Goal: Task Accomplishment & Management: Manage account settings

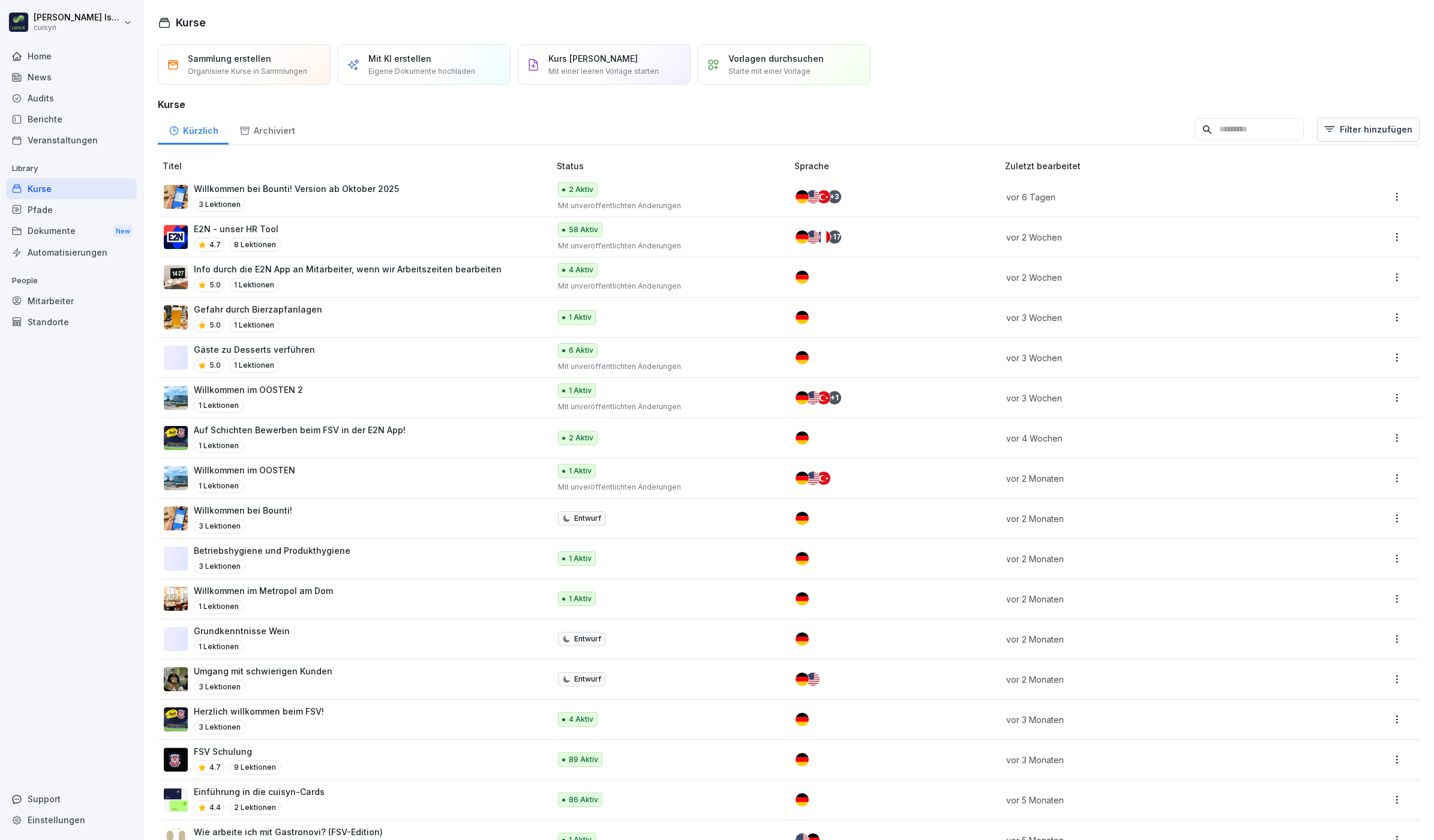
click at [55, 304] on div "Mitarbeiter" at bounding box center [72, 301] width 131 height 21
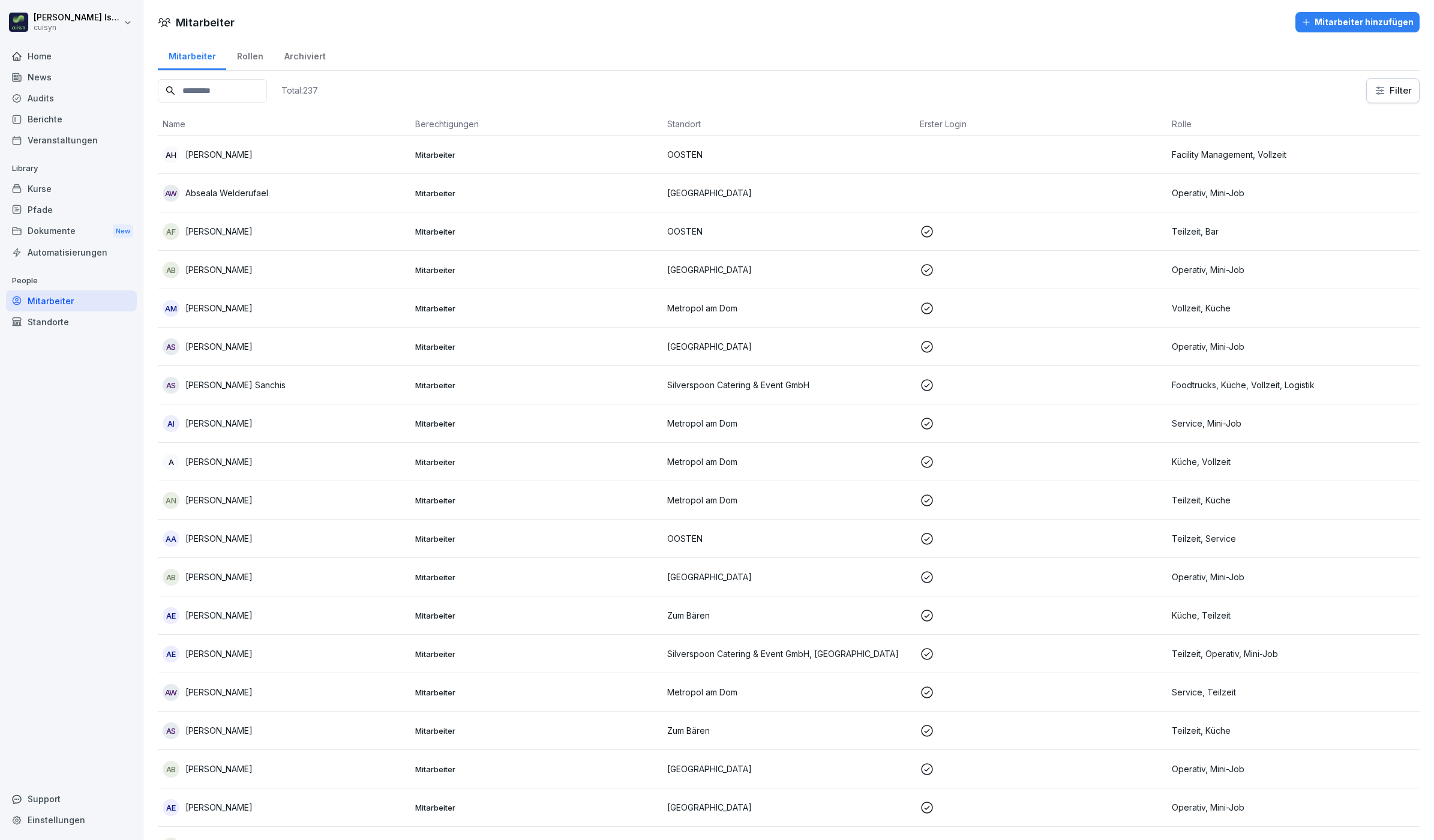
click at [237, 92] on input at bounding box center [213, 91] width 110 height 23
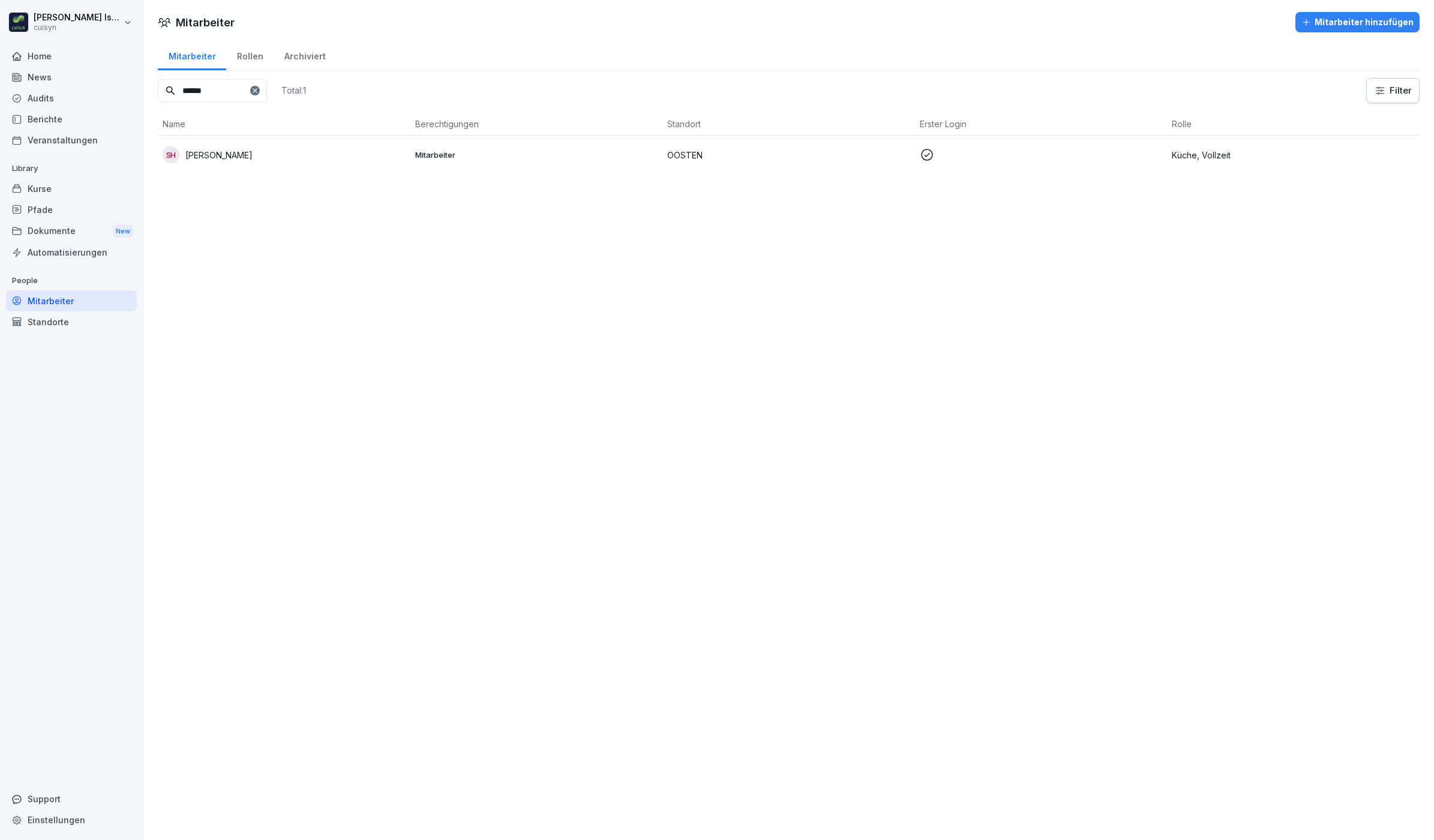
click at [249, 149] on p "[PERSON_NAME]" at bounding box center [218, 155] width 68 height 13
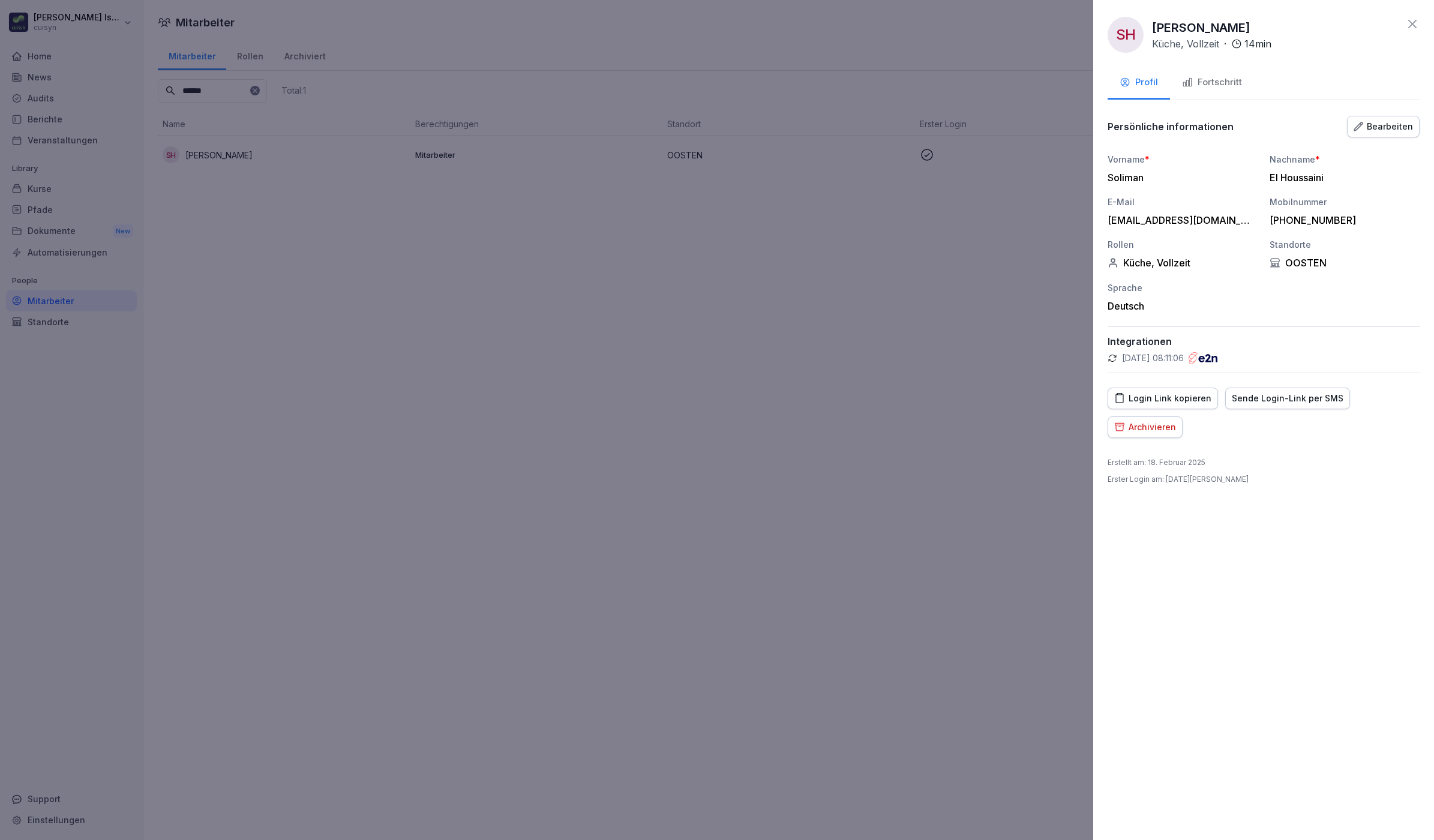
click at [1221, 78] on div "Fortschritt" at bounding box center [1212, 82] width 60 height 14
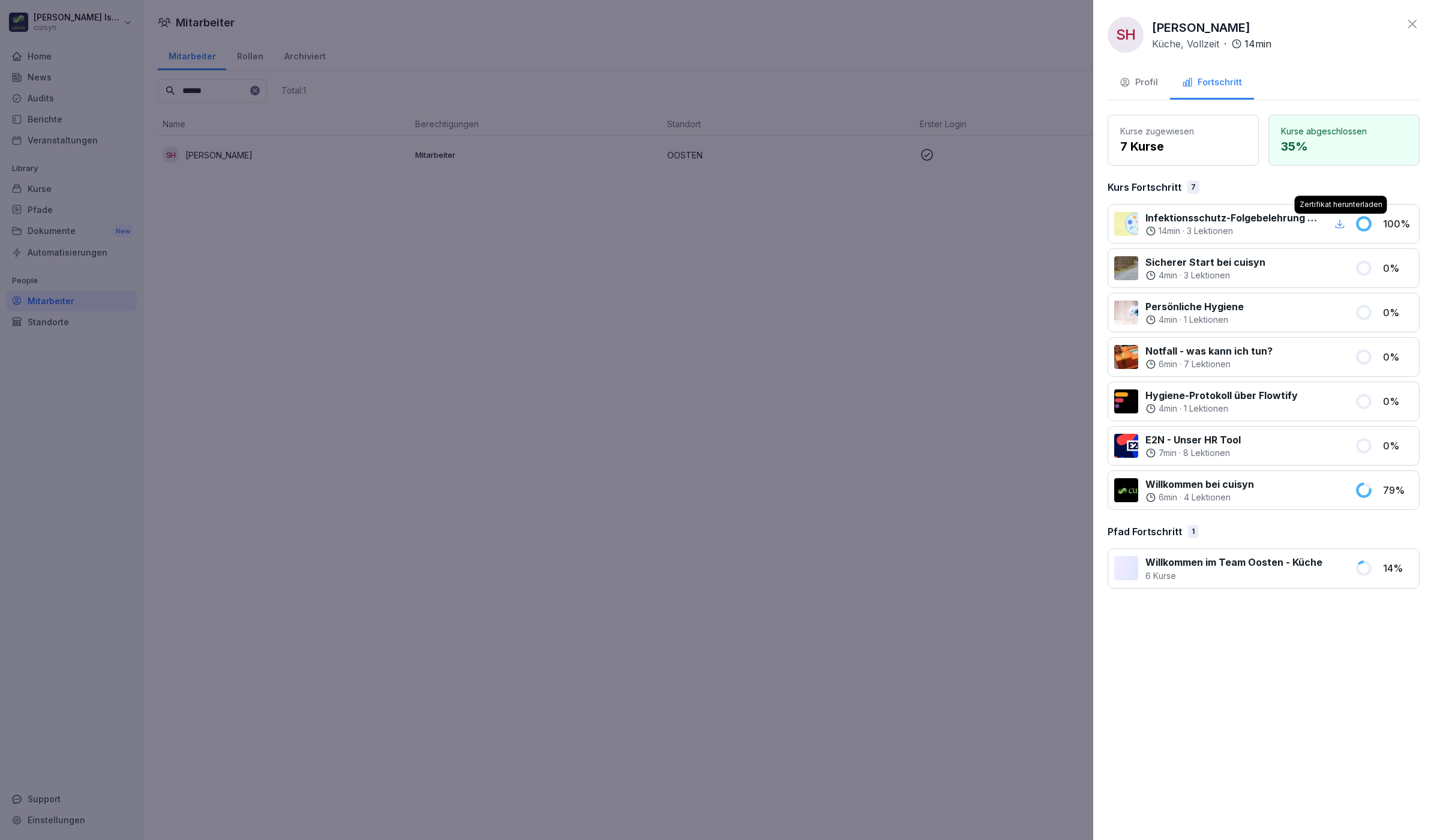
click at [1333, 223] on div "button" at bounding box center [1340, 224] width 16 height 16
click at [1413, 18] on icon at bounding box center [1412, 23] width 15 height 15
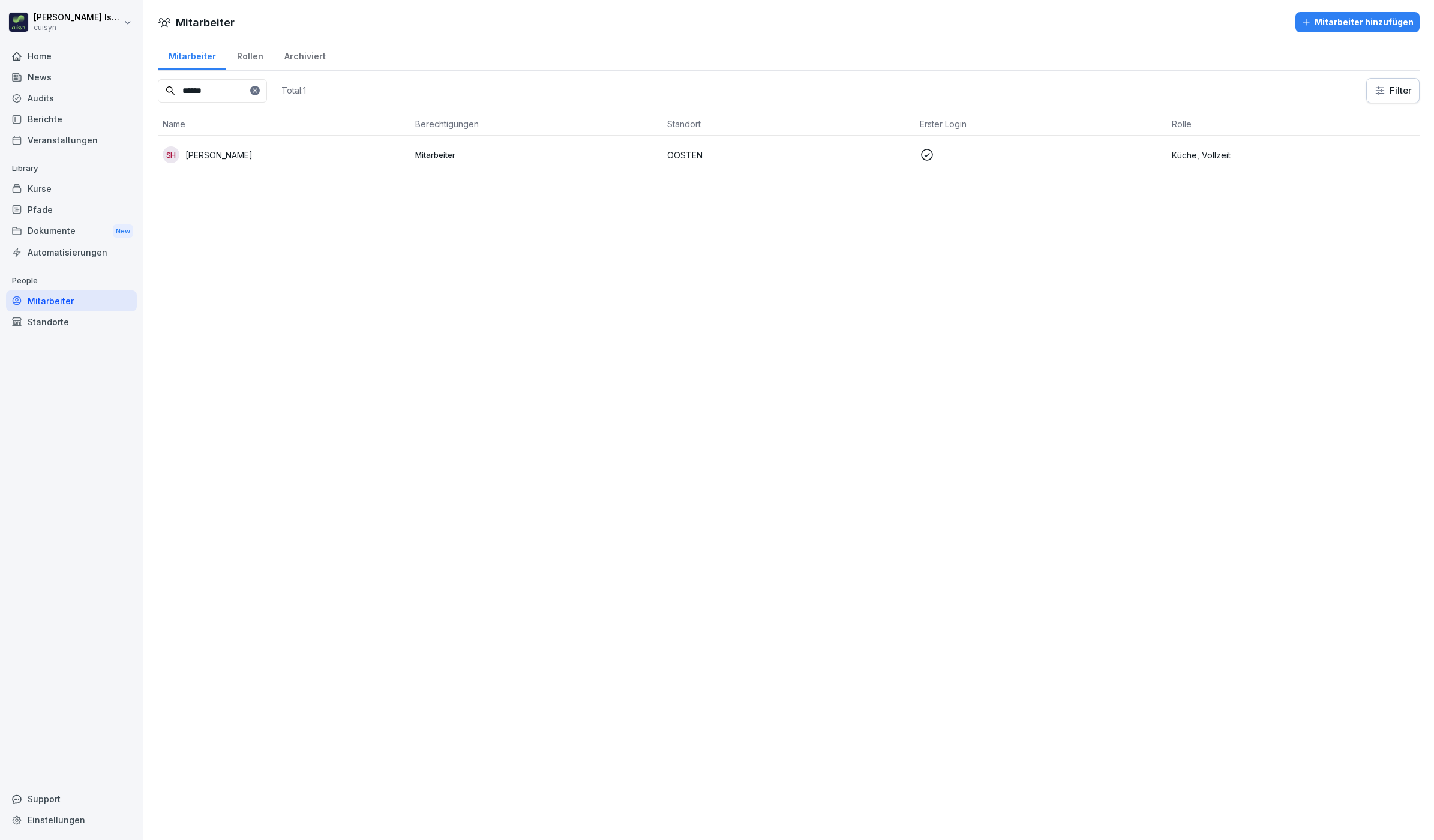
drag, startPoint x: 234, startPoint y: 84, endPoint x: 138, endPoint y: 103, distance: 97.9
click at [138, 103] on div "[PERSON_NAME] cuisyn Home News Audits Berichte Veranstaltungen Library Kurse Pf…" at bounding box center [717, 420] width 1434 height 840
click at [226, 150] on p "Dawid Galab" at bounding box center [210, 155] width 50 height 13
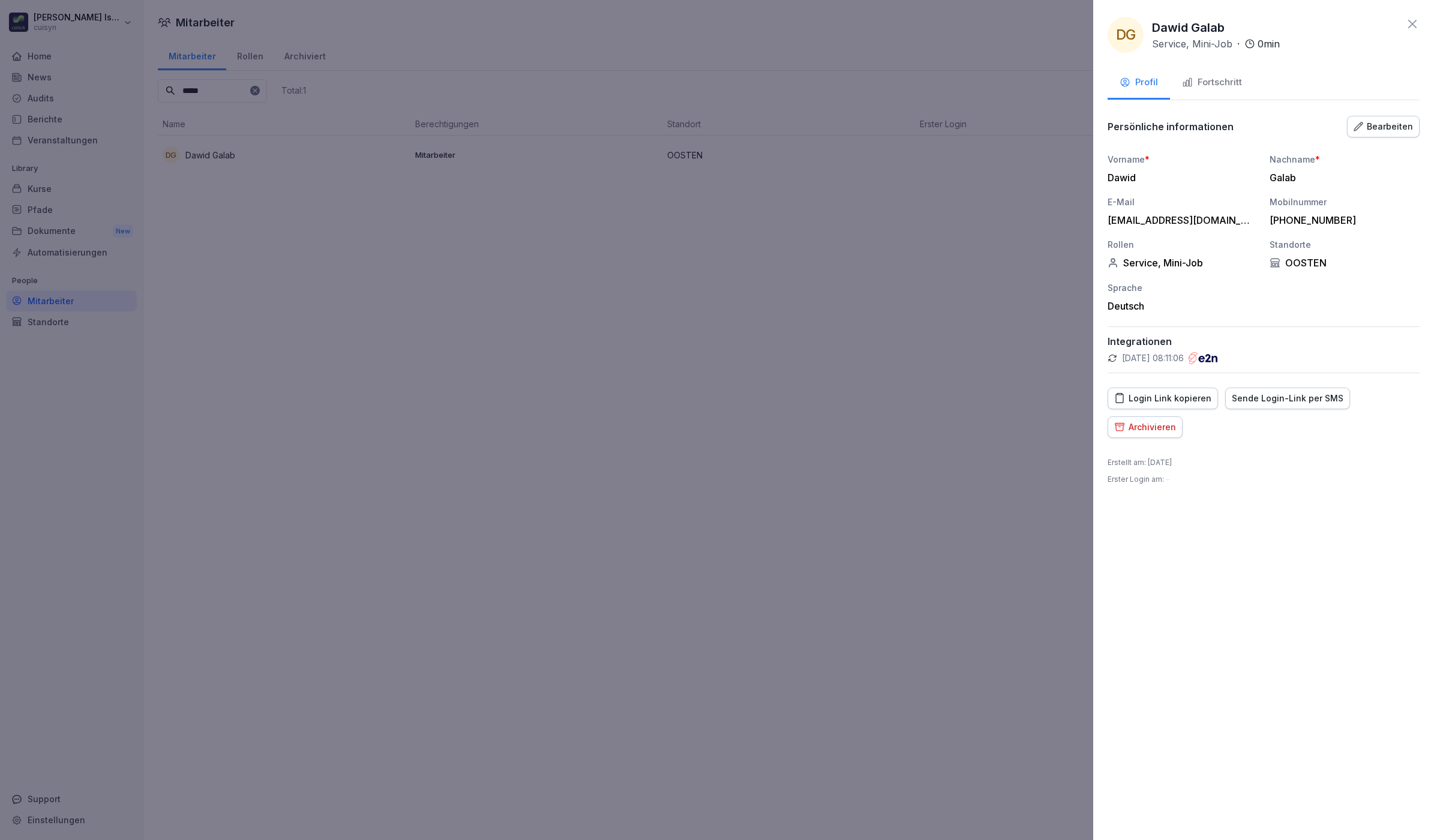
click at [1219, 89] on button "Fortschritt" at bounding box center [1213, 83] width 84 height 32
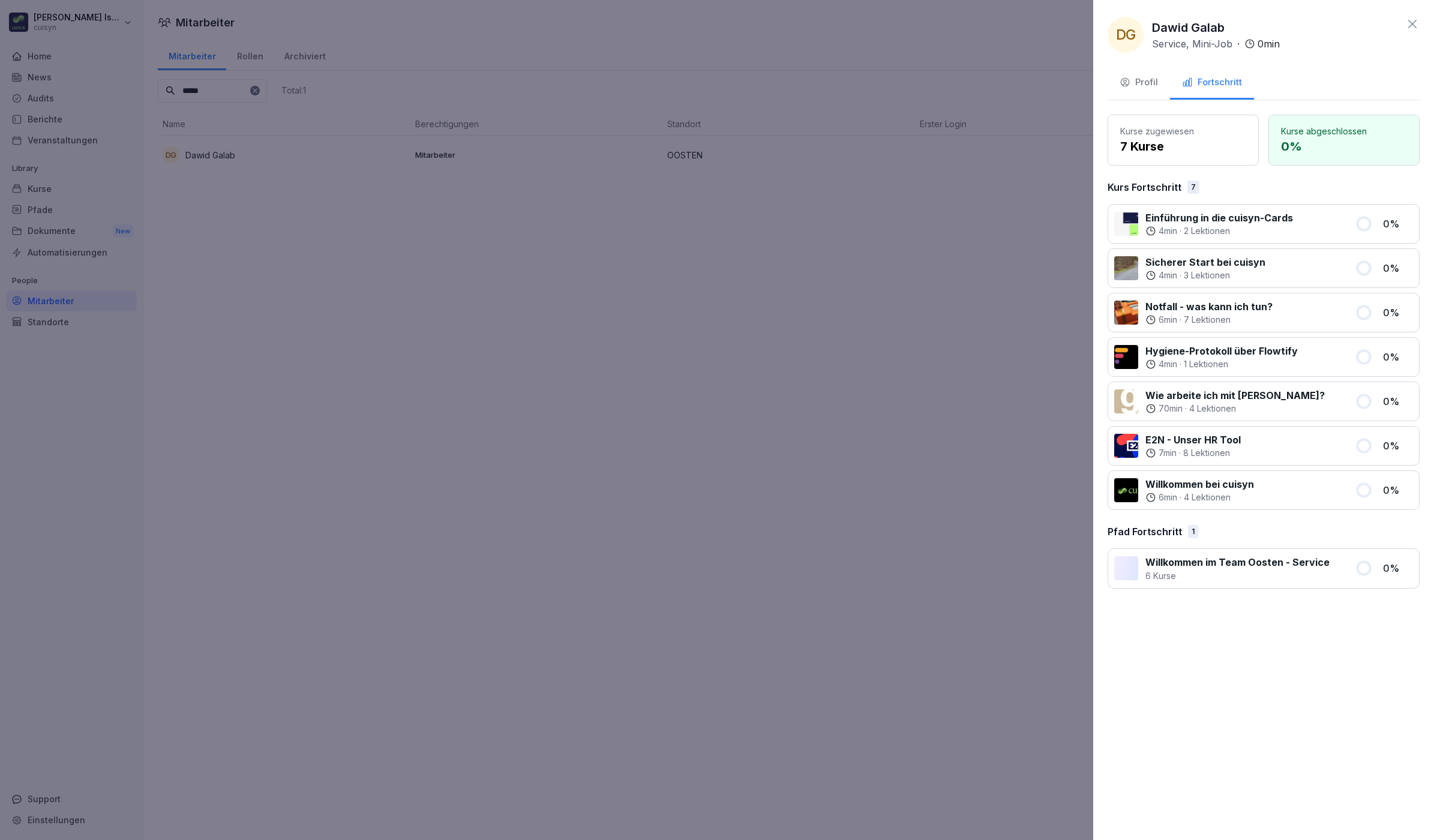
drag, startPoint x: 418, startPoint y: 367, endPoint x: 437, endPoint y: 343, distance: 30.6
click at [418, 366] on div at bounding box center [717, 420] width 1434 height 840
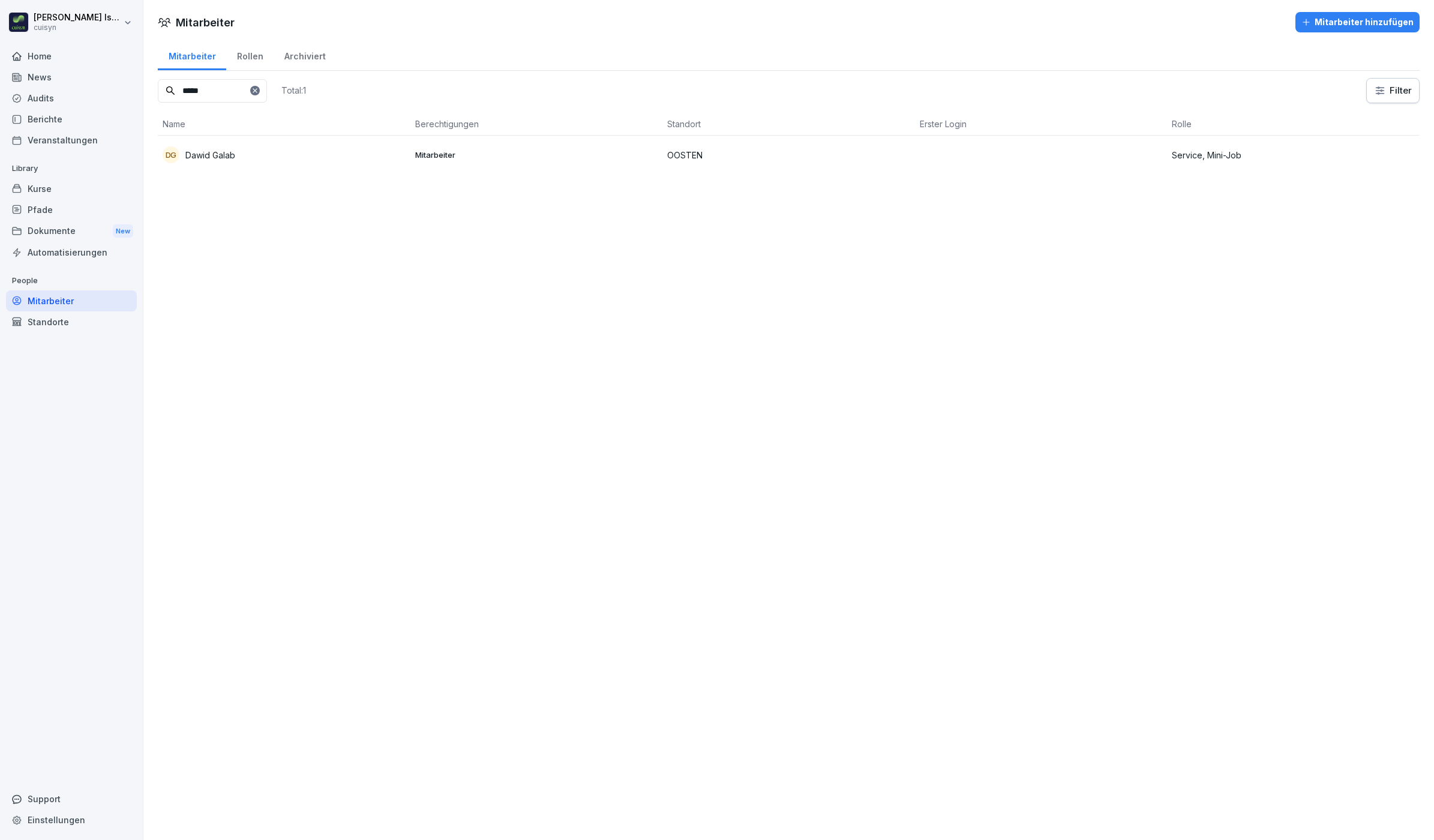
drag, startPoint x: 216, startPoint y: 87, endPoint x: 142, endPoint y: 97, distance: 74.7
click at [142, 97] on div "[PERSON_NAME] cuisyn Home News Audits Berichte Veranstaltungen Library Kurse Pf…" at bounding box center [717, 420] width 1434 height 840
type input "*******"
click at [273, 156] on div "FA [PERSON_NAME]" at bounding box center [284, 154] width 243 height 17
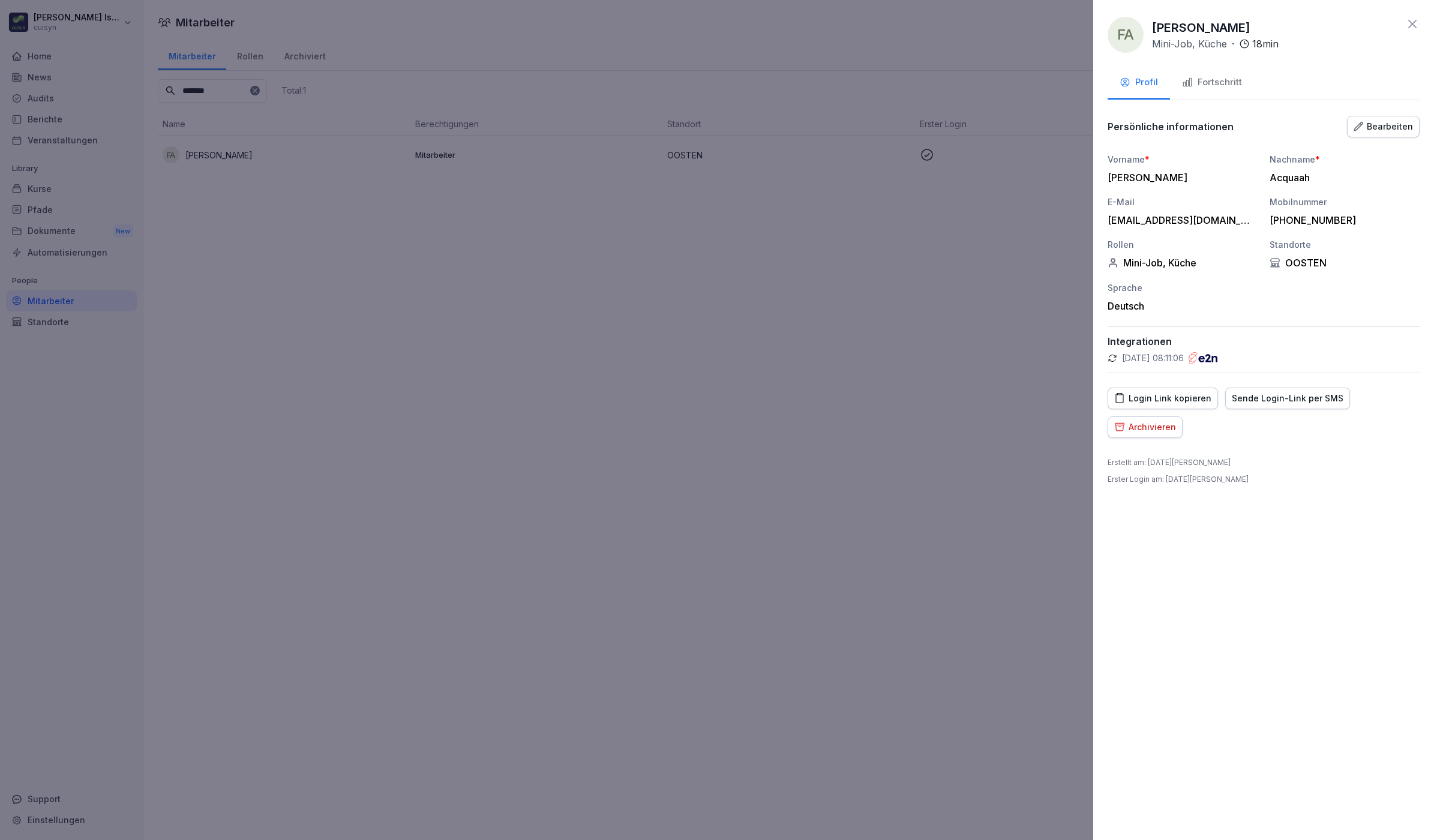
click at [1210, 87] on div "Fortschritt" at bounding box center [1212, 82] width 60 height 14
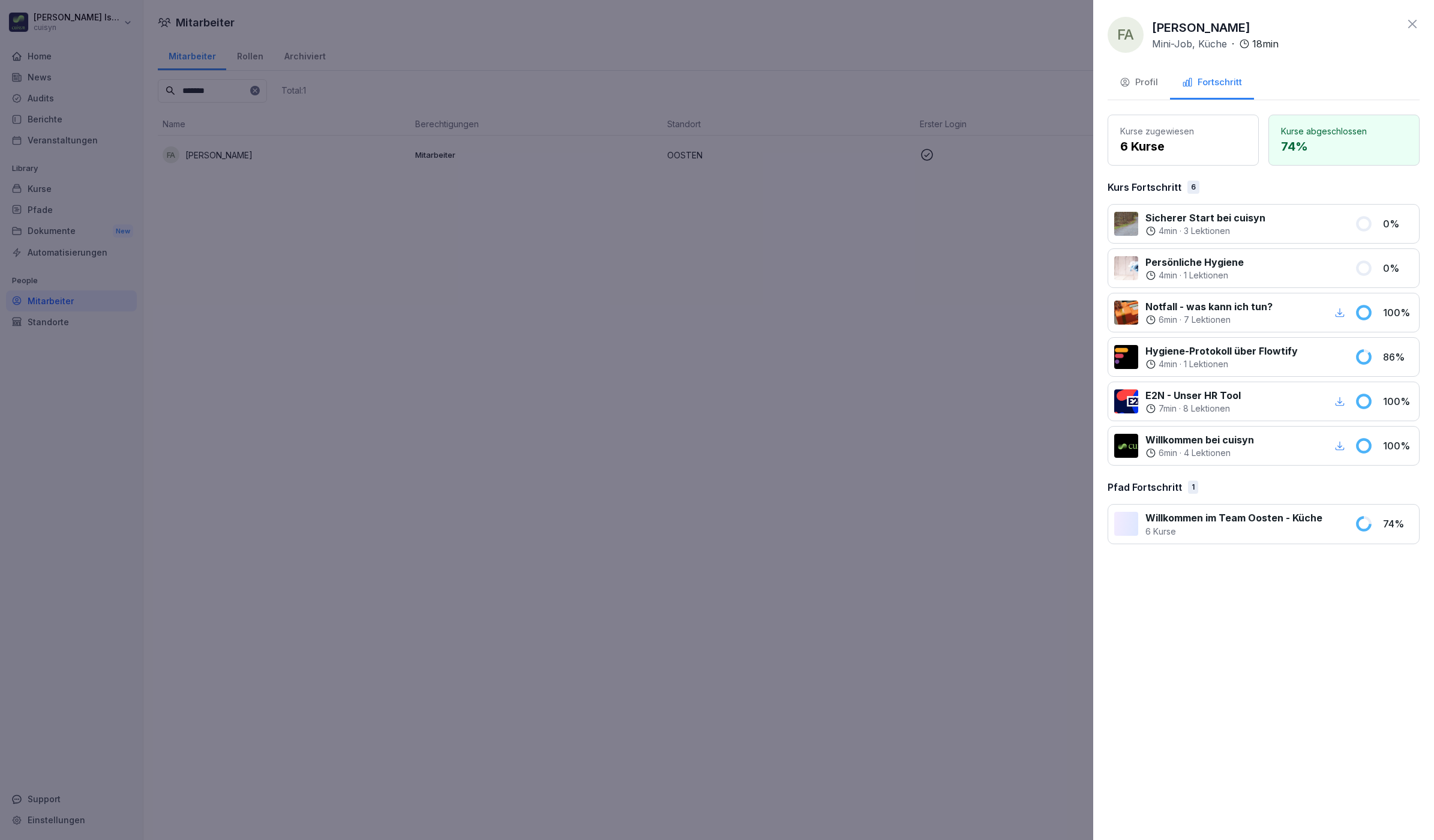
click at [1413, 21] on icon at bounding box center [1412, 23] width 15 height 15
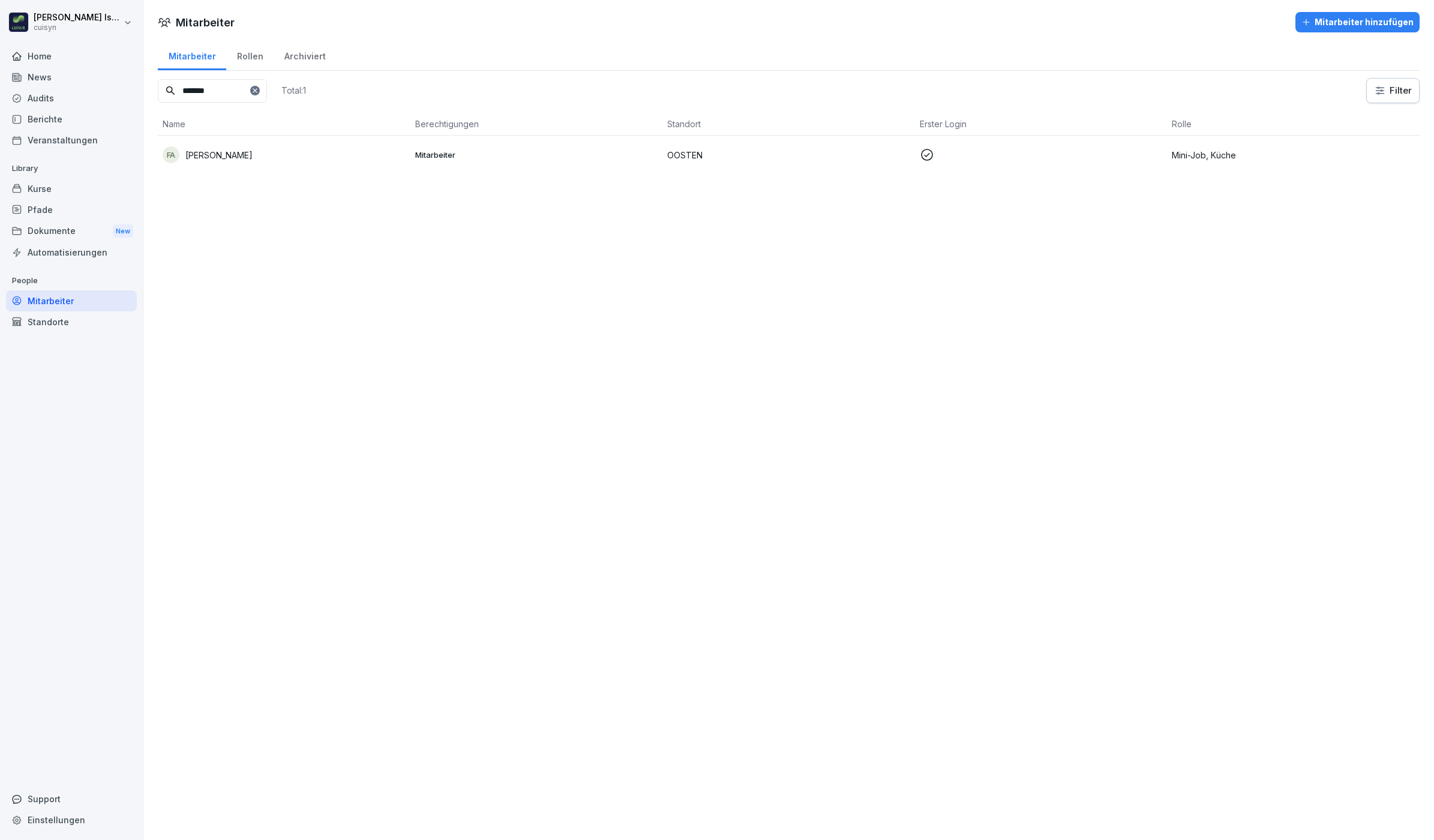
click at [49, 190] on div "Kurse" at bounding box center [72, 188] width 131 height 21
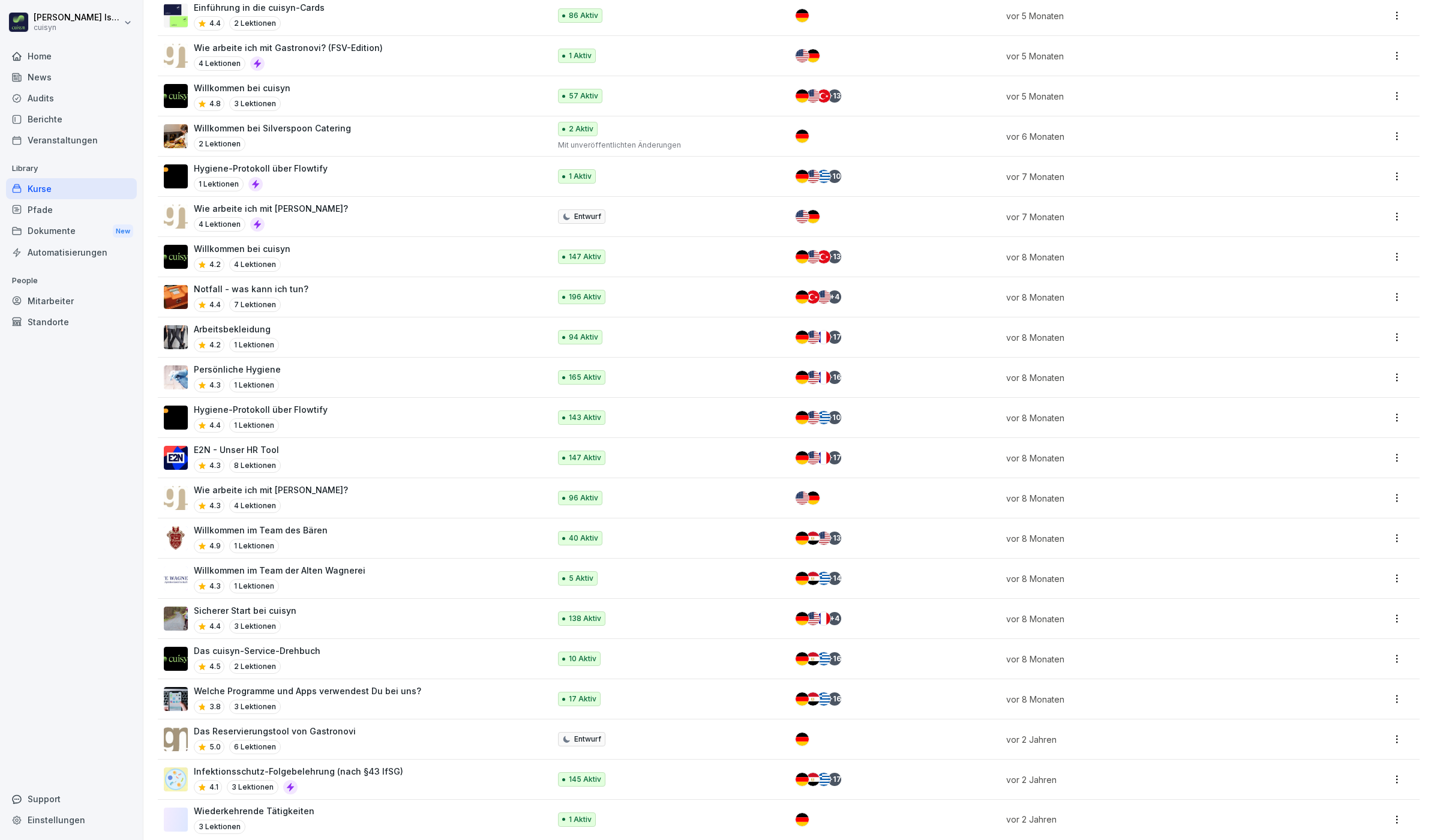
scroll to position [804, 0]
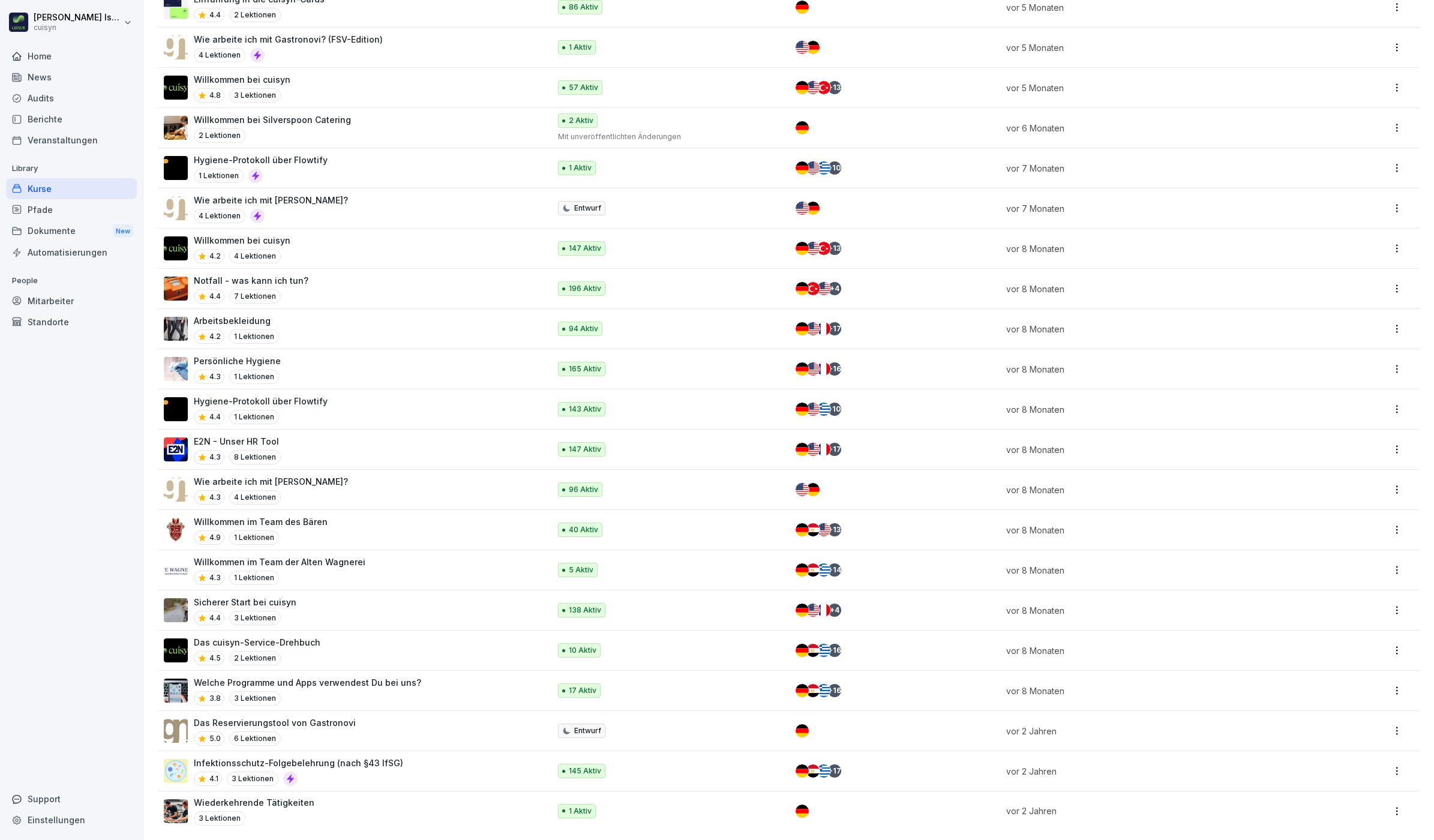
click at [335, 757] on p "Infektionsschutz-Folgebelehrung (nach §43 IfSG)" at bounding box center [299, 763] width 210 height 13
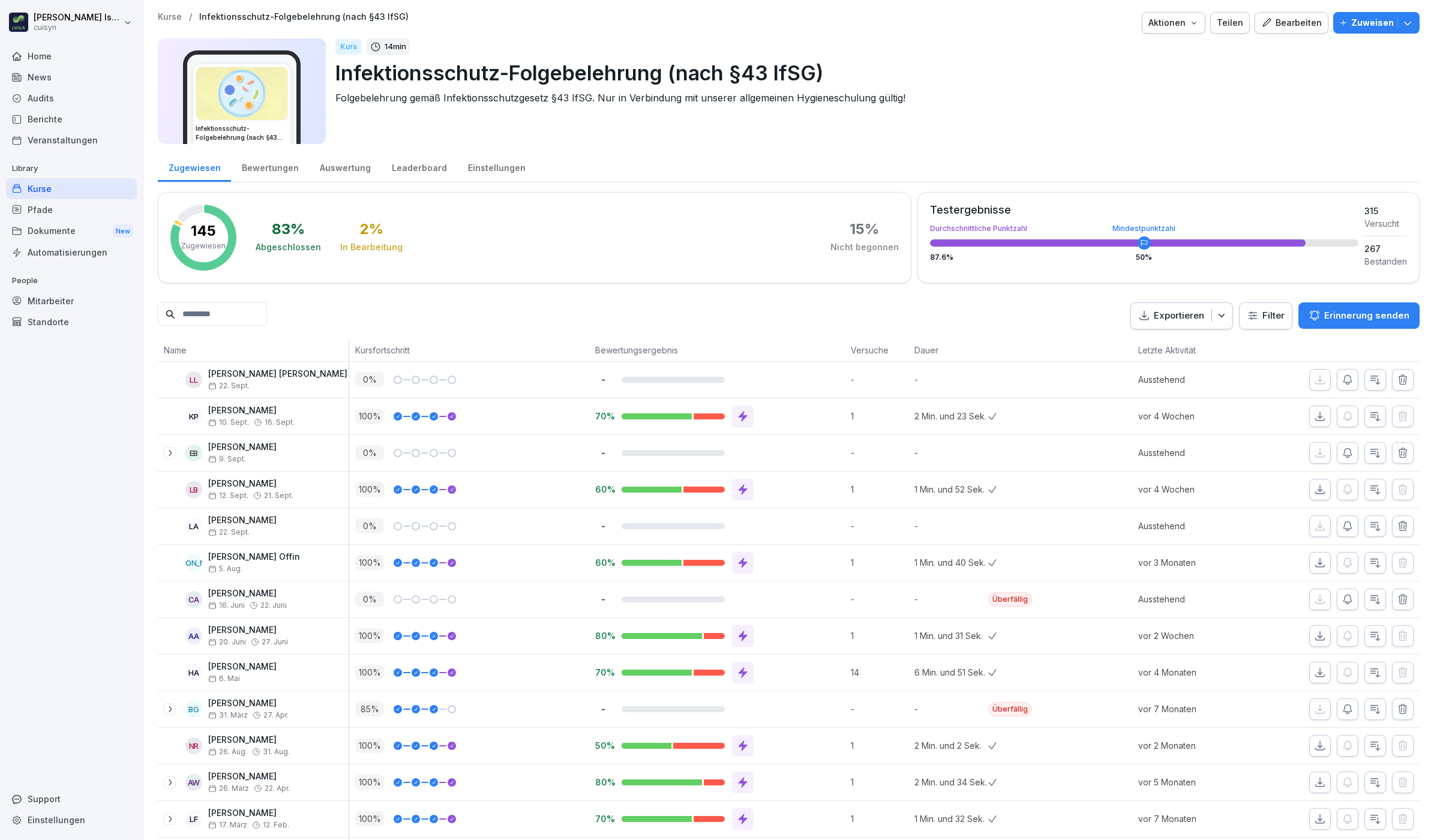
click at [1359, 20] on p "Zuweisen" at bounding box center [1373, 23] width 43 height 13
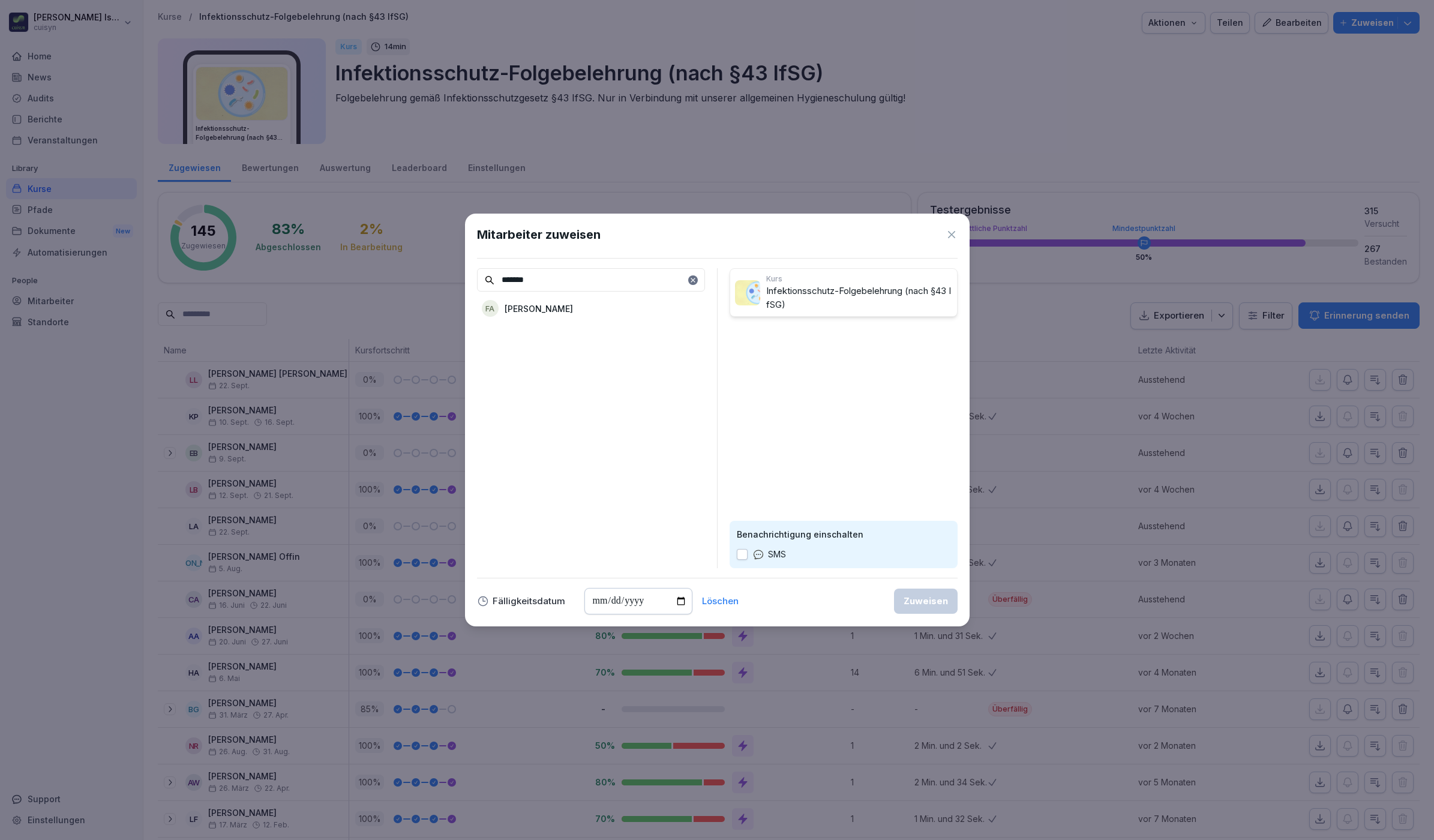
type input "*******"
click at [598, 312] on div "FA [PERSON_NAME]" at bounding box center [591, 308] width 228 height 22
click at [740, 554] on button "button" at bounding box center [741, 554] width 11 height 11
click at [914, 603] on div "Zuweisen" at bounding box center [926, 600] width 44 height 13
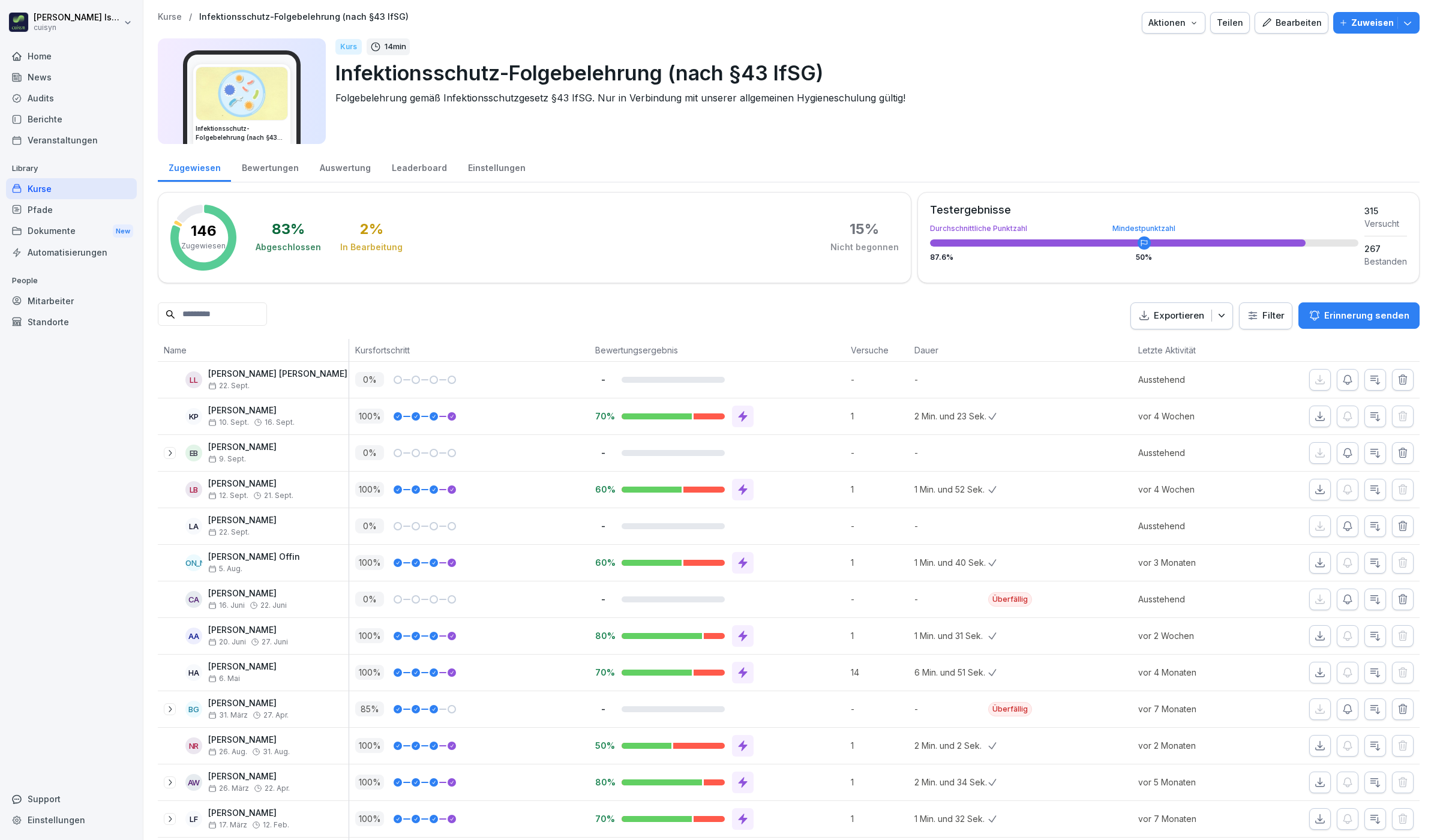
click at [57, 303] on div "Mitarbeiter" at bounding box center [72, 301] width 131 height 21
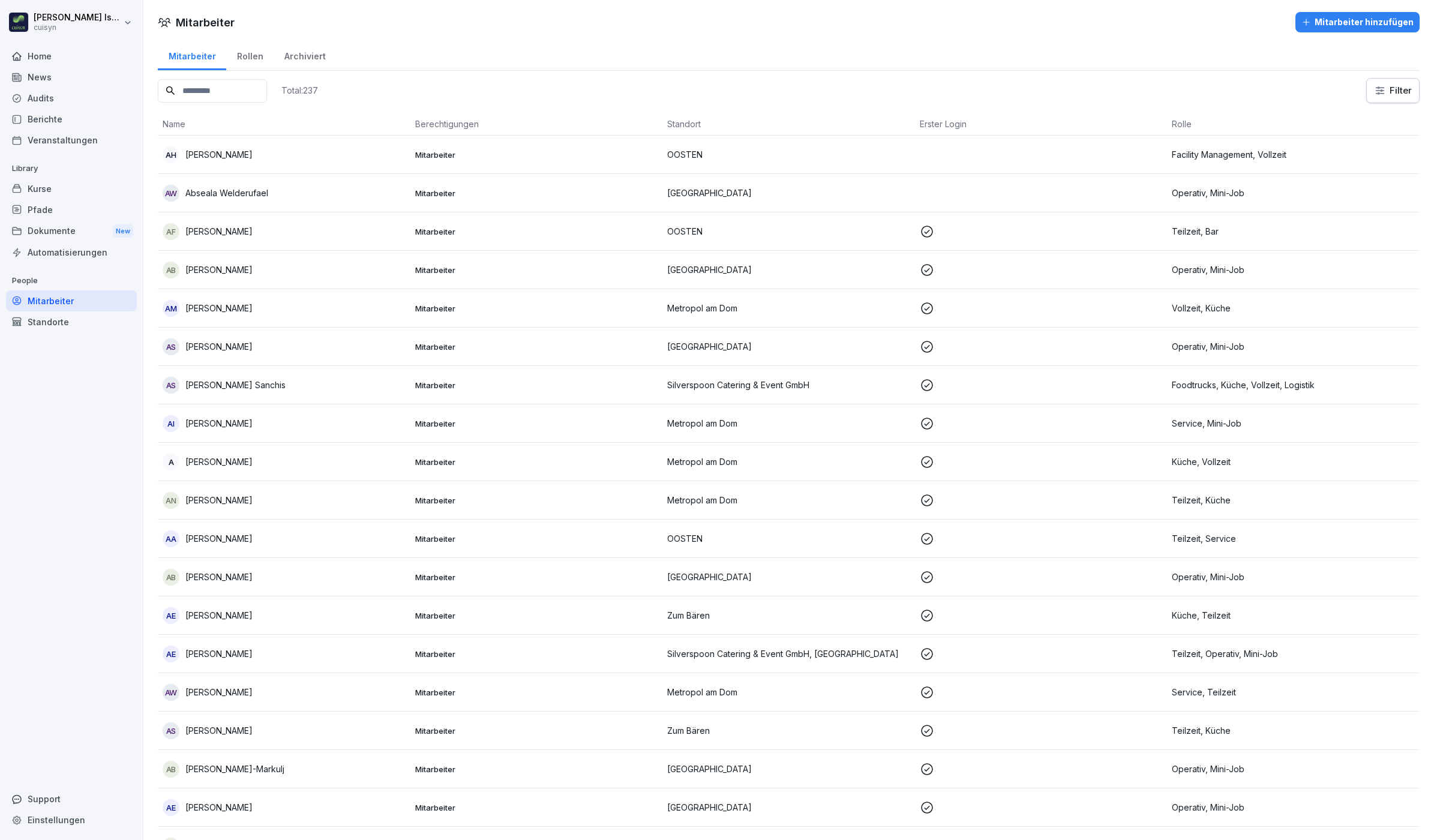
click at [228, 90] on input at bounding box center [213, 91] width 110 height 23
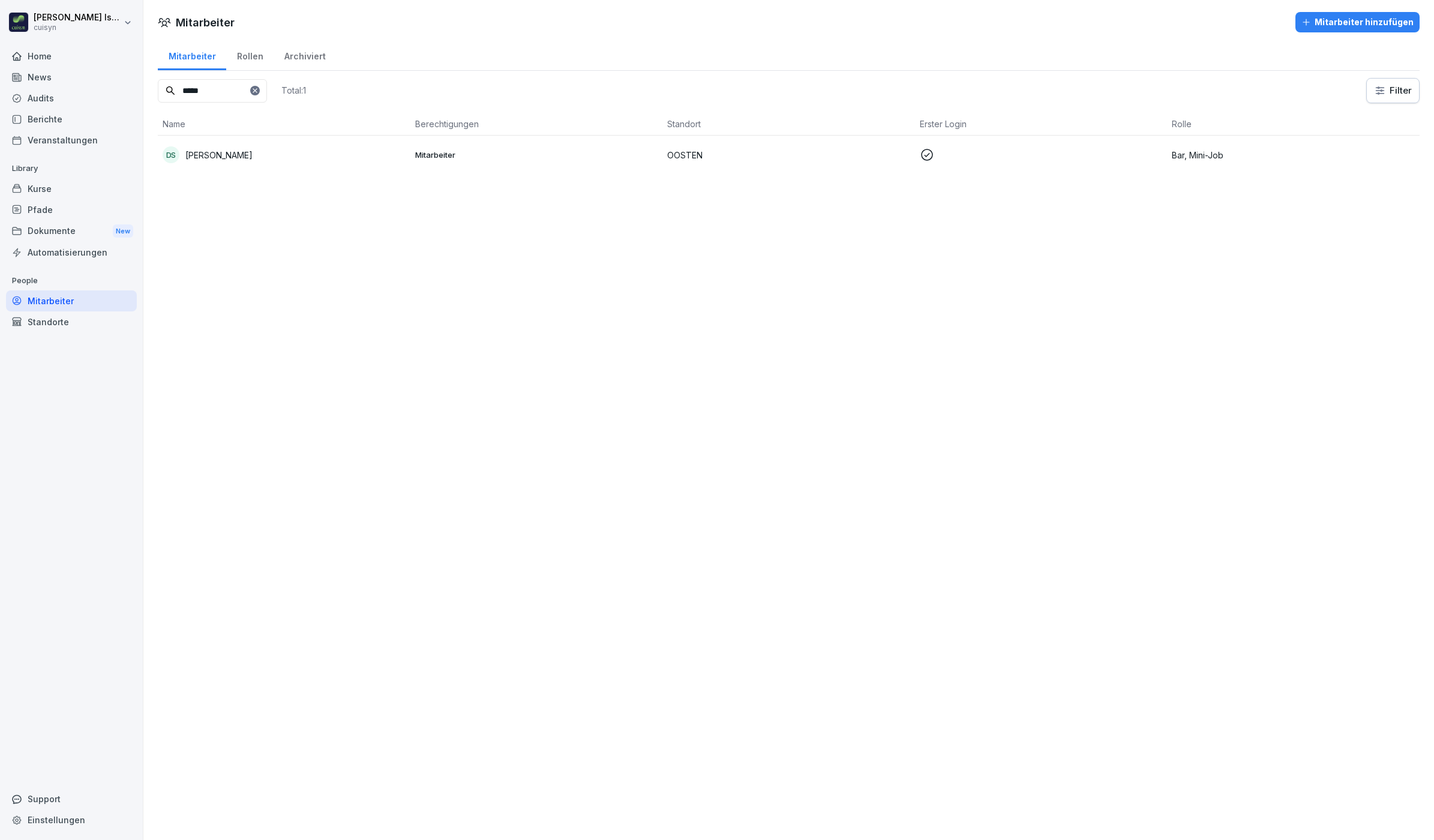
click at [253, 151] on p "[PERSON_NAME]" at bounding box center [218, 155] width 68 height 13
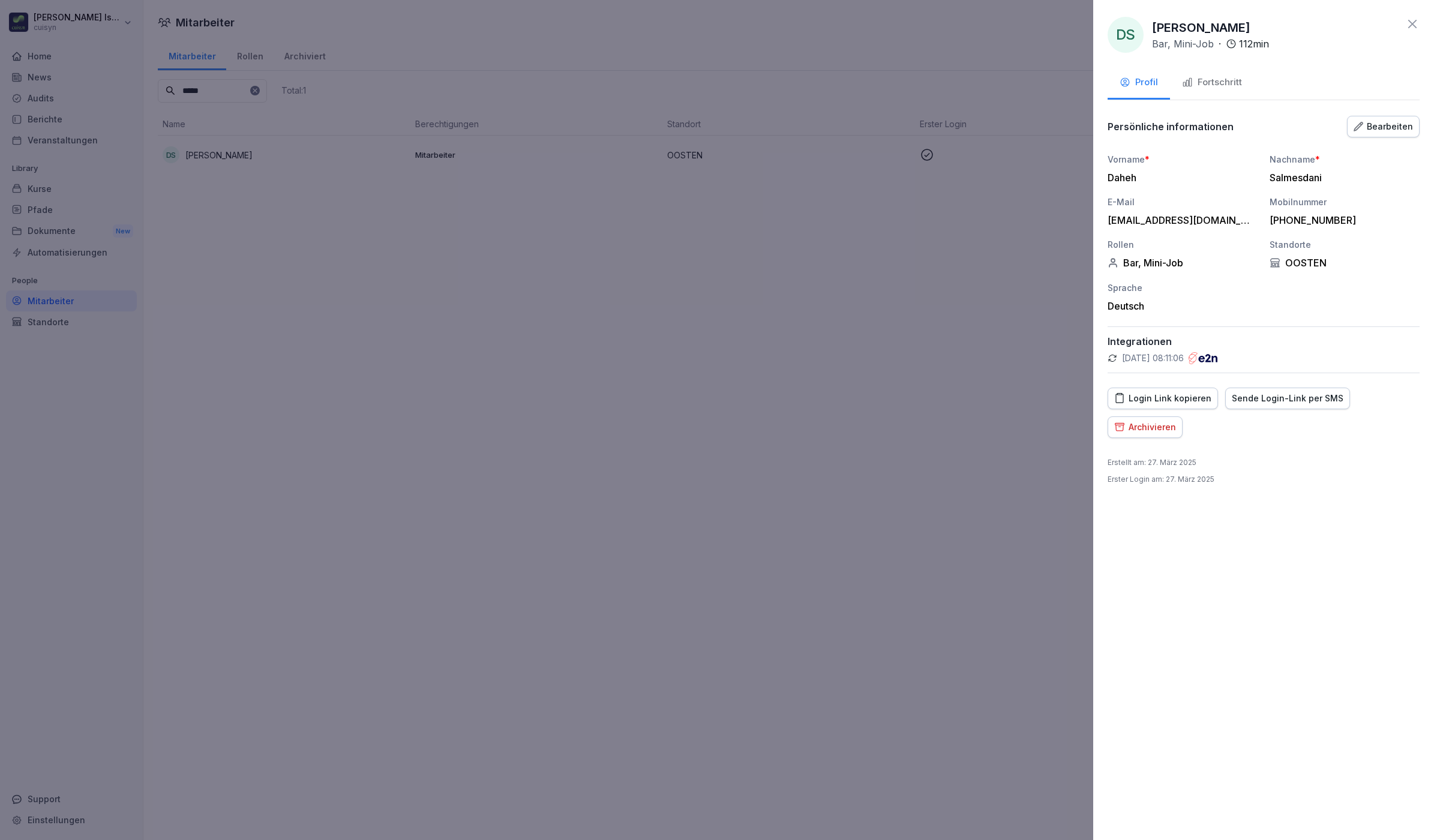
click at [1230, 81] on div "Fortschritt" at bounding box center [1212, 82] width 60 height 14
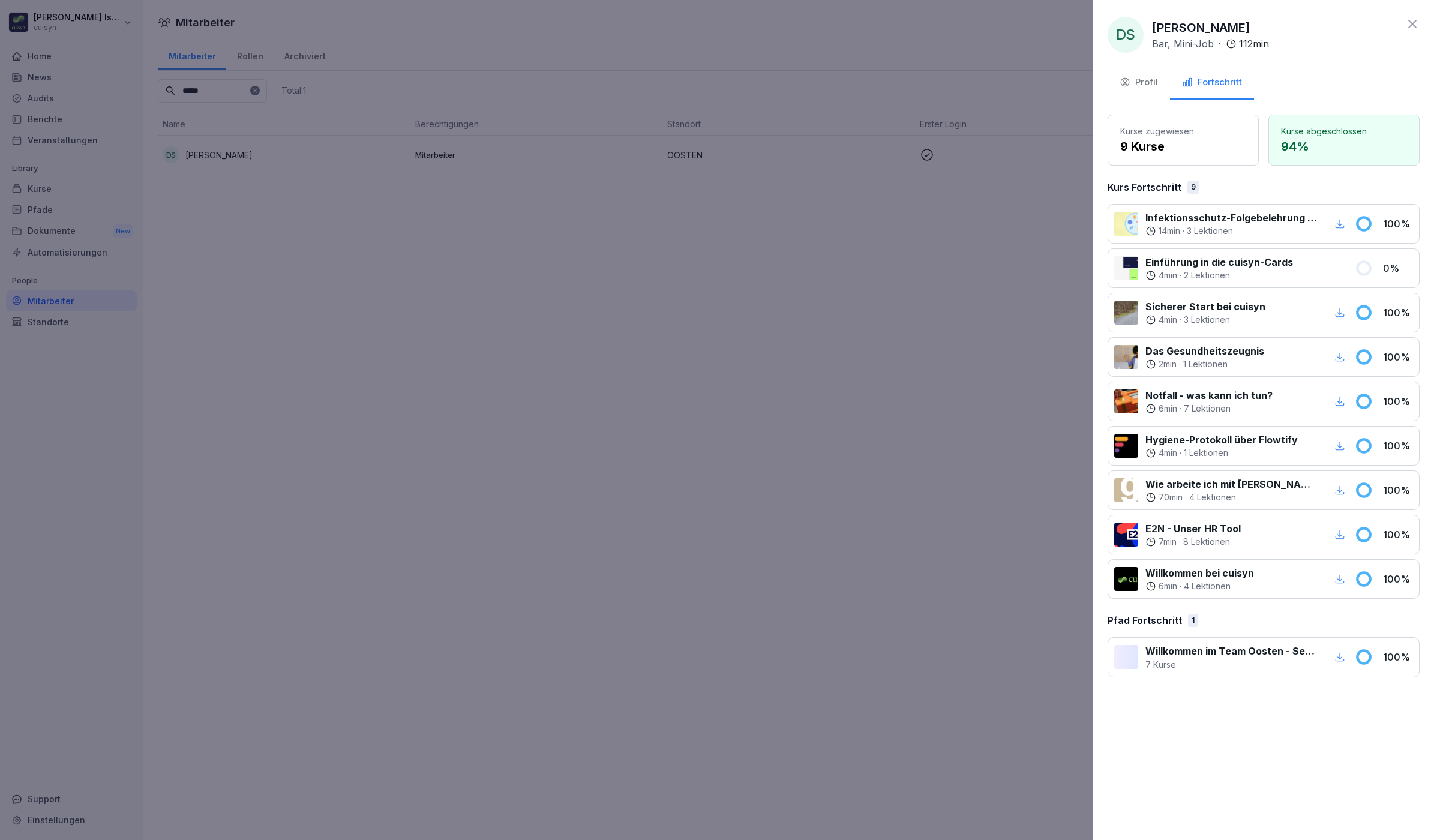
click at [1345, 224] on icon "button" at bounding box center [1340, 223] width 11 height 11
click at [722, 230] on div at bounding box center [717, 420] width 1434 height 840
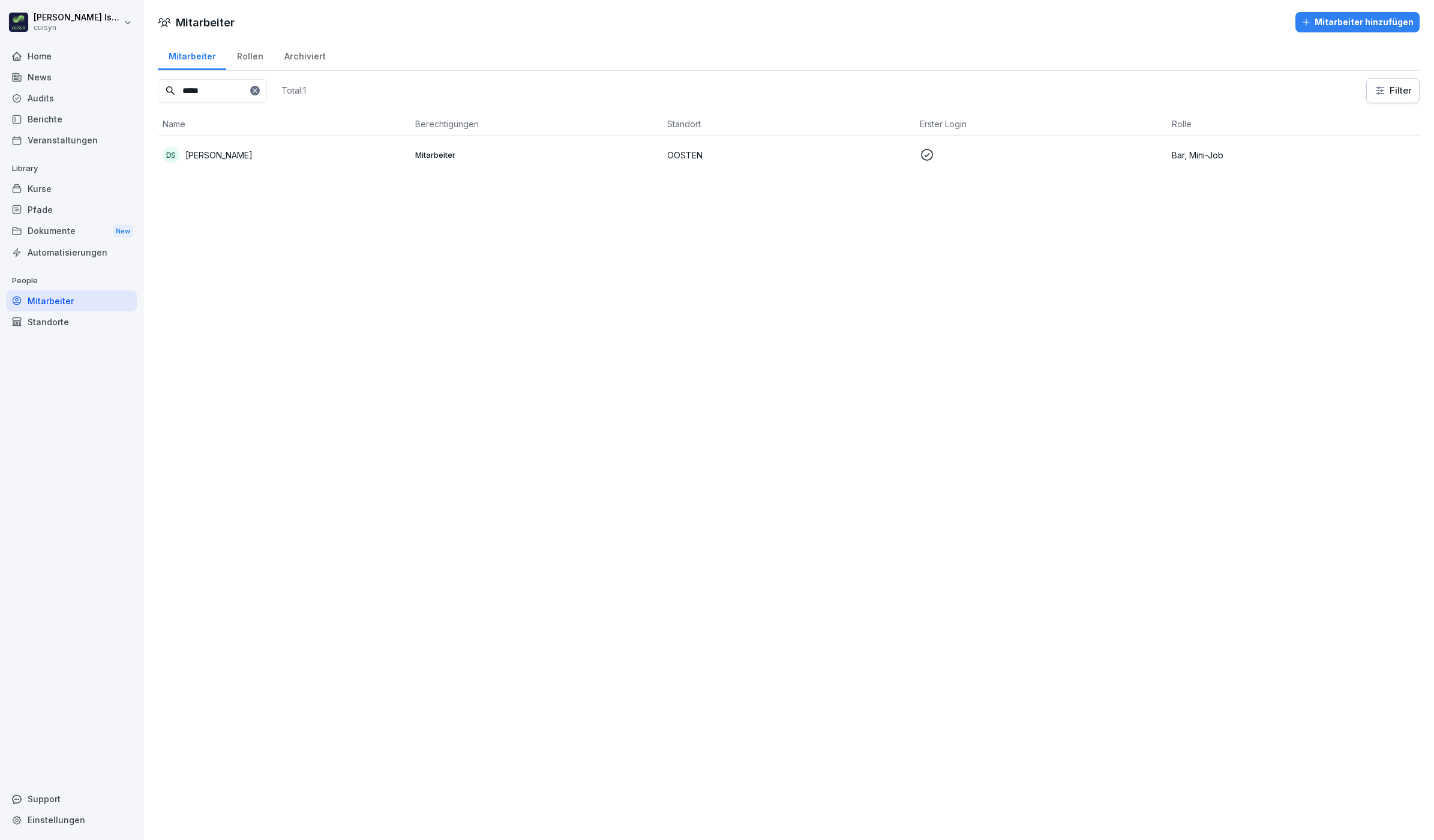
drag, startPoint x: 224, startPoint y: 91, endPoint x: 138, endPoint y: 91, distance: 86.0
click at [138, 91] on div "Hannah Issing cuisyn Home News Audits Berichte Veranstaltungen Library Kurse Pf…" at bounding box center [717, 420] width 1434 height 840
click at [226, 149] on p "[PERSON_NAME]" at bounding box center [218, 155] width 68 height 13
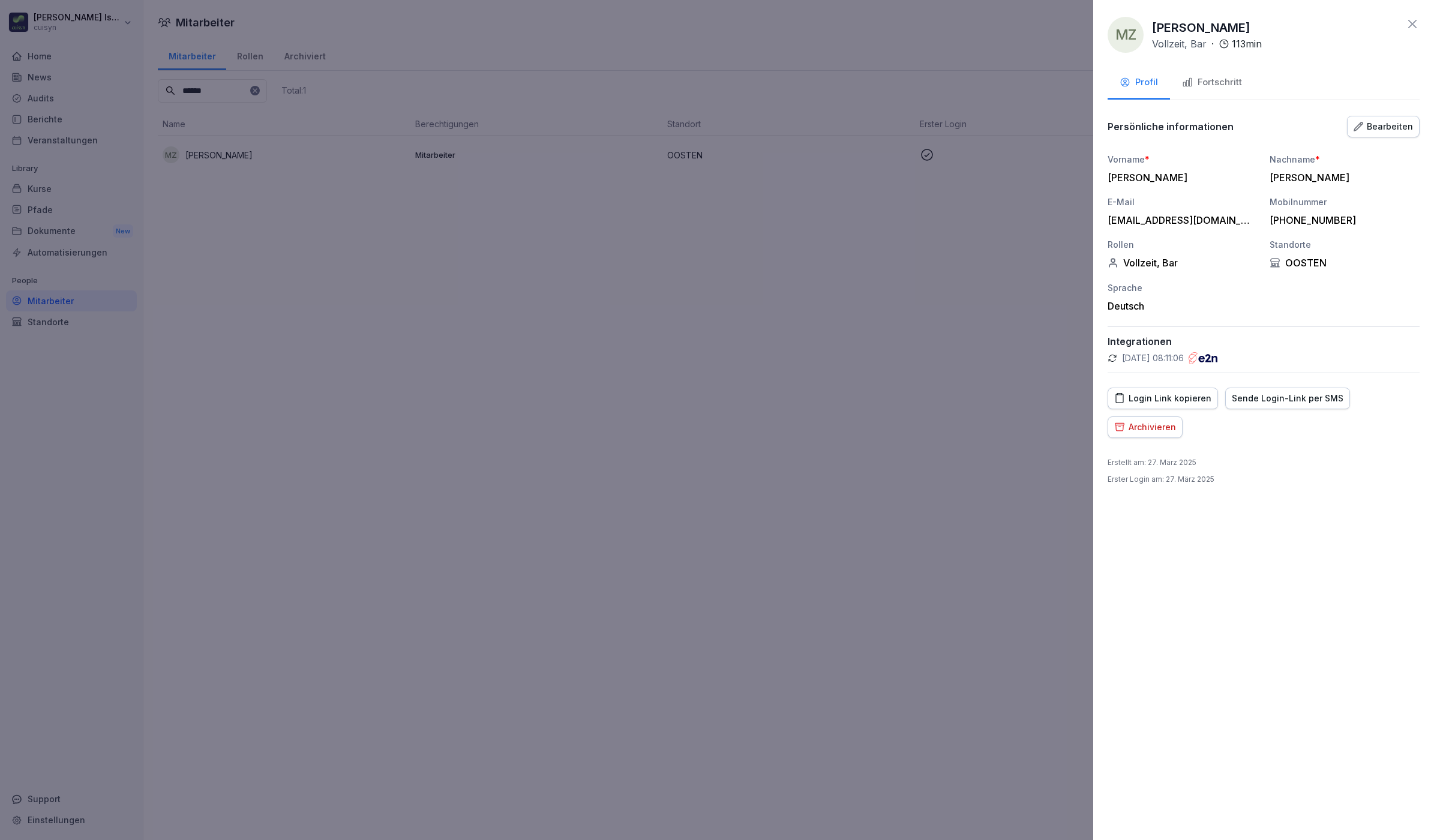
click at [1214, 68] on button "Fortschritt" at bounding box center [1213, 83] width 84 height 32
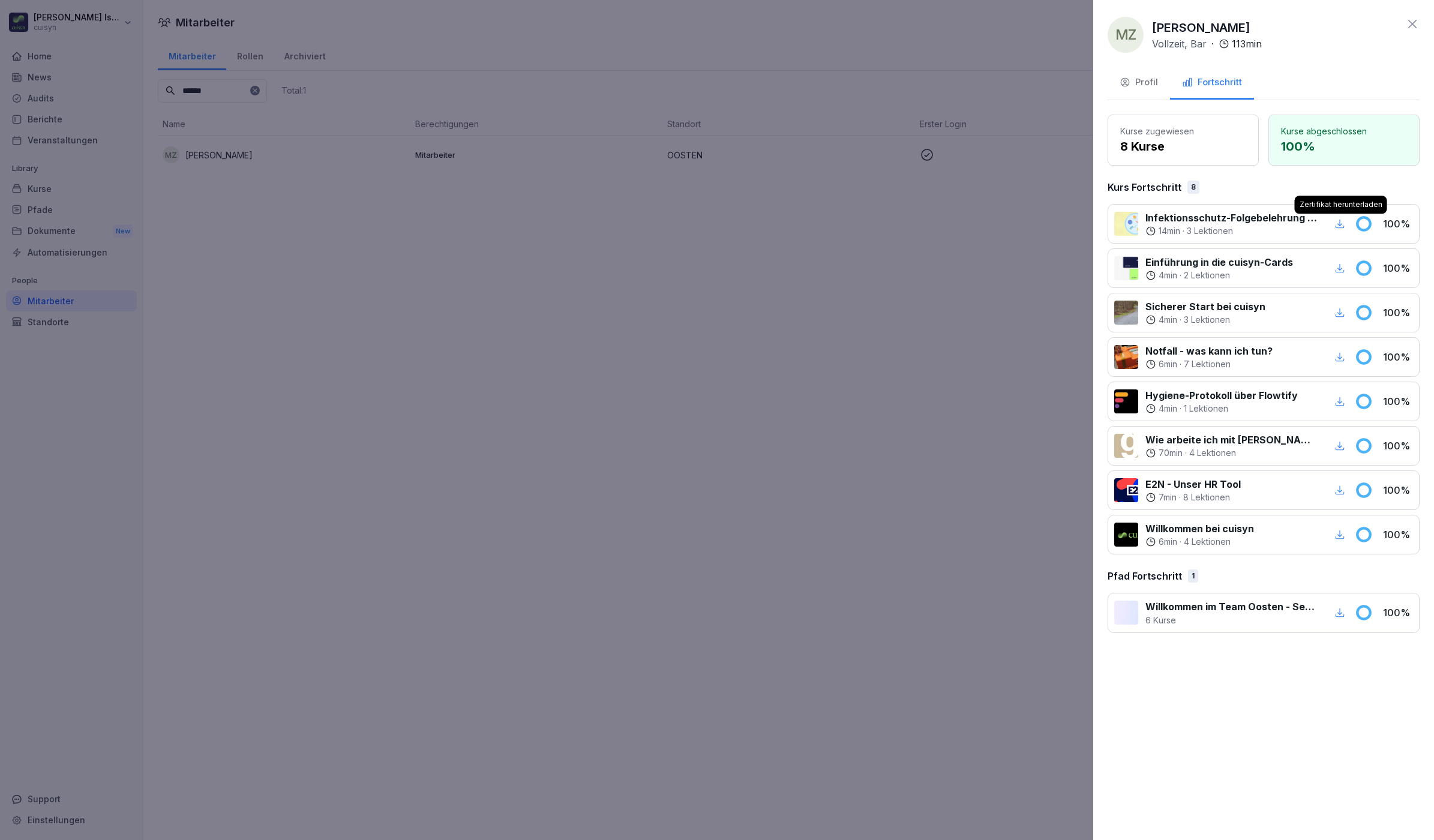
click at [1340, 222] on icon "button" at bounding box center [1340, 223] width 11 height 11
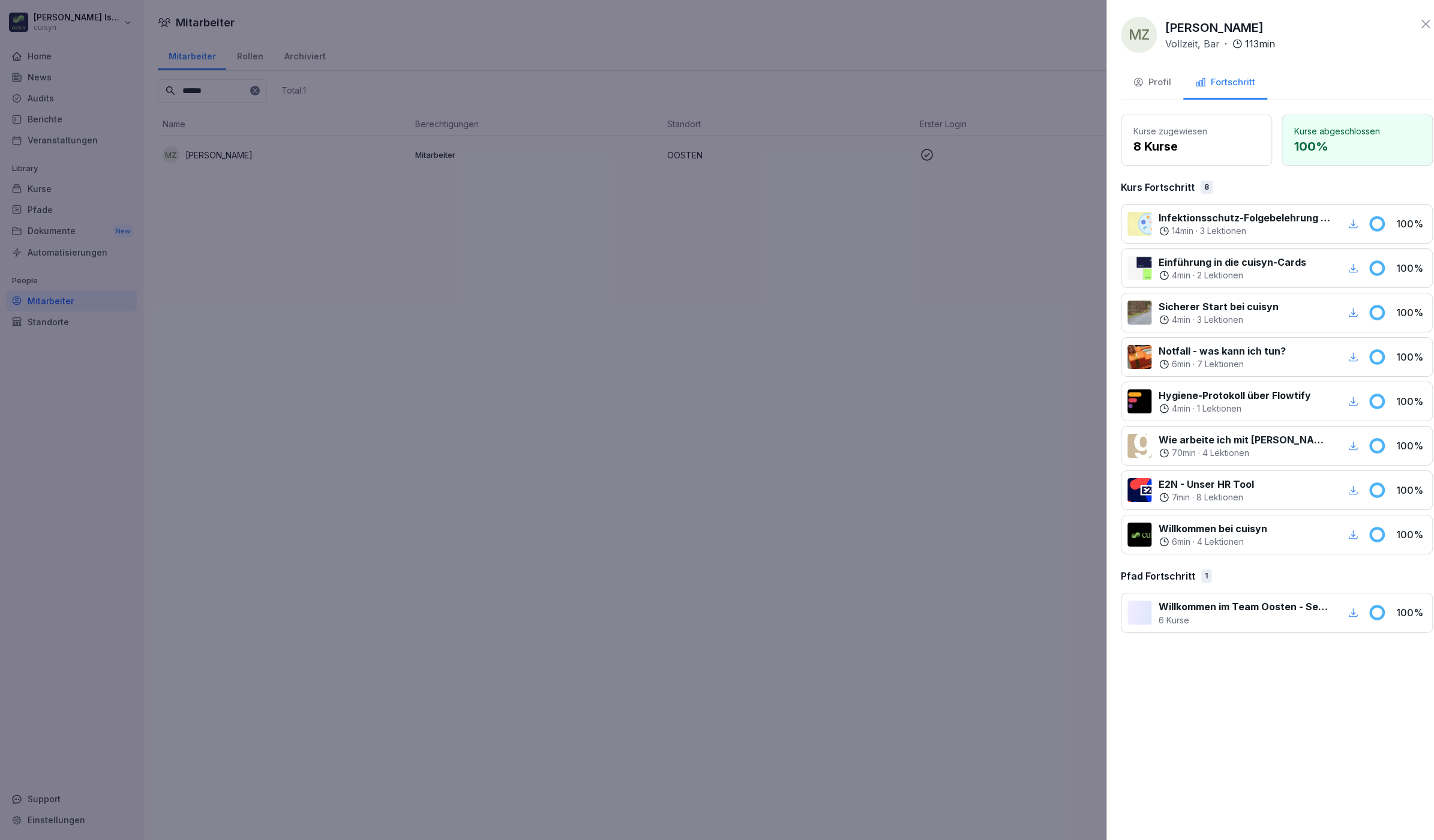
click at [731, 336] on div at bounding box center [717, 420] width 1434 height 840
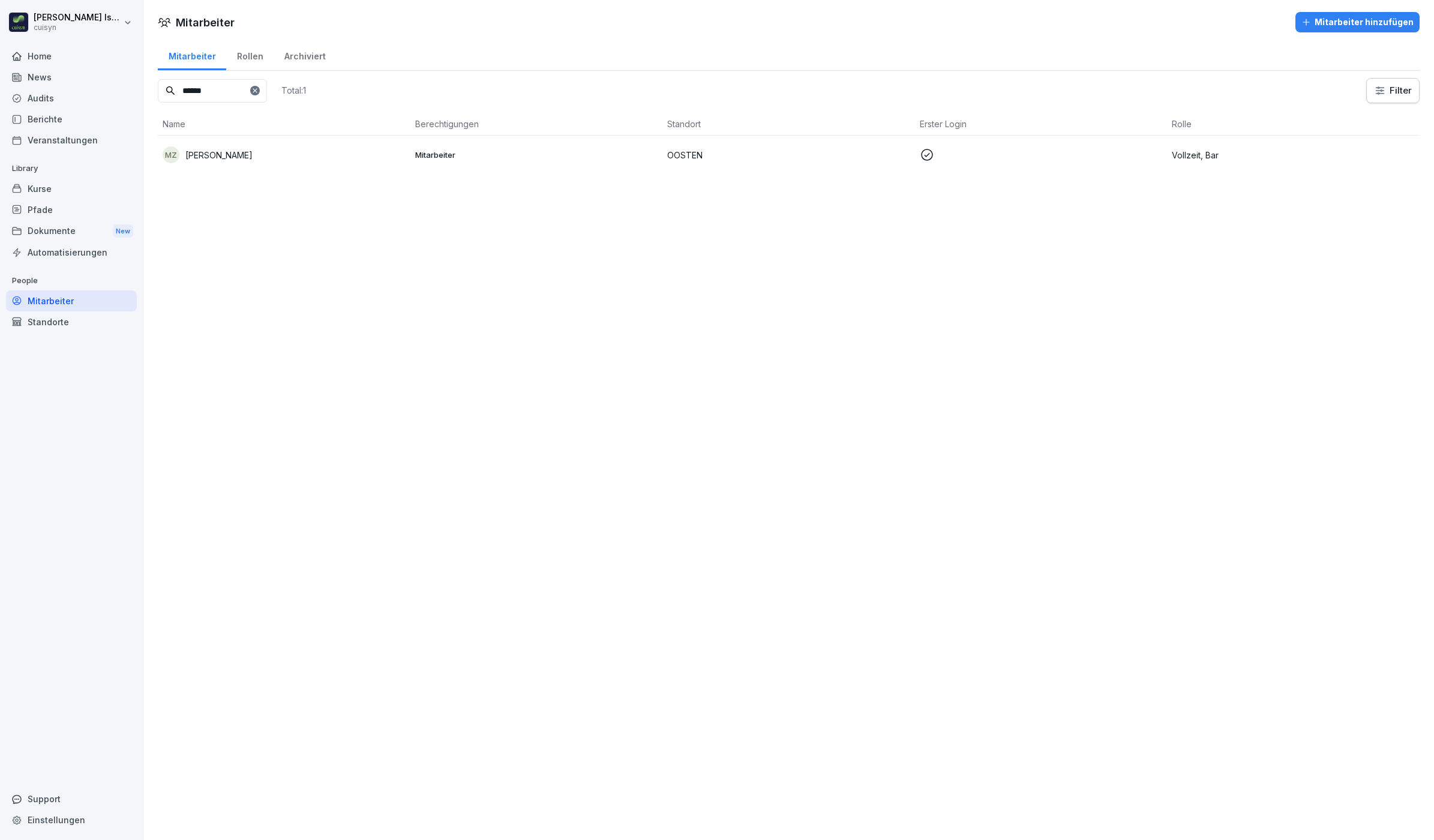
drag, startPoint x: 228, startPoint y: 93, endPoint x: 78, endPoint y: 93, distance: 150.0
click at [78, 93] on div "Hannah Issing cuisyn Home News Audits Berichte Veranstaltungen Library Kurse Pf…" at bounding box center [717, 420] width 1434 height 840
type input "****"
click at [241, 154] on div "KK Kawe König" at bounding box center [284, 154] width 243 height 17
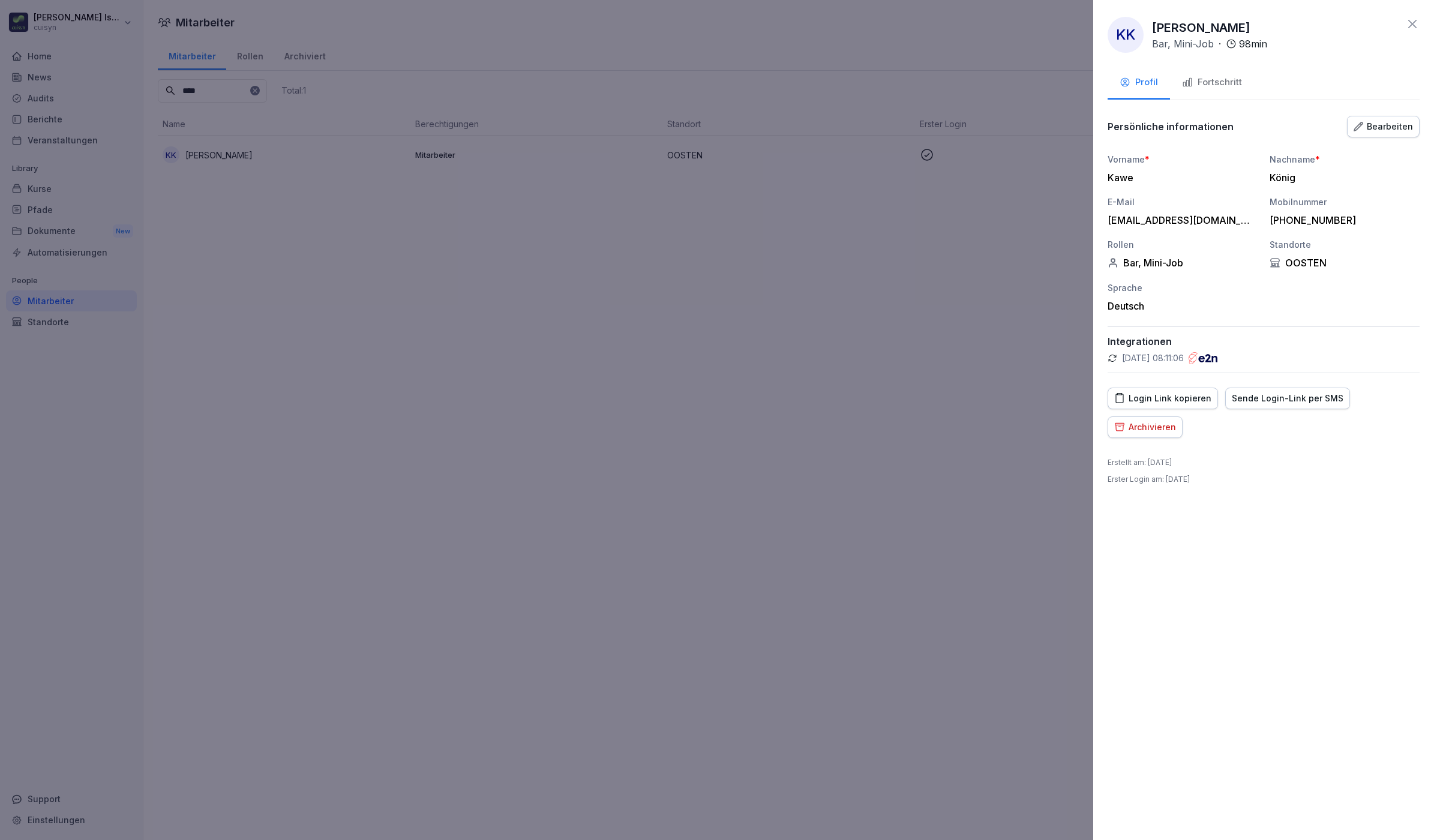
click at [1221, 78] on div "Fortschritt" at bounding box center [1212, 82] width 60 height 14
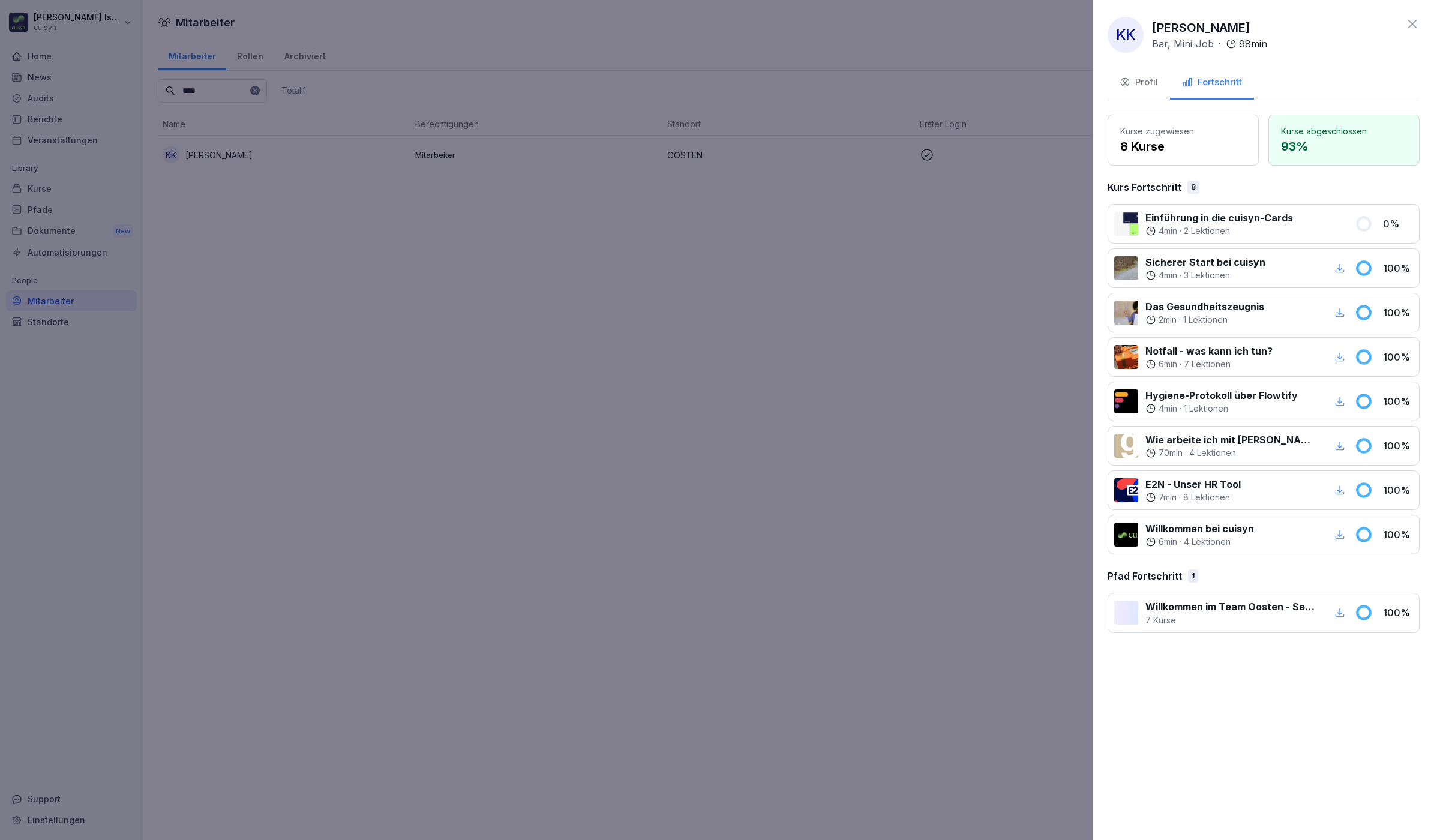
click at [635, 443] on div at bounding box center [717, 420] width 1434 height 840
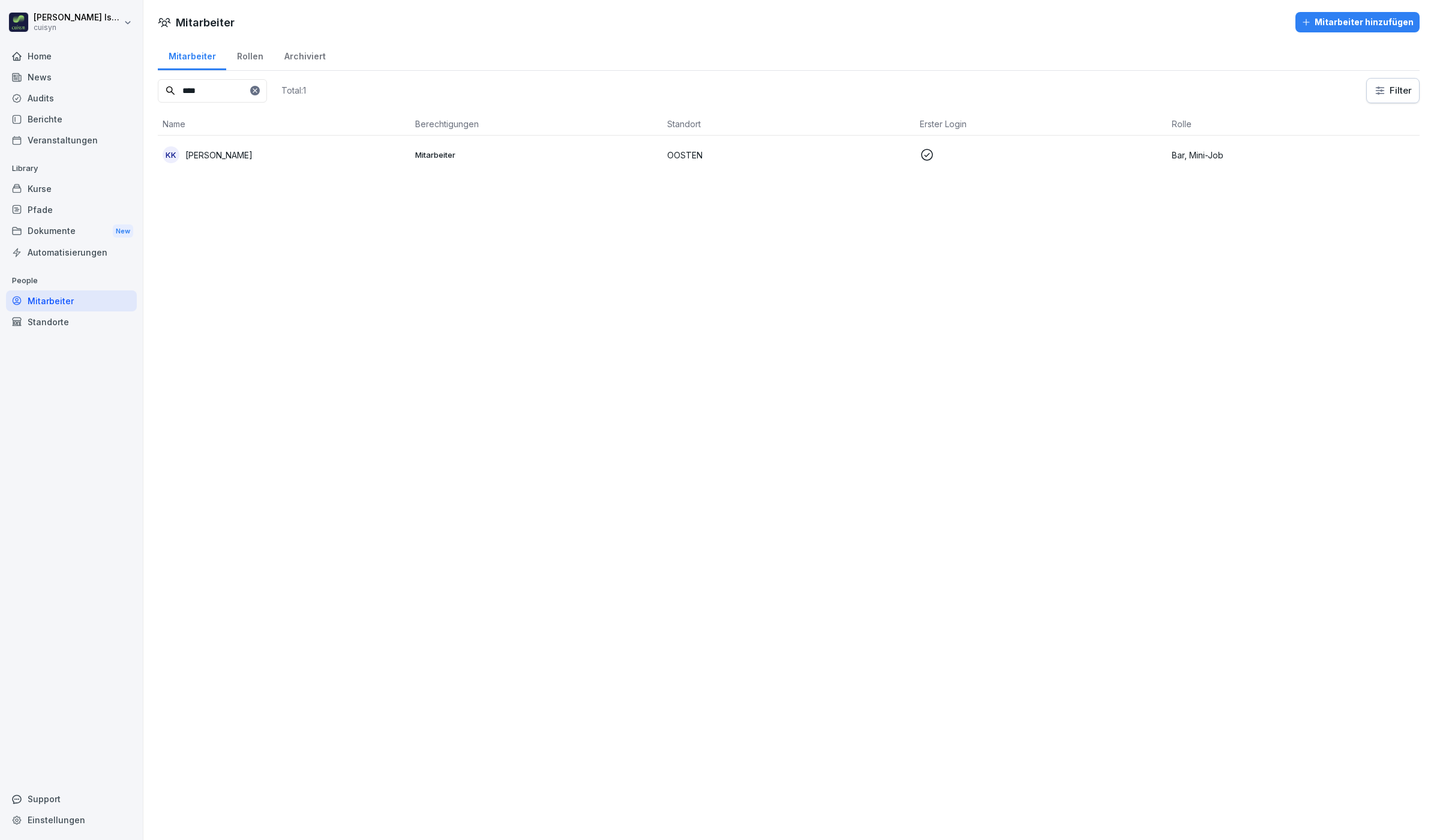
click at [49, 187] on div "Kurse" at bounding box center [72, 188] width 131 height 21
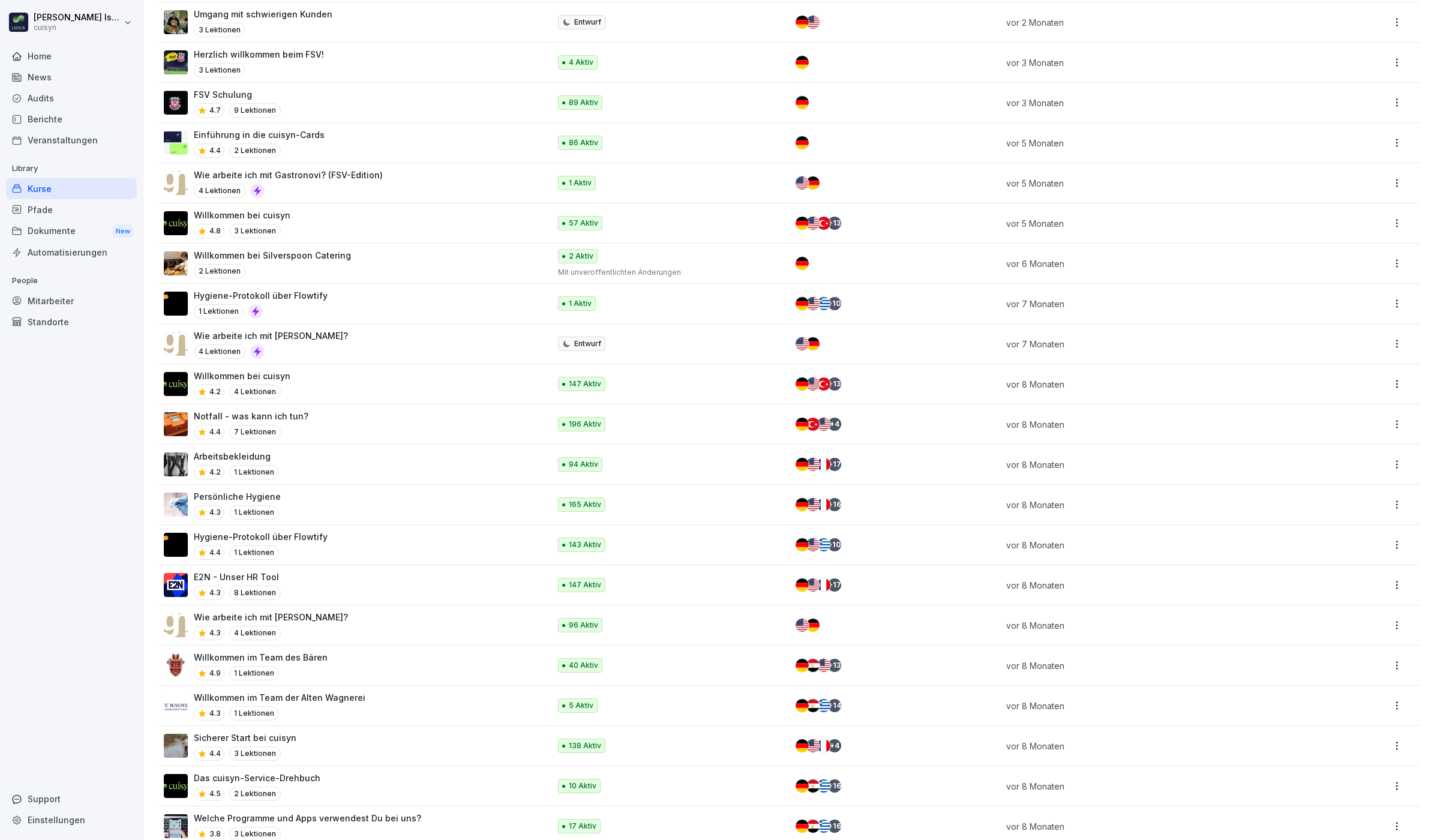
scroll to position [804, 0]
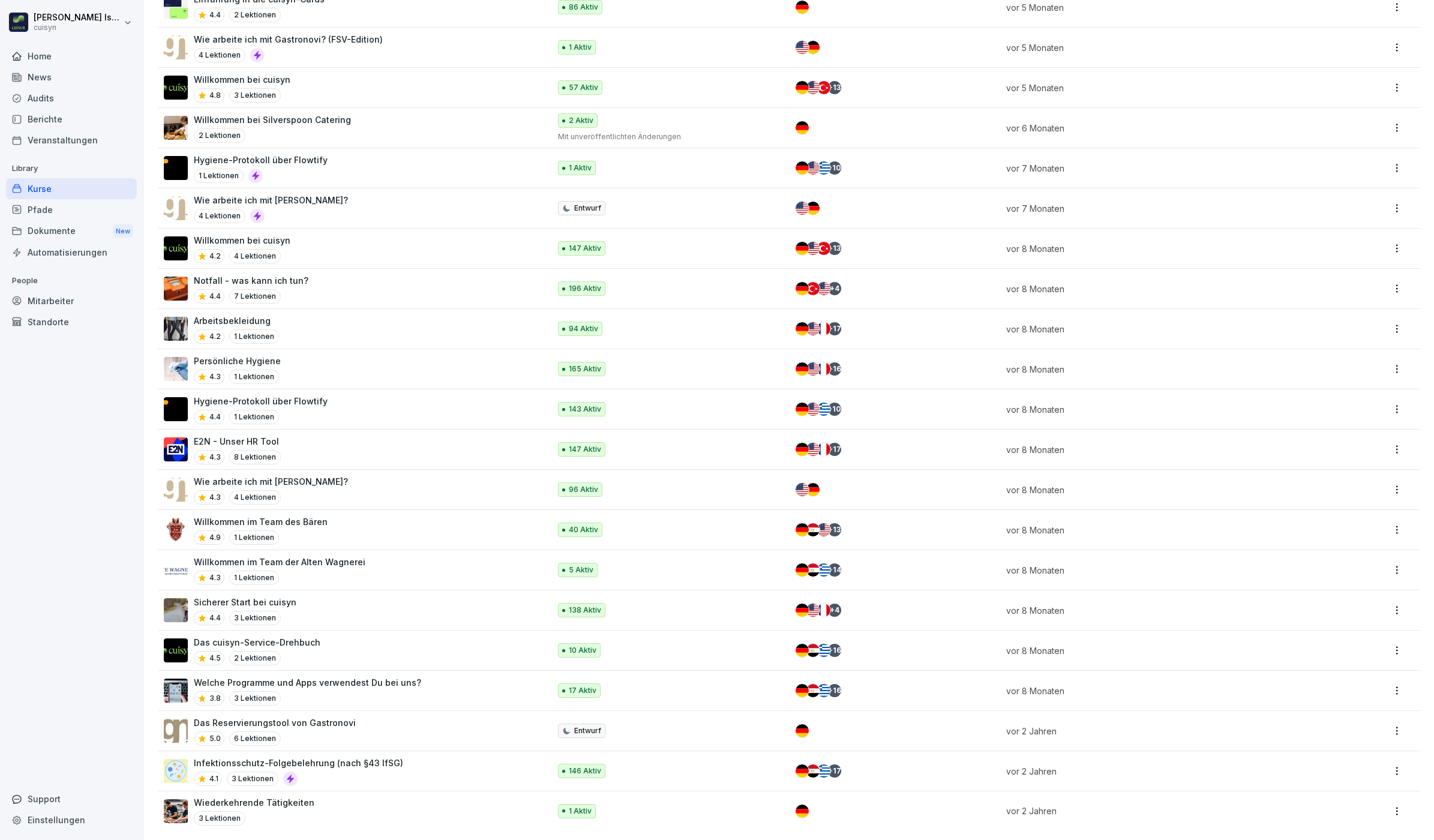
click at [323, 757] on p "Infektionsschutz-Folgebelehrung (nach §43 IfSG)" at bounding box center [299, 763] width 210 height 13
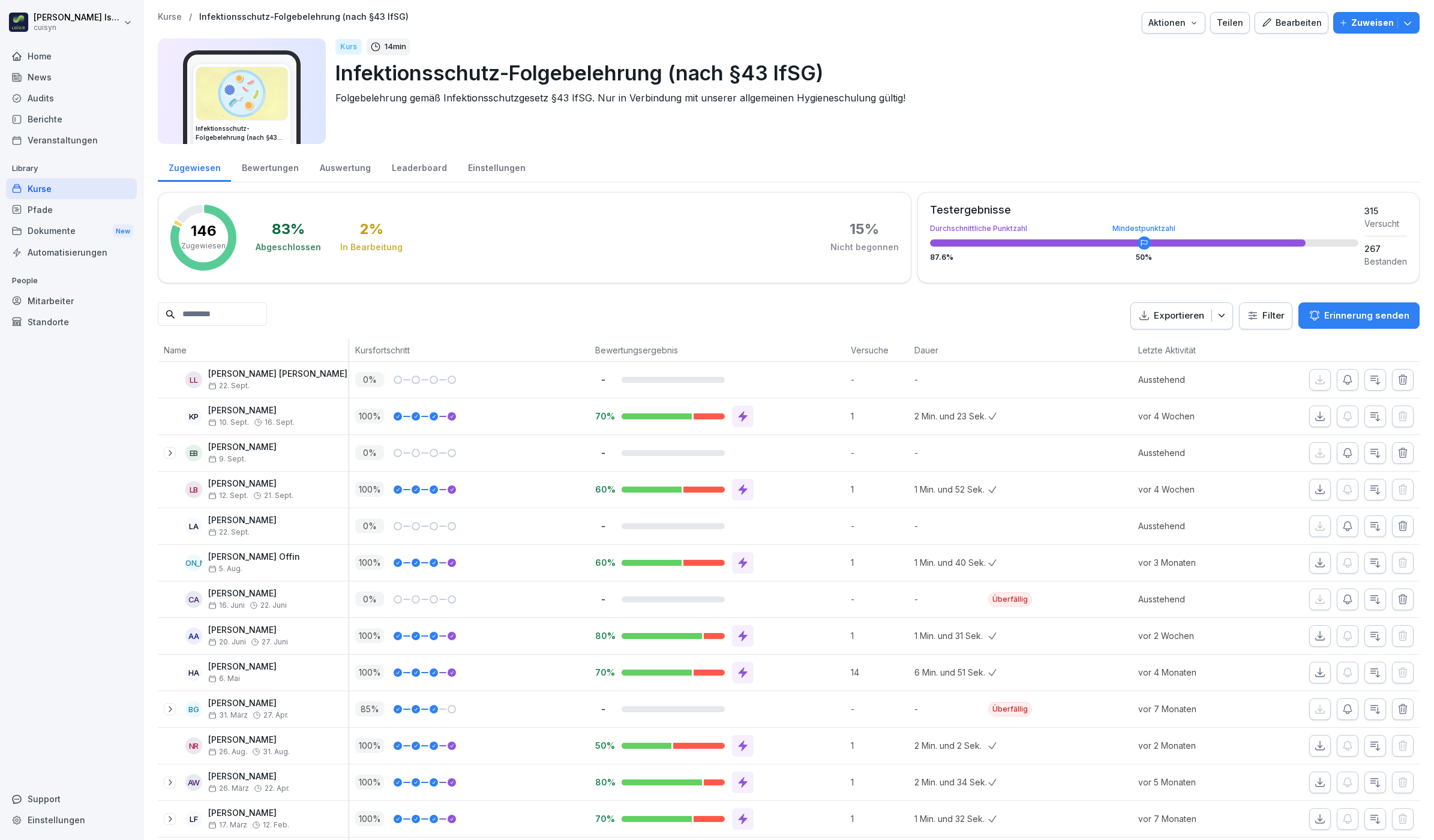
click at [1377, 20] on p "Zuweisen" at bounding box center [1373, 23] width 43 height 13
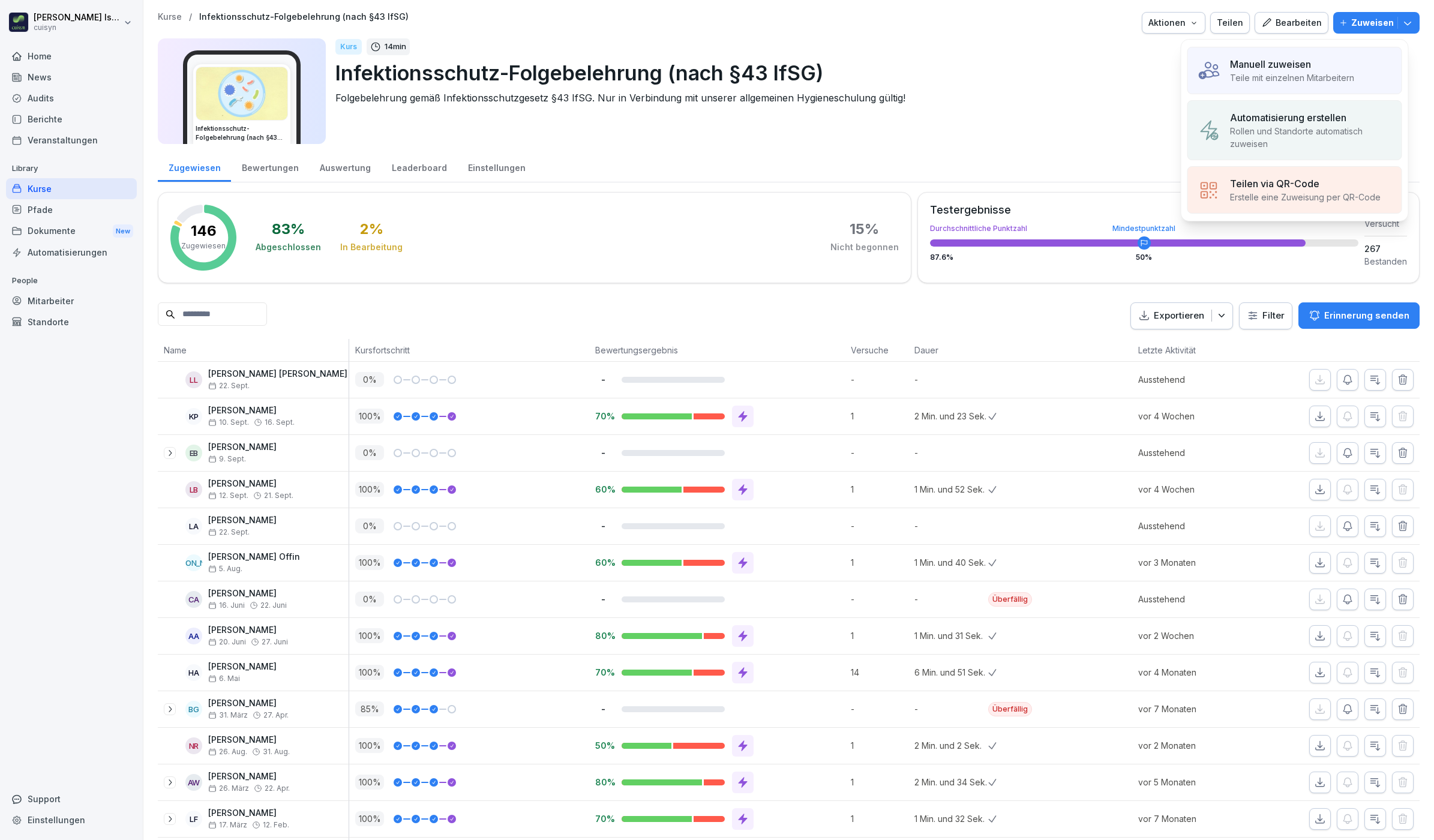
click at [1267, 75] on p "Teile mit einzelnen Mitarbeitern" at bounding box center [1292, 77] width 124 height 13
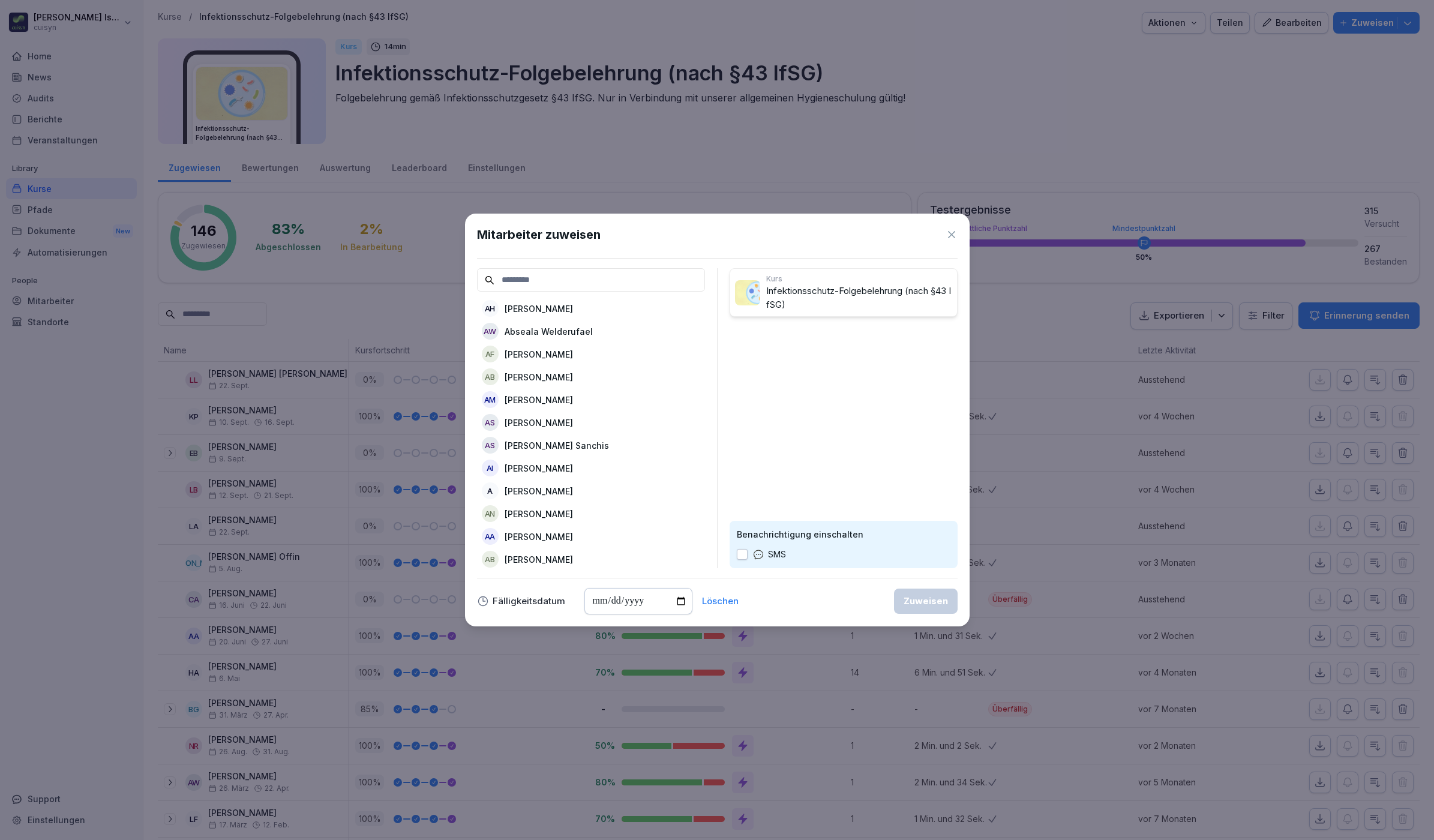
click at [584, 278] on input at bounding box center [591, 280] width 228 height 23
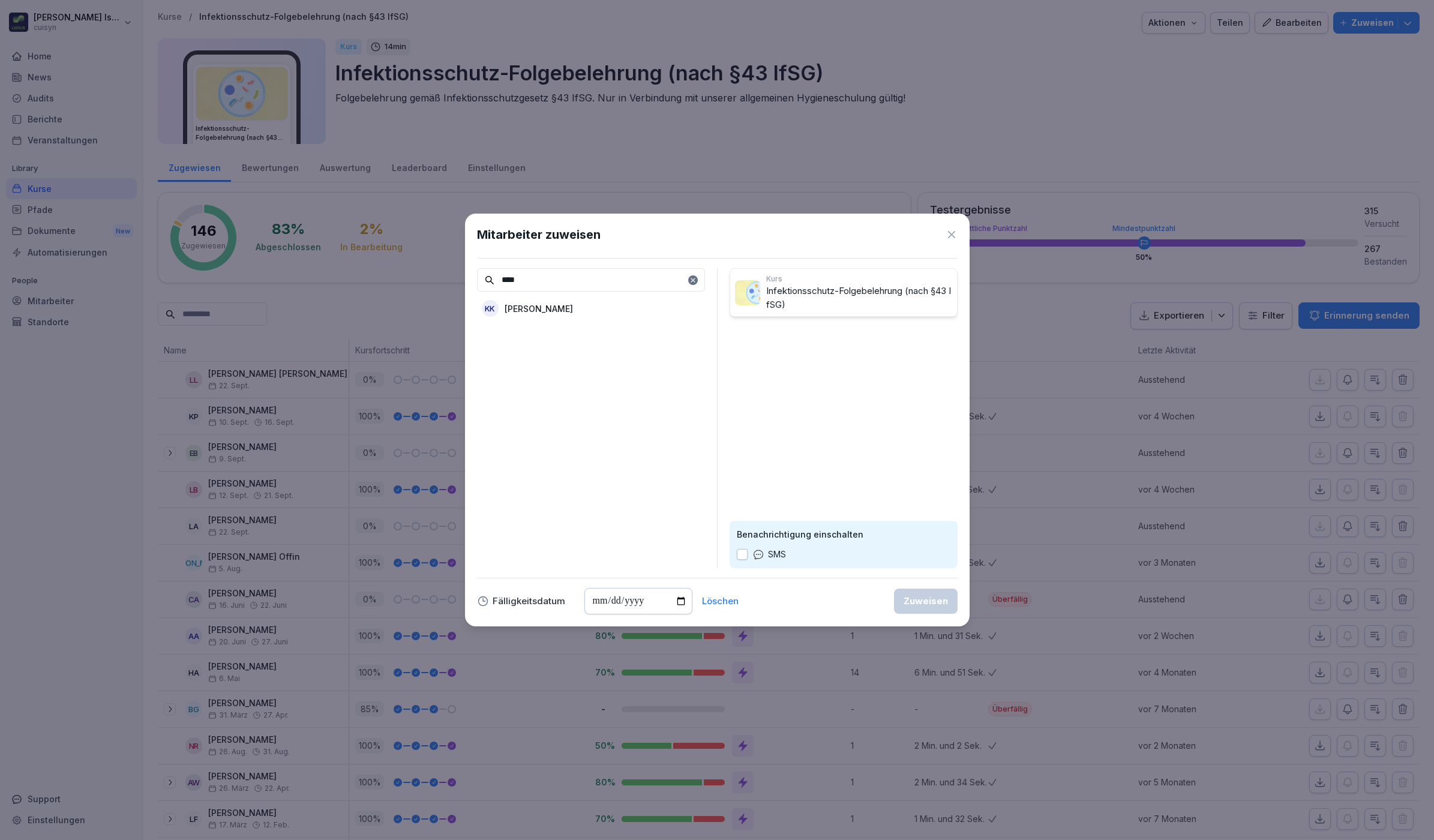
type input "****"
click at [581, 309] on div "KK Kawe König" at bounding box center [591, 308] width 228 height 22
click at [743, 558] on button "button" at bounding box center [741, 554] width 11 height 11
click at [931, 609] on button "Zuweisen" at bounding box center [926, 601] width 64 height 25
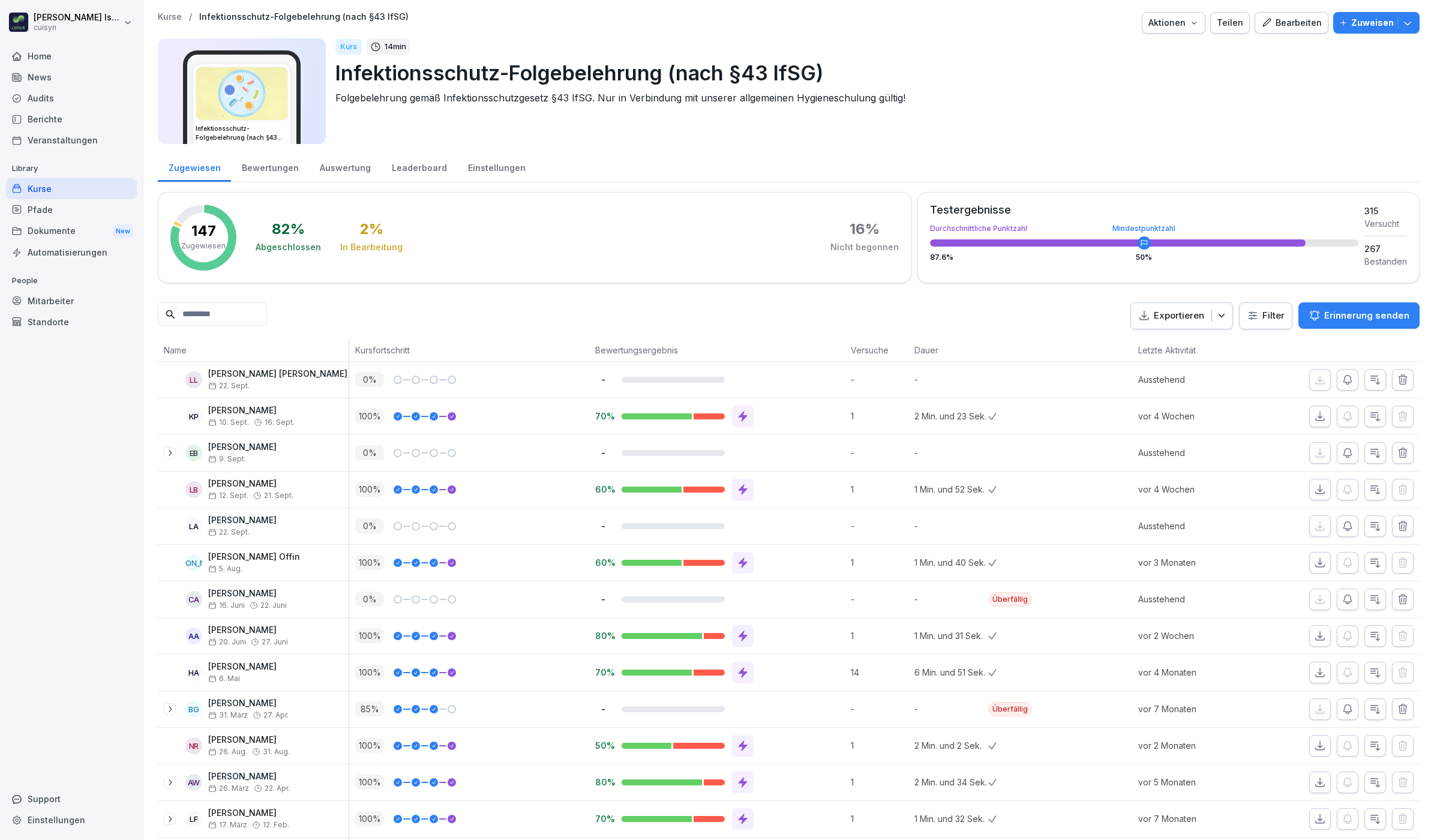
click at [55, 296] on div "Mitarbeiter" at bounding box center [72, 301] width 131 height 21
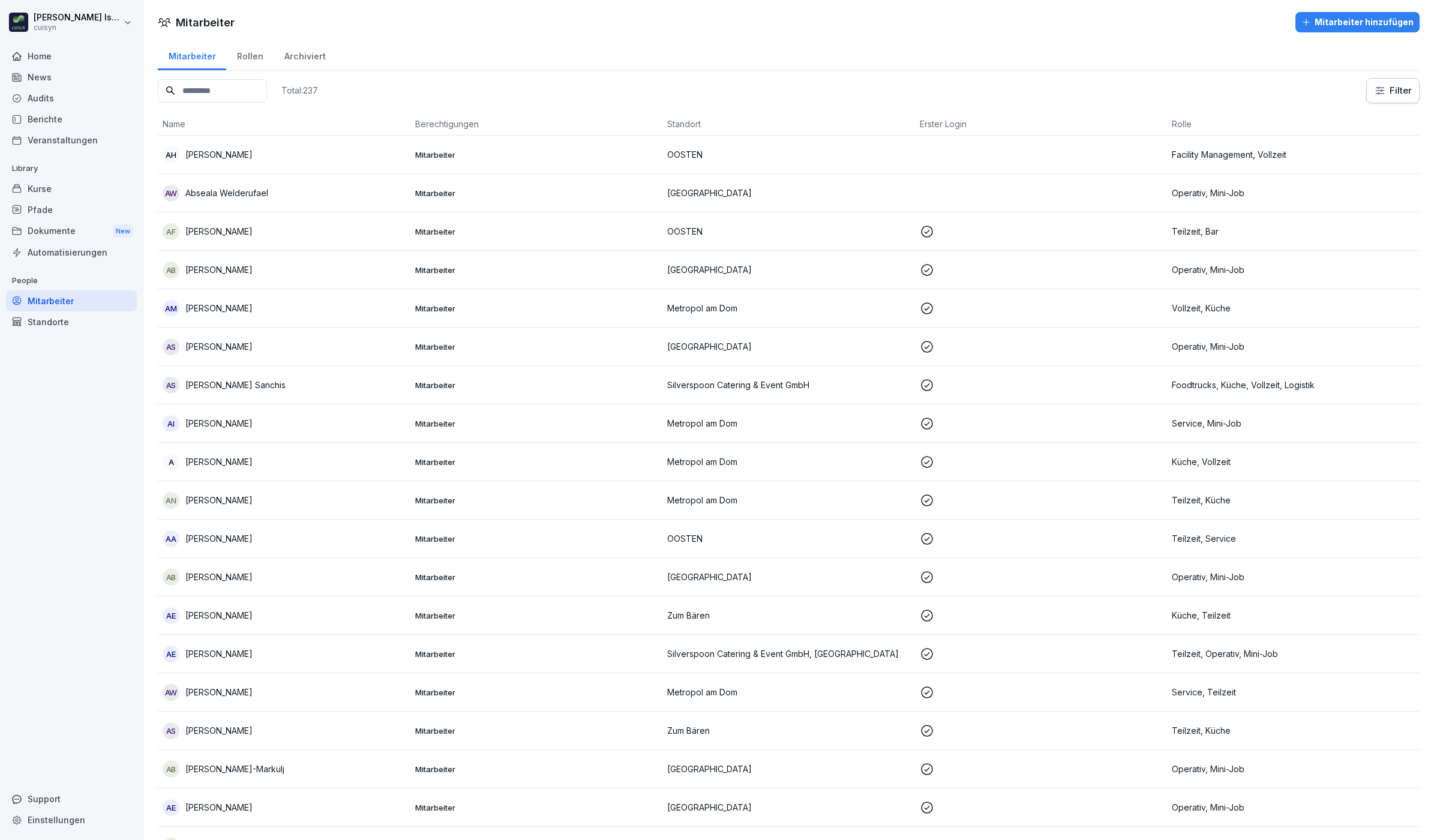
click at [255, 94] on input at bounding box center [213, 91] width 110 height 23
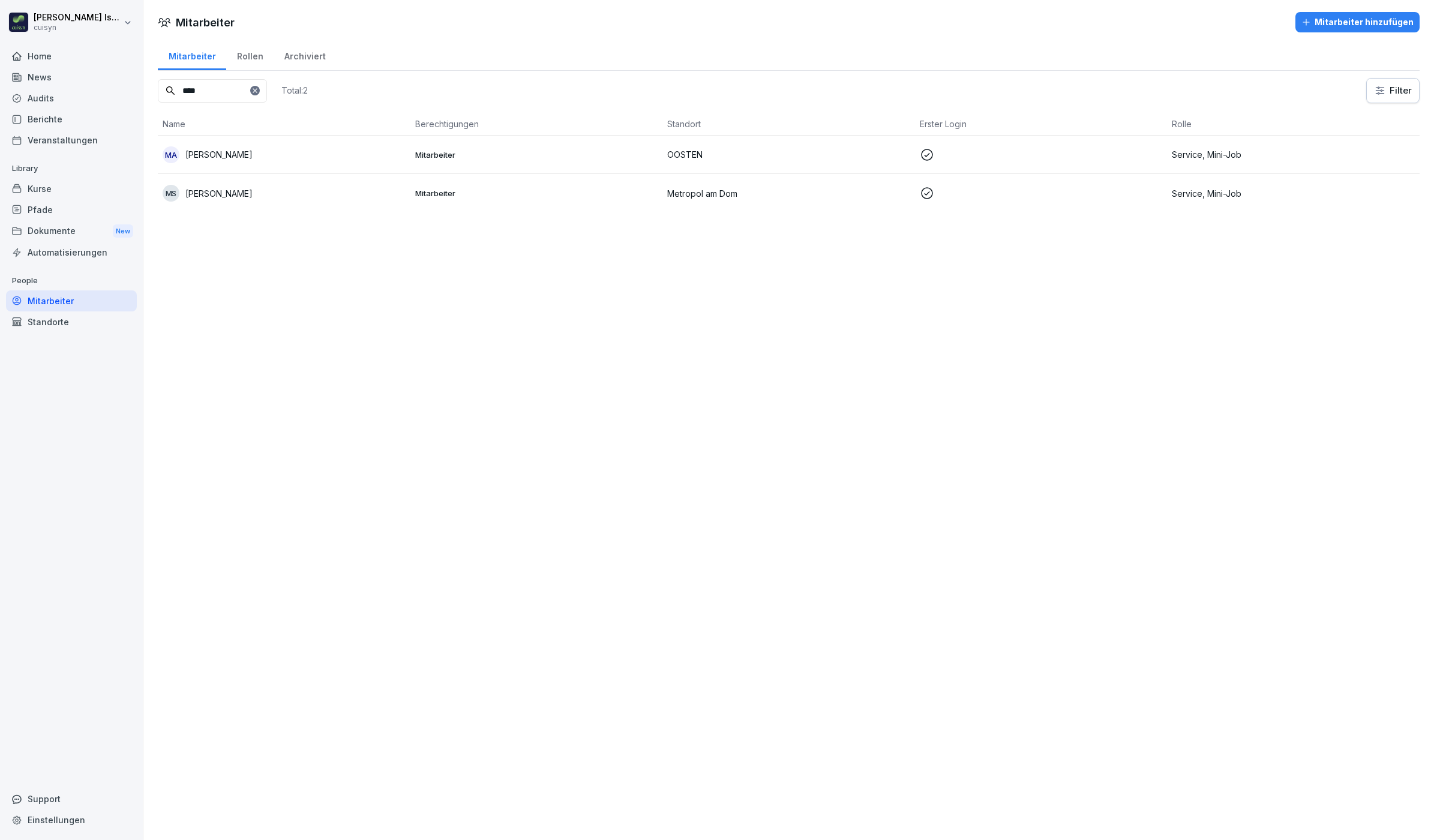
click at [216, 152] on p "[PERSON_NAME]" at bounding box center [218, 154] width 68 height 13
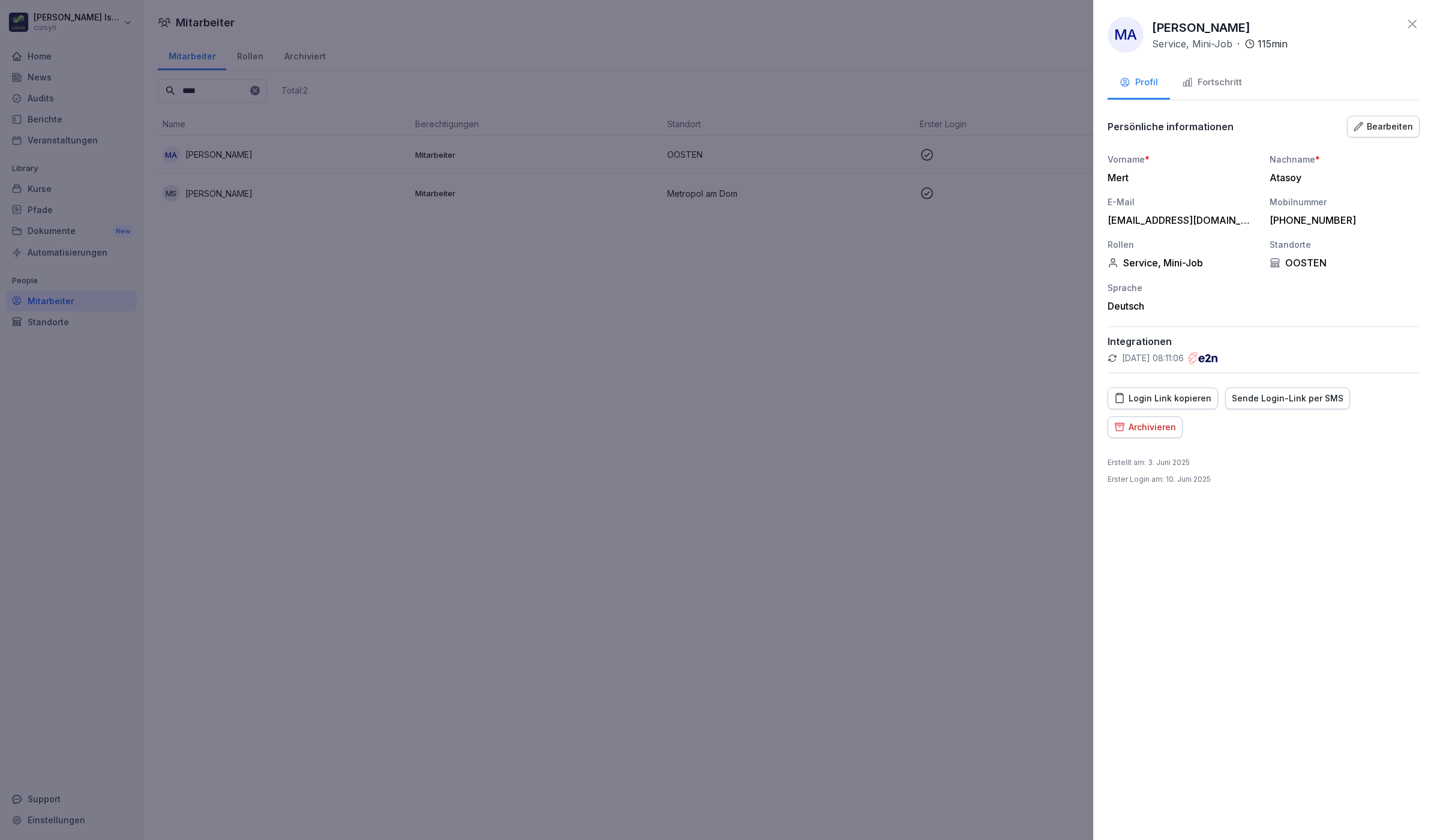
click at [1208, 93] on button "Fortschritt" at bounding box center [1213, 83] width 84 height 32
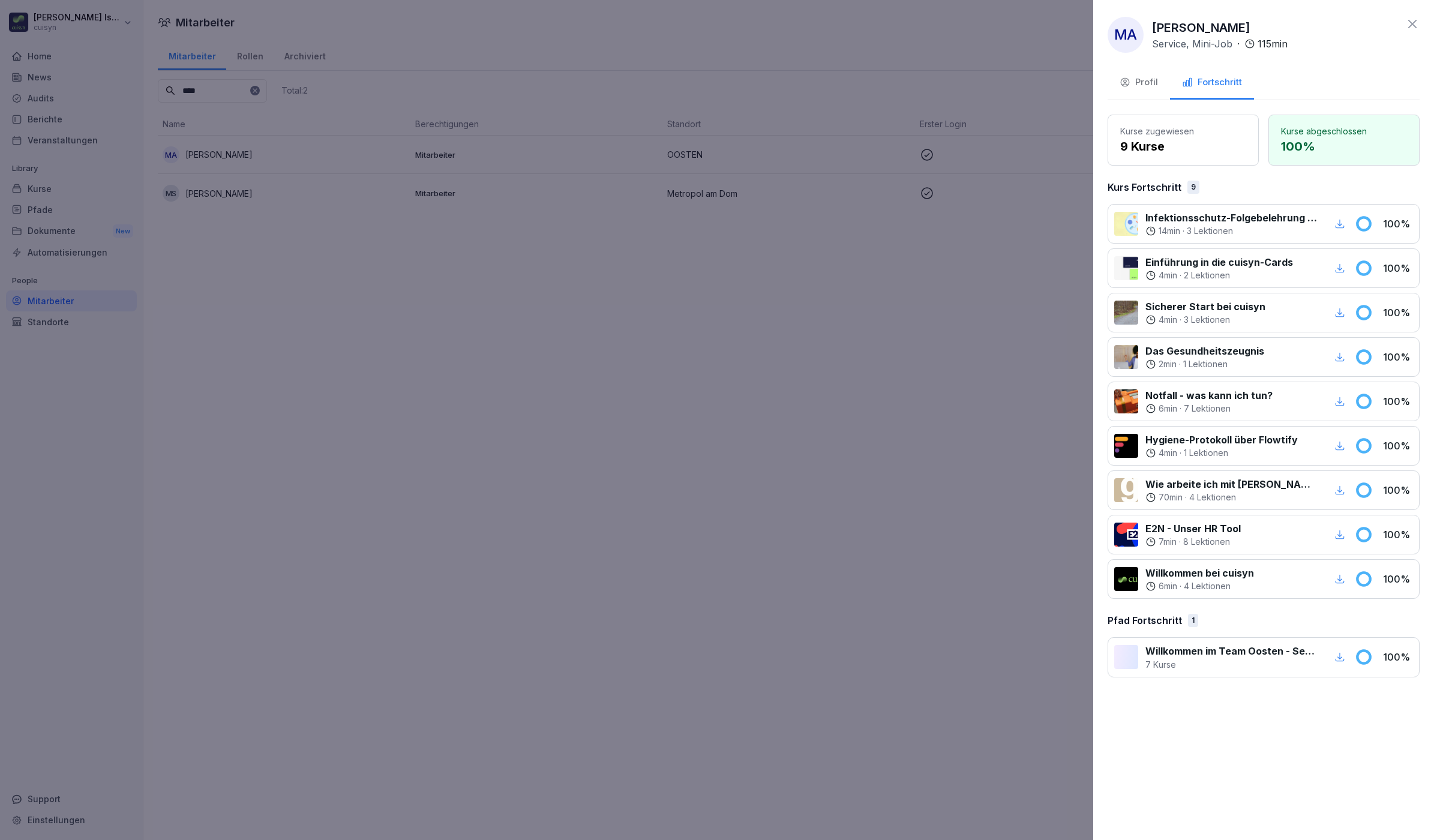
click at [1339, 224] on icon "button" at bounding box center [1340, 223] width 11 height 11
click at [565, 315] on div at bounding box center [717, 420] width 1434 height 840
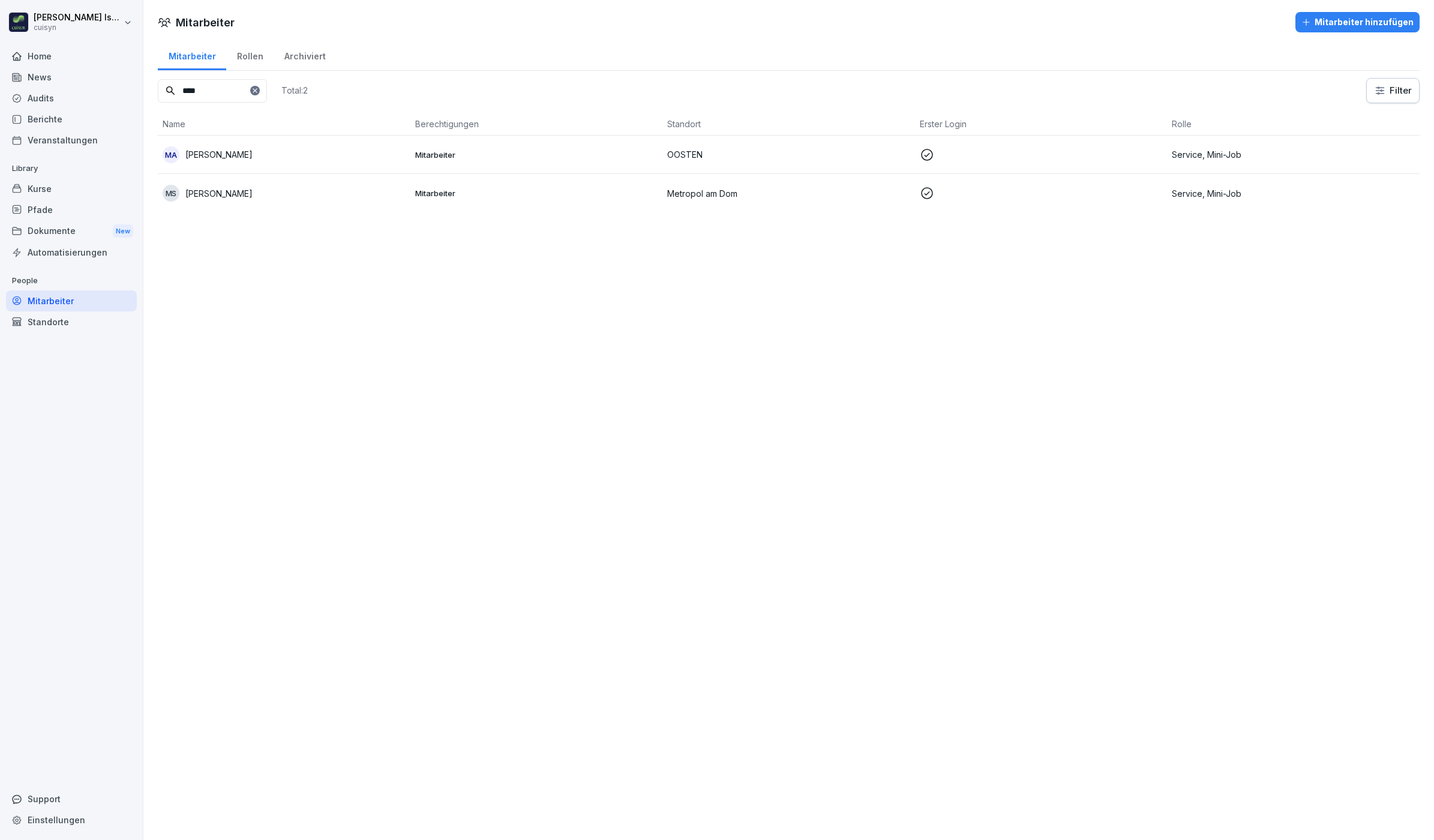
drag, startPoint x: 211, startPoint y: 85, endPoint x: 131, endPoint y: 91, distance: 80.2
click at [131, 91] on div "Hannah Issing cuisyn Home News Audits Berichte Veranstaltungen Library Kurse Pf…" at bounding box center [717, 420] width 1434 height 840
type input "*****"
click at [298, 236] on div "HM Hanna Mirowska" at bounding box center [284, 231] width 243 height 17
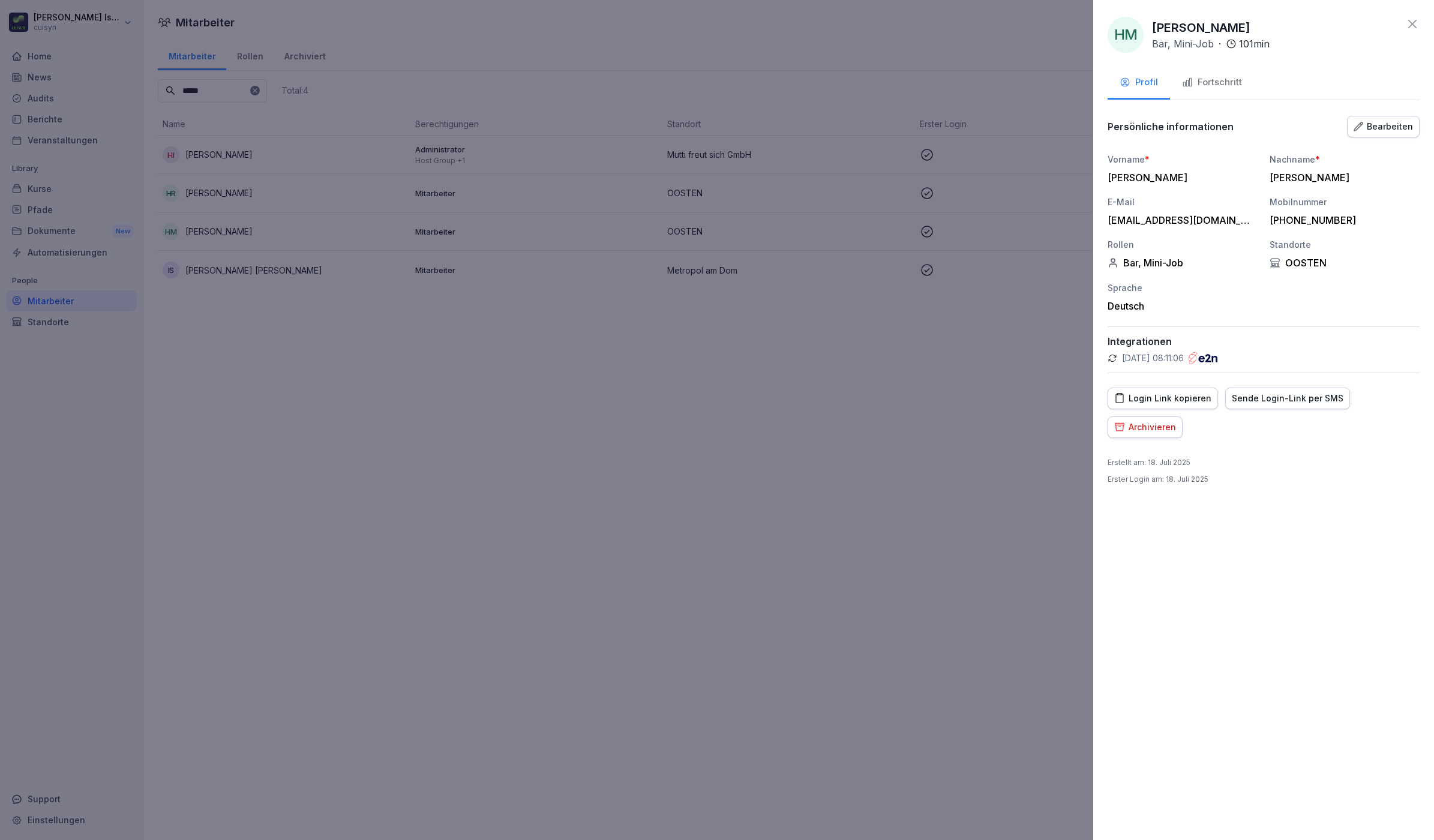
click at [1221, 81] on div "Fortschritt" at bounding box center [1212, 82] width 60 height 14
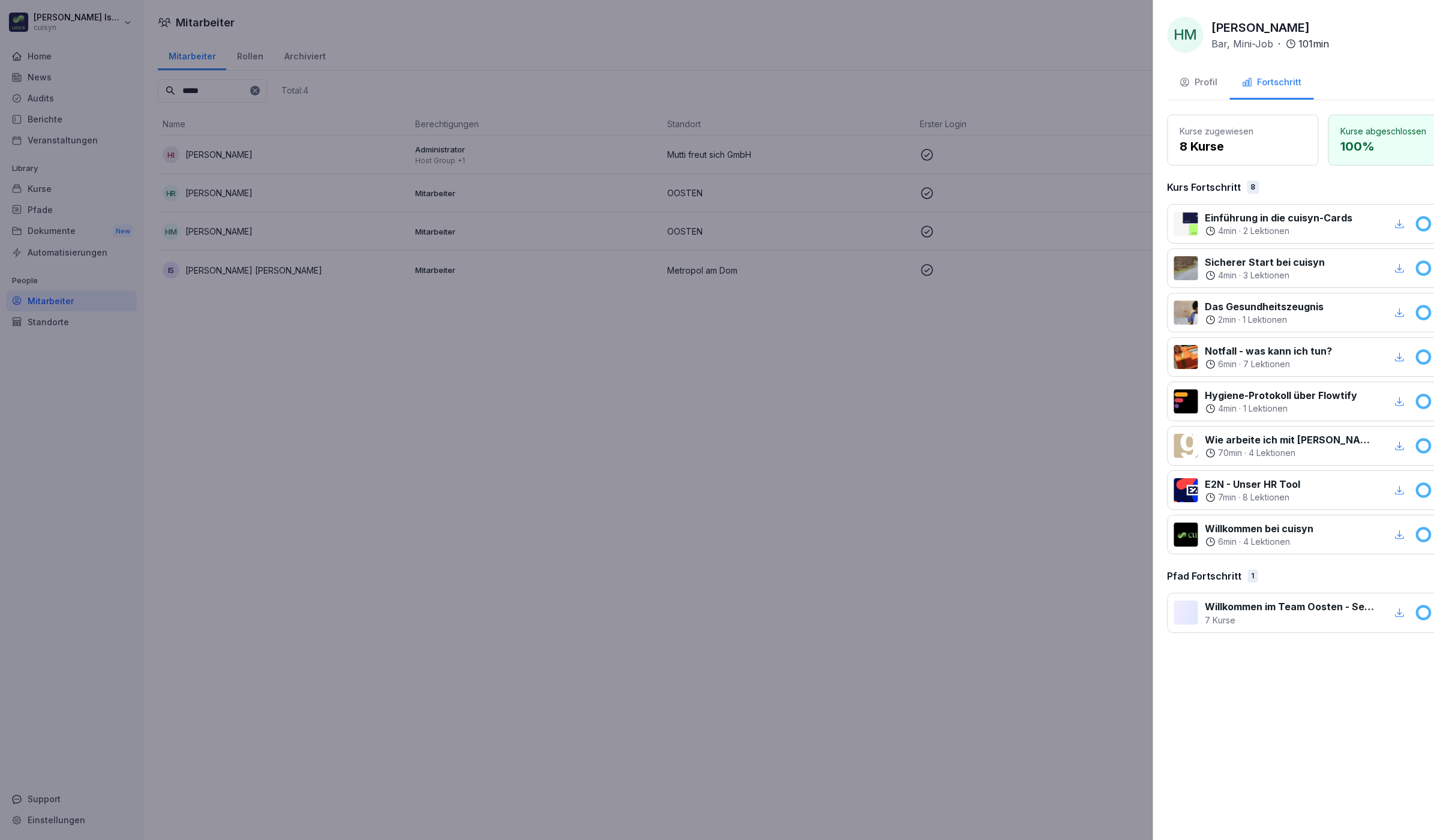
click at [565, 518] on div at bounding box center [717, 420] width 1434 height 840
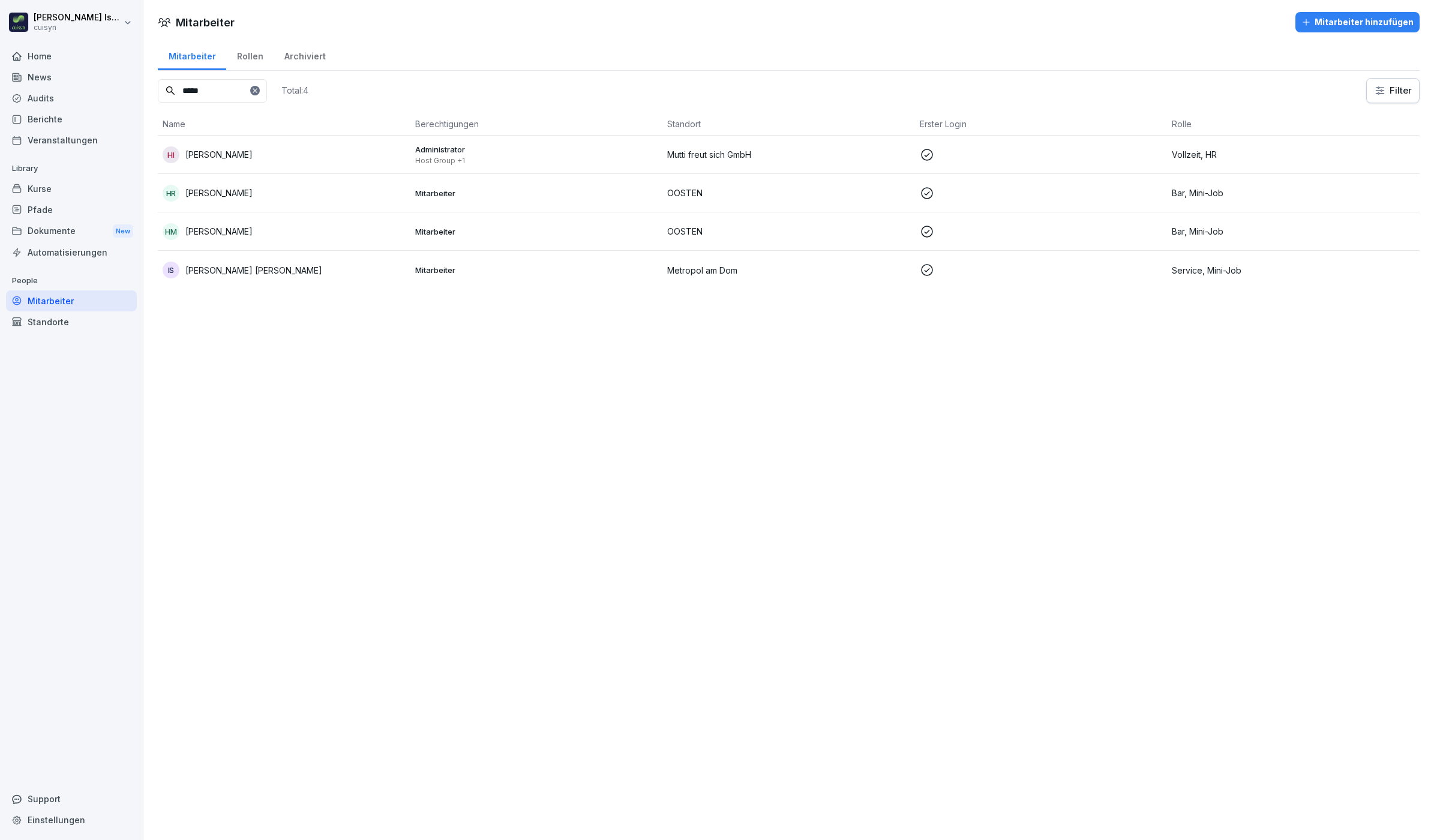
click at [61, 187] on div "Kurse" at bounding box center [72, 188] width 131 height 21
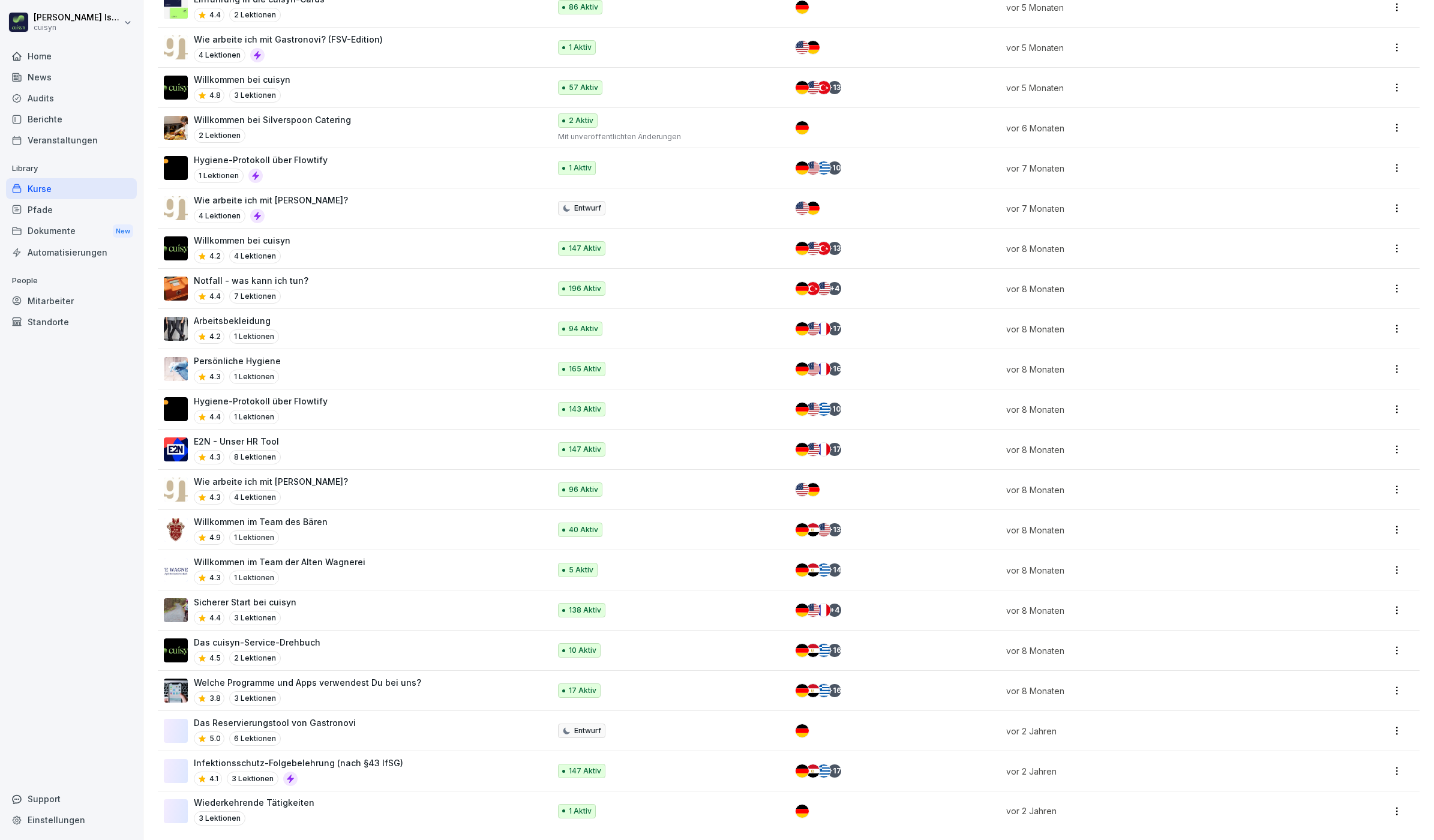
scroll to position [804, 0]
click at [366, 771] on div "4.1 3 Lektionen" at bounding box center [299, 778] width 210 height 15
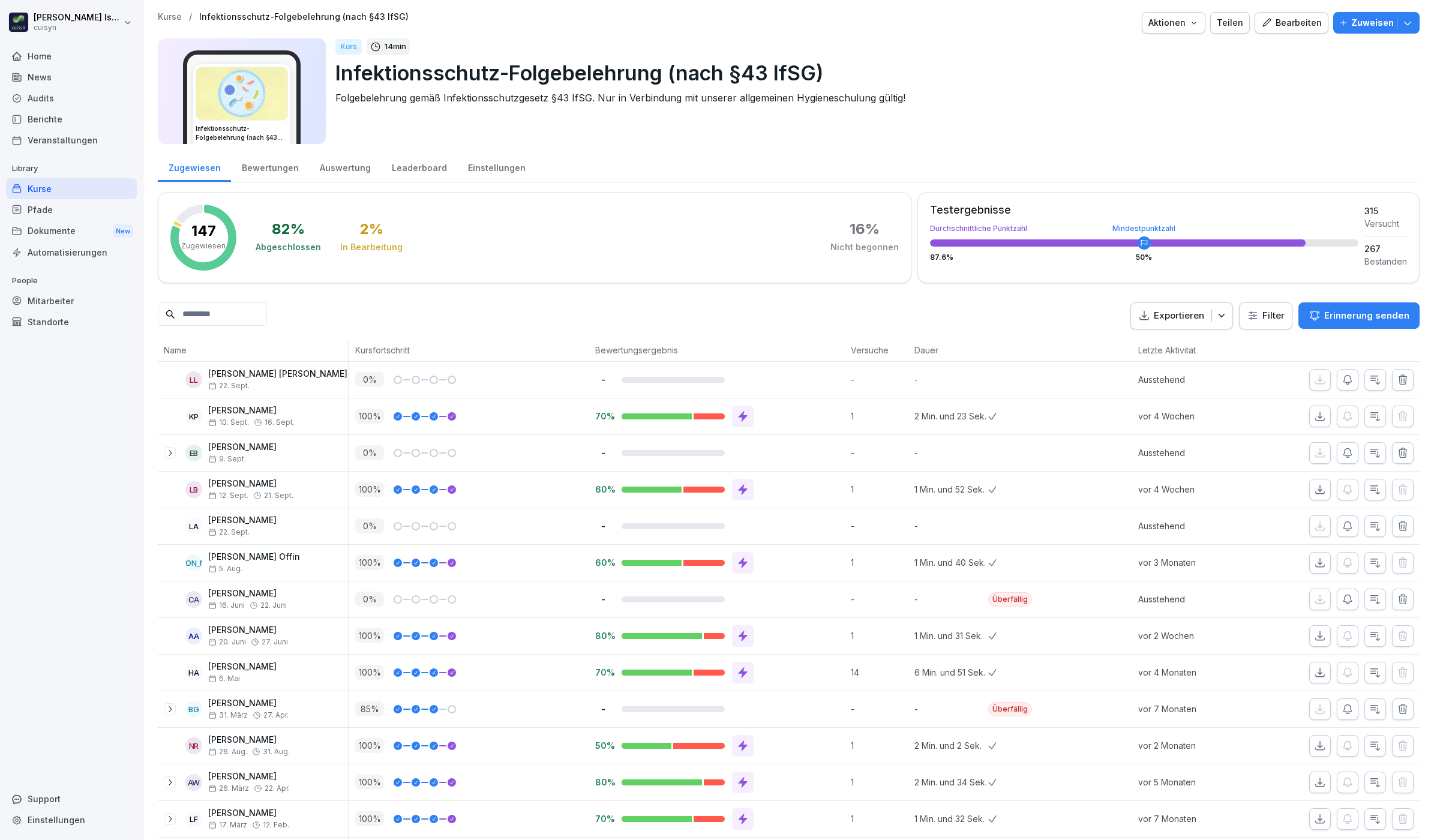
click at [1370, 19] on p "Zuweisen" at bounding box center [1373, 23] width 43 height 13
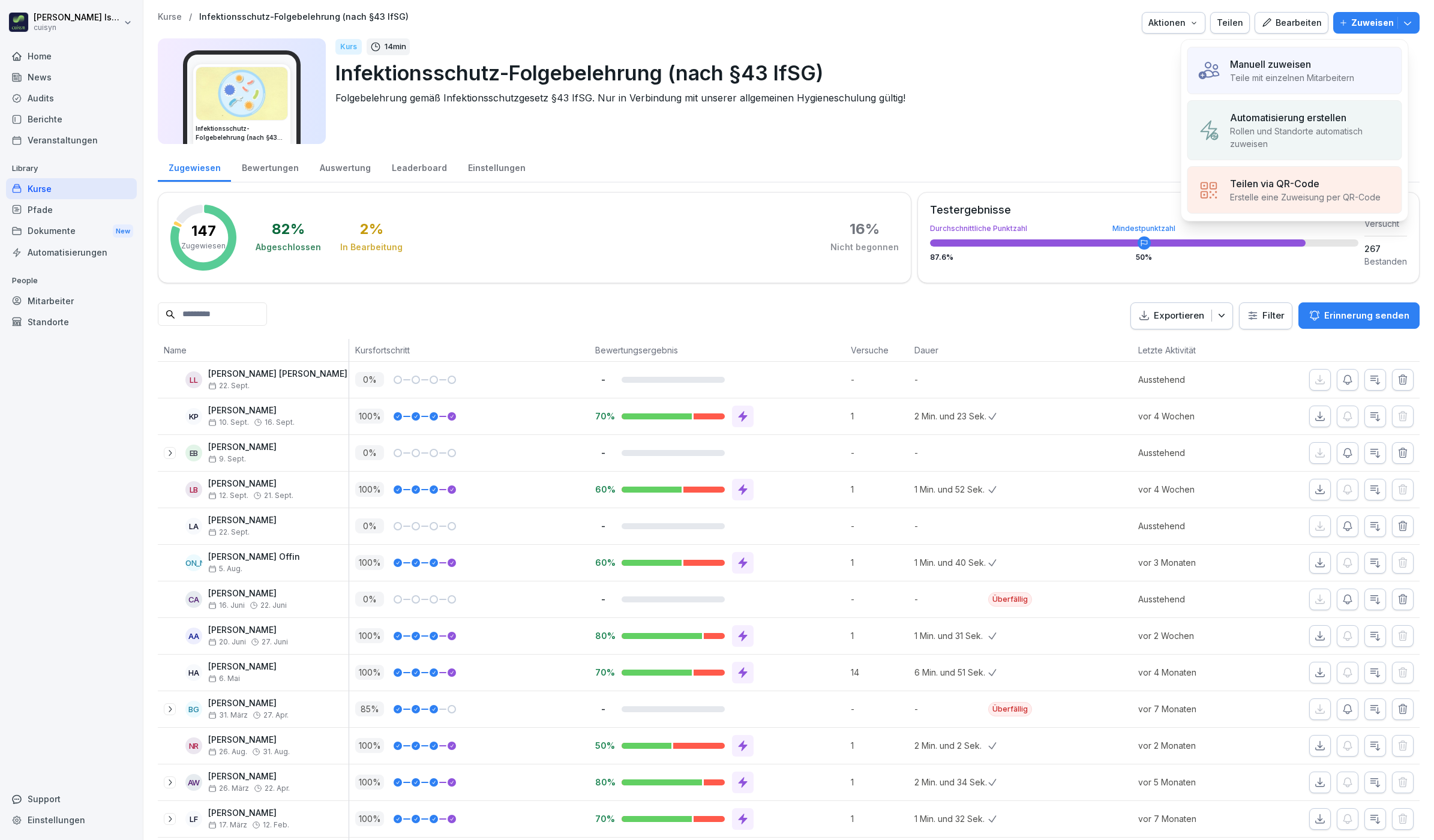
click at [1307, 65] on p "Manuell zuweisen" at bounding box center [1270, 64] width 81 height 15
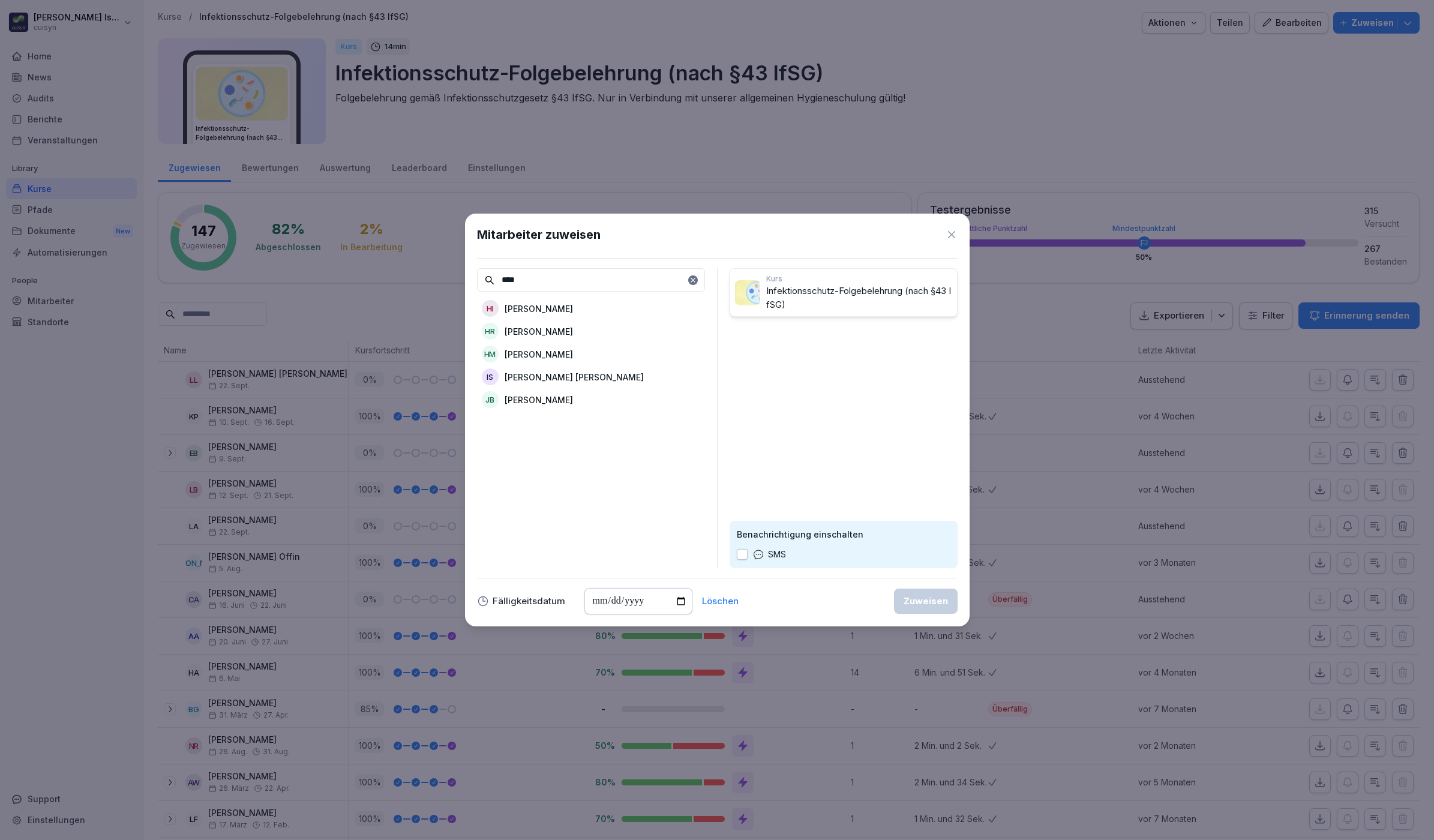
type input "****"
click at [556, 349] on p "[PERSON_NAME]" at bounding box center [539, 353] width 69 height 13
click at [741, 558] on button "button" at bounding box center [741, 554] width 11 height 11
click at [956, 609] on button "Zuweisen" at bounding box center [926, 601] width 64 height 25
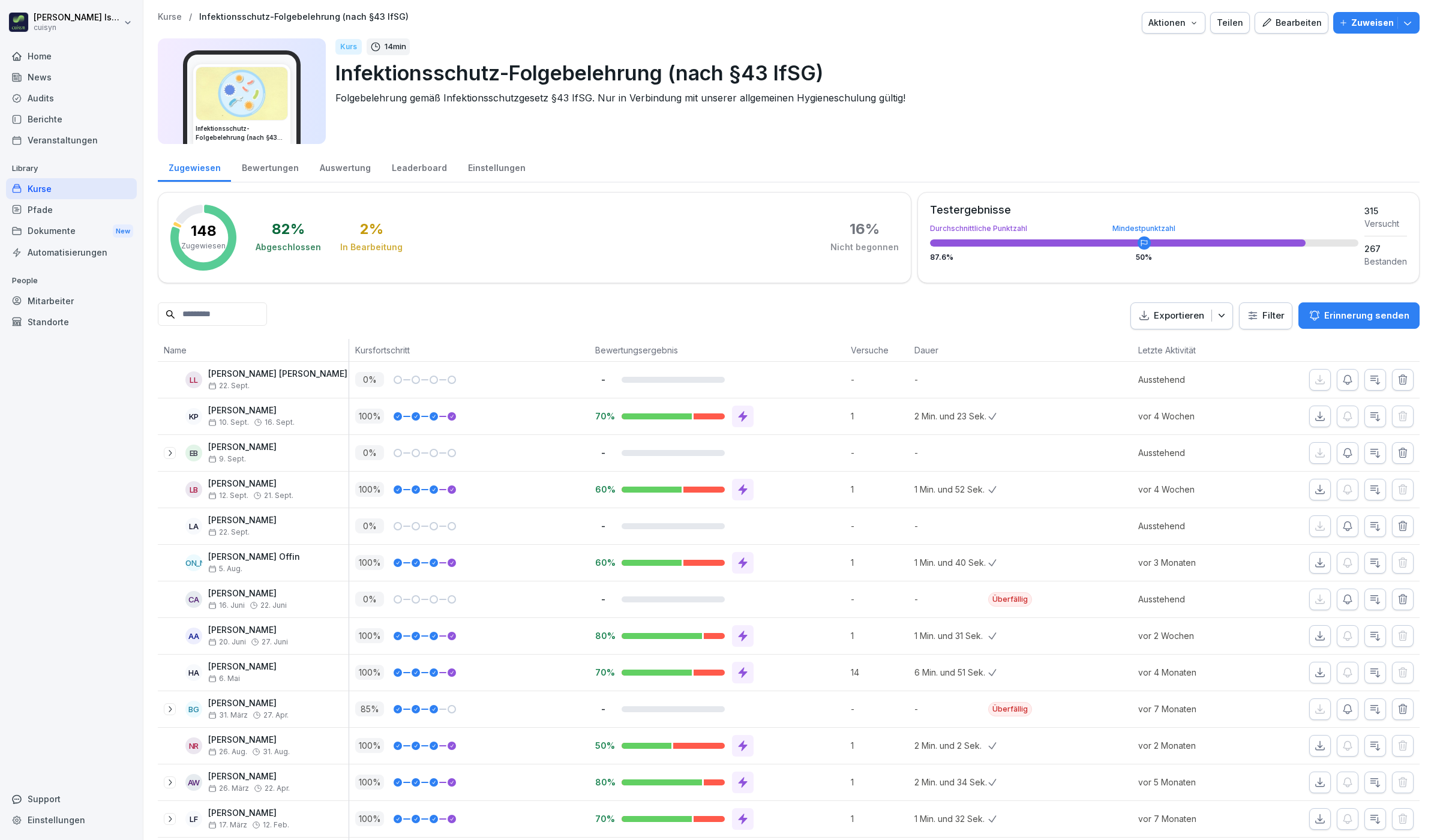
click at [233, 315] on input at bounding box center [213, 314] width 110 height 23
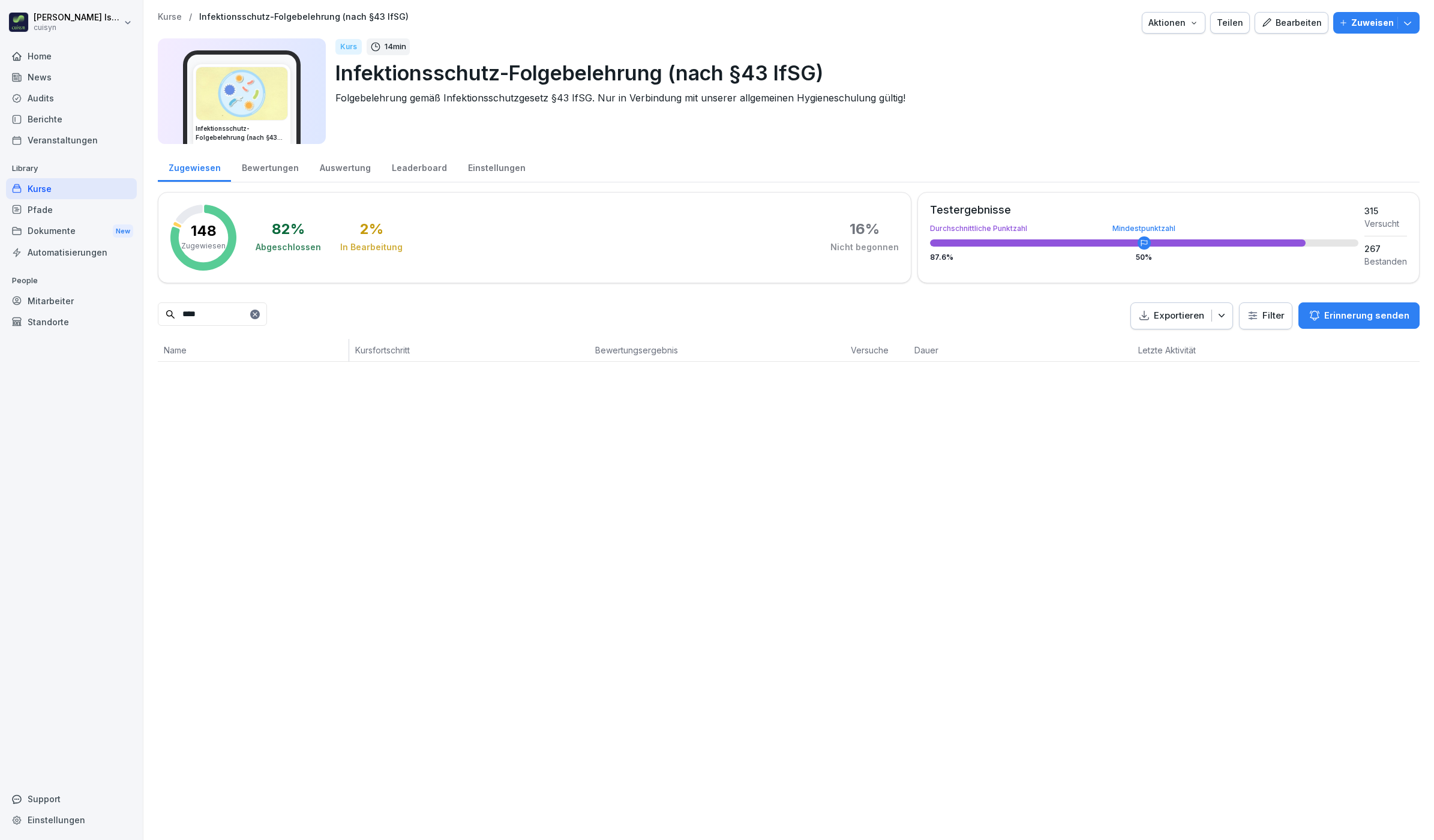
type input "****"
click at [43, 299] on div "Mitarbeiter" at bounding box center [72, 301] width 131 height 21
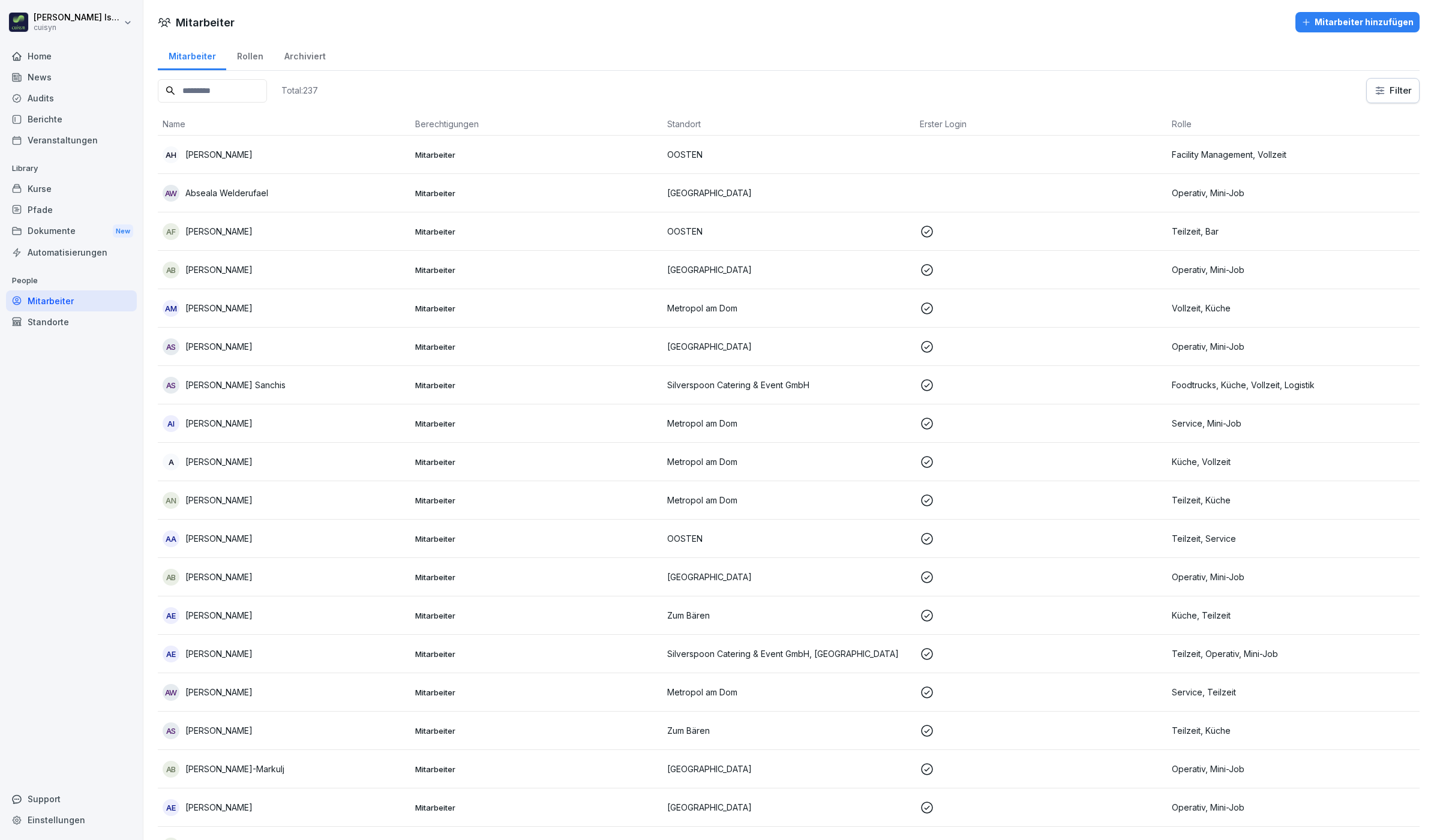
click at [210, 92] on input at bounding box center [213, 91] width 110 height 23
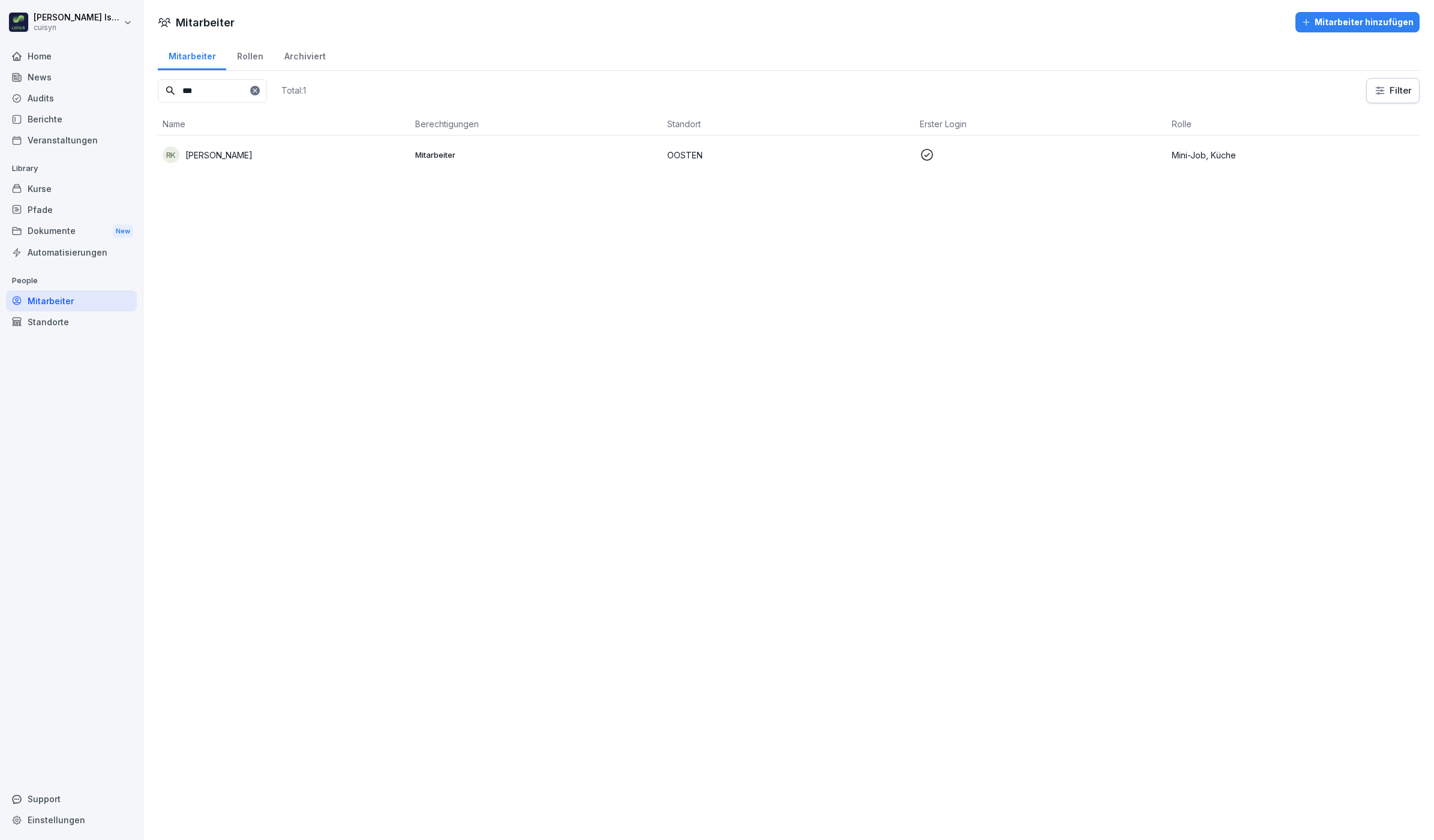
type input "***"
click at [215, 146] on div "RK Rashid Khan" at bounding box center [284, 154] width 243 height 17
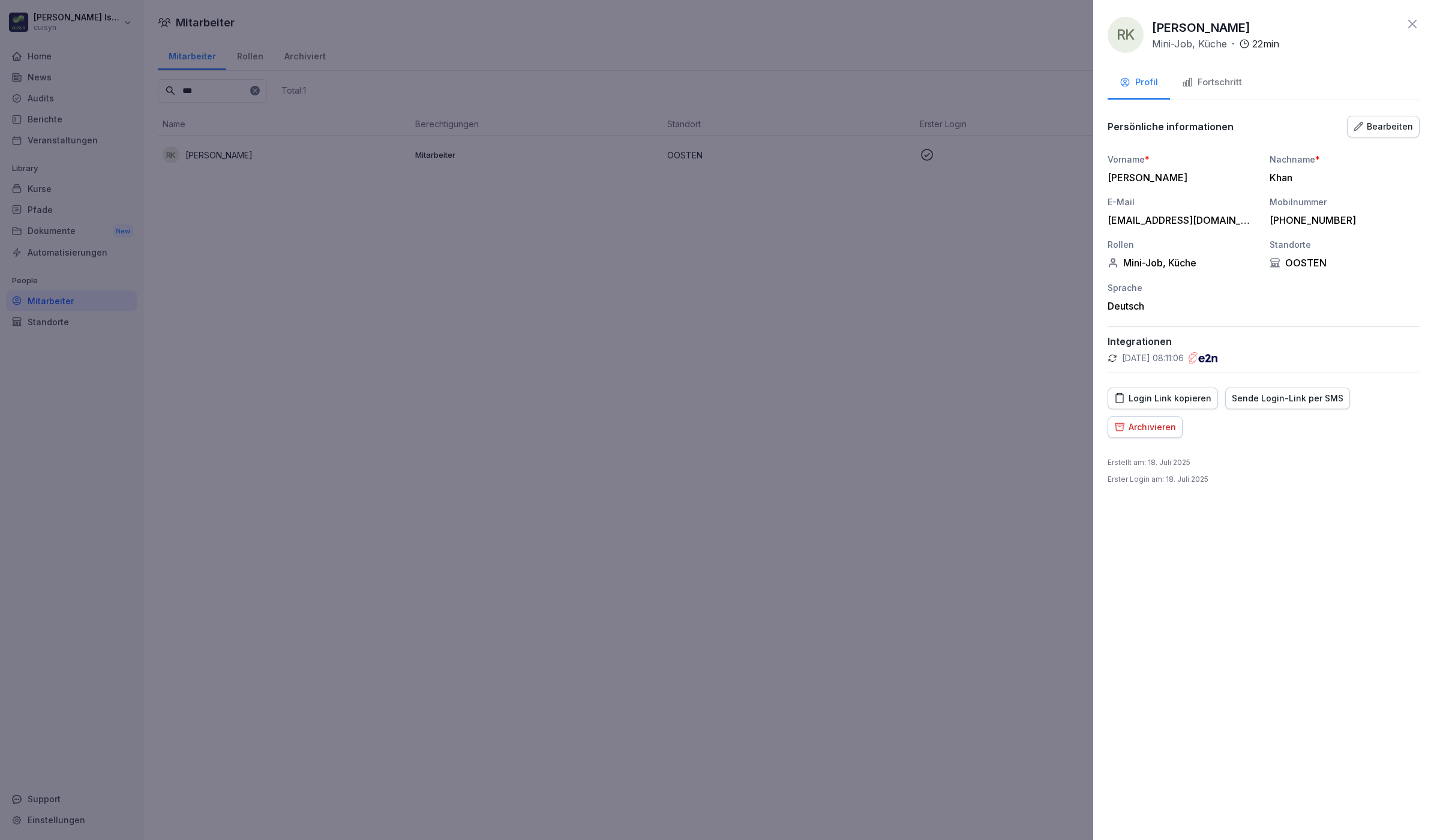
click at [1221, 73] on button "Fortschritt" at bounding box center [1213, 83] width 84 height 32
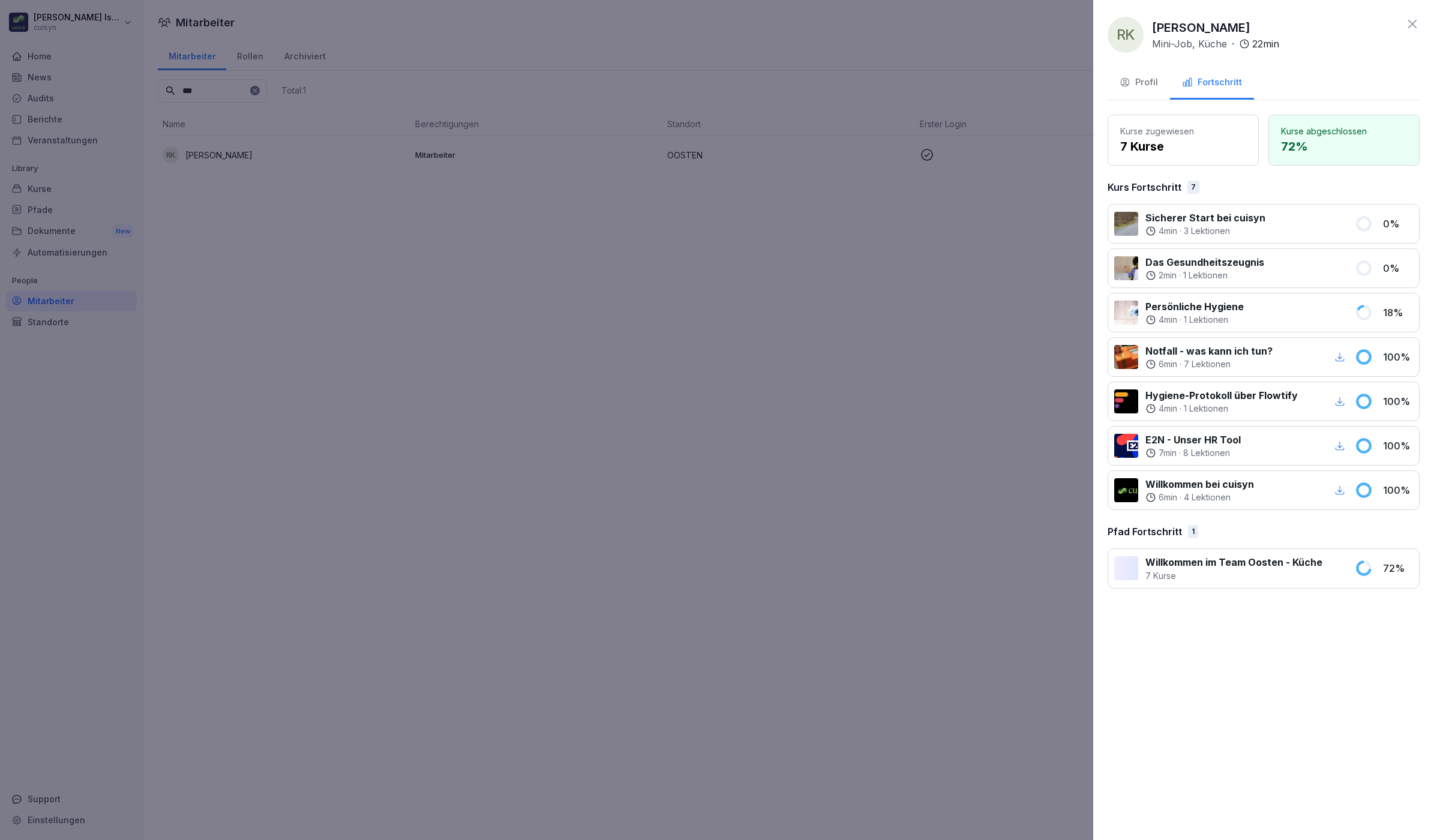
click at [75, 209] on div at bounding box center [717, 420] width 1434 height 840
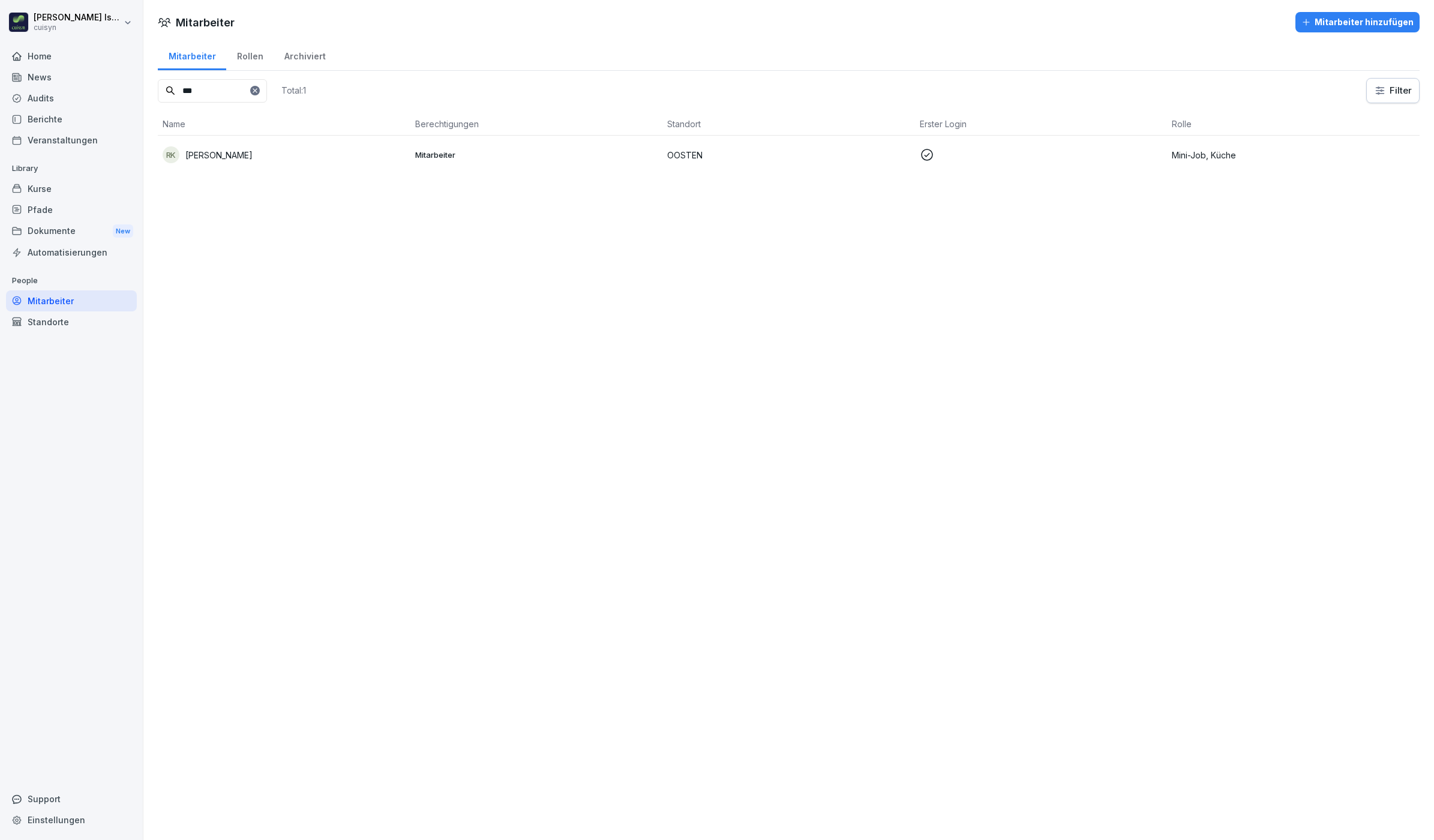
click at [52, 192] on div "Kurse" at bounding box center [72, 188] width 131 height 21
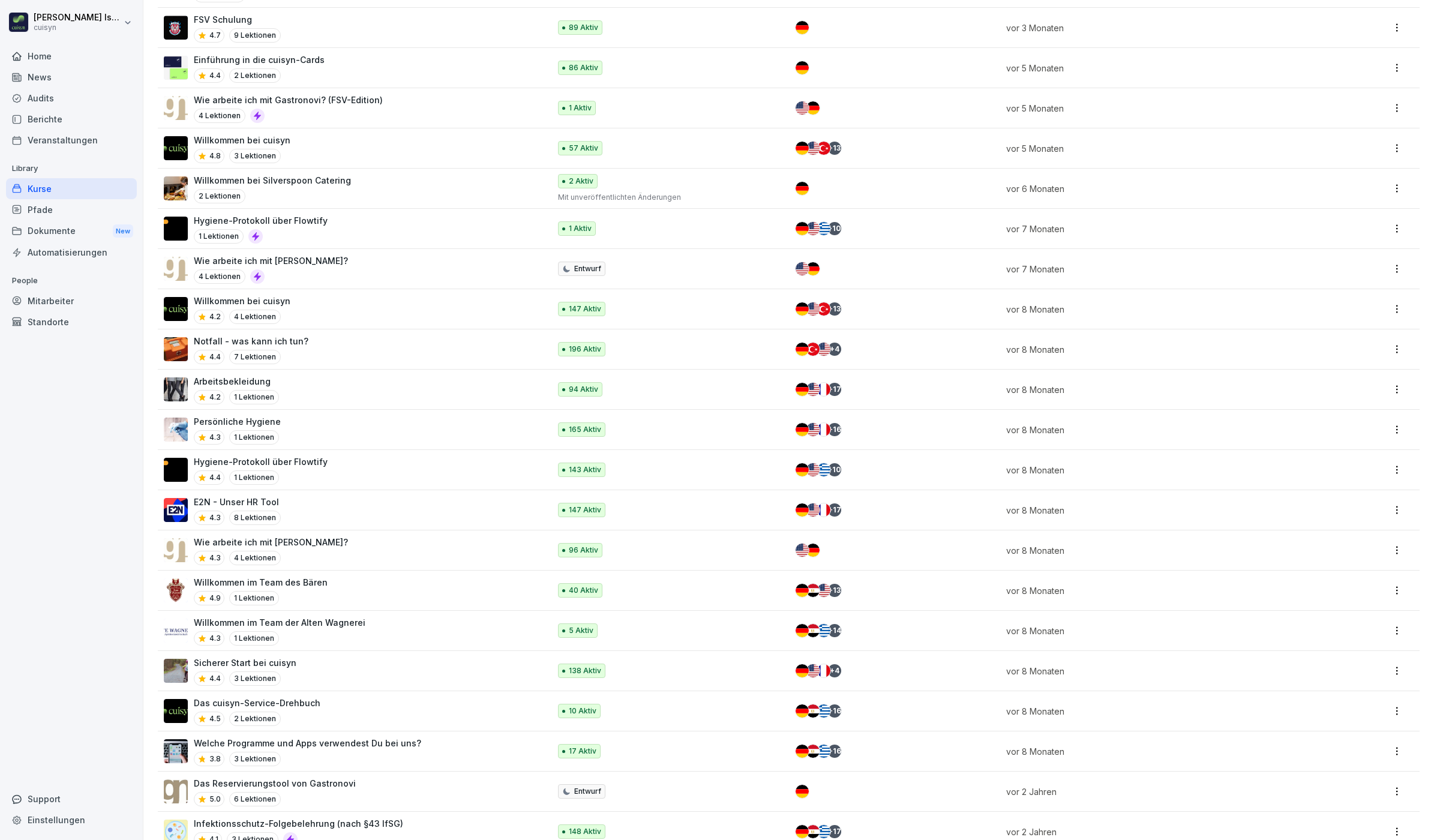
scroll to position [804, 0]
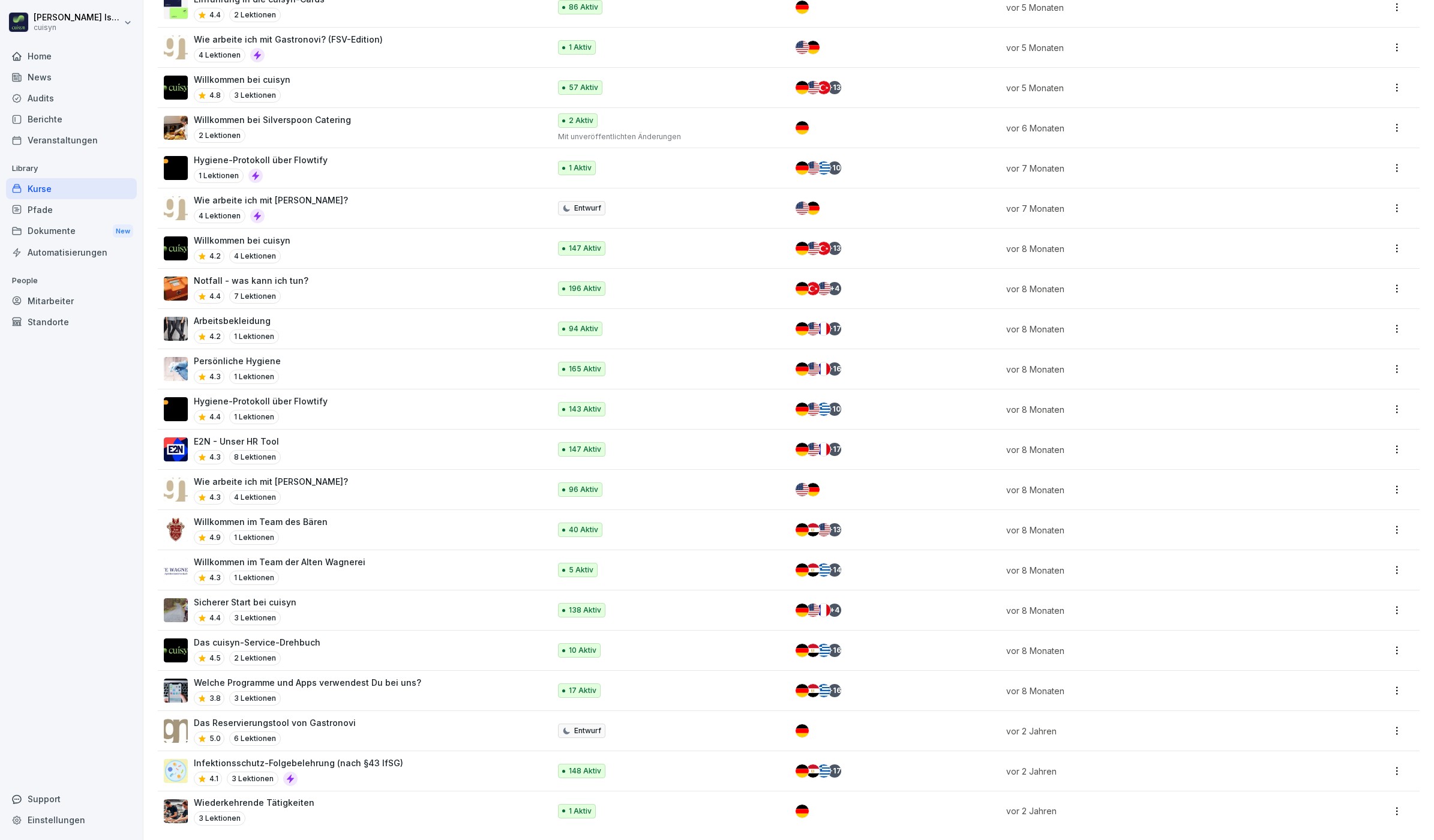
click at [340, 771] on div "4.1 3 Lektionen" at bounding box center [299, 778] width 210 height 15
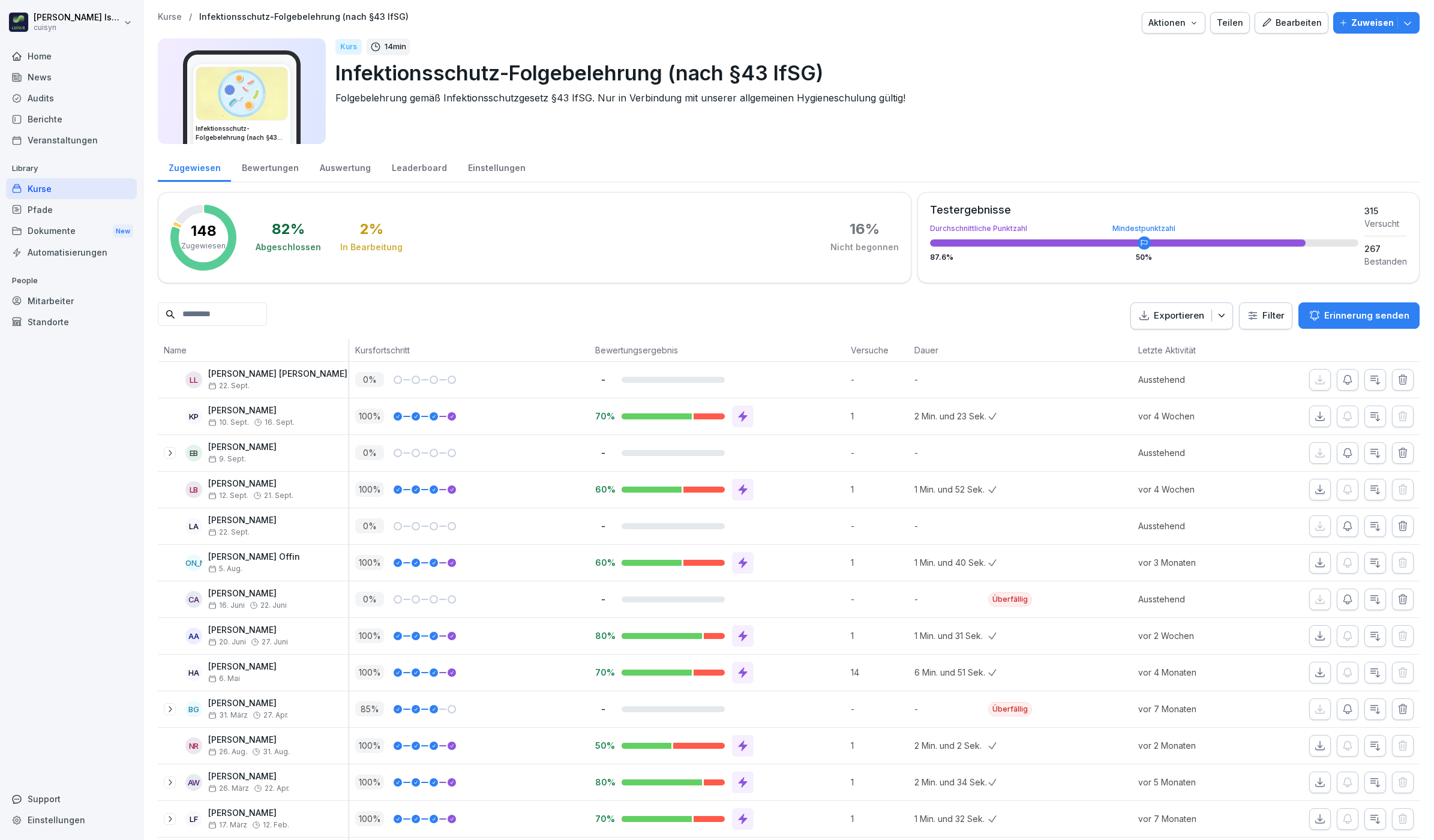
click at [1366, 24] on p "Zuweisen" at bounding box center [1373, 23] width 43 height 13
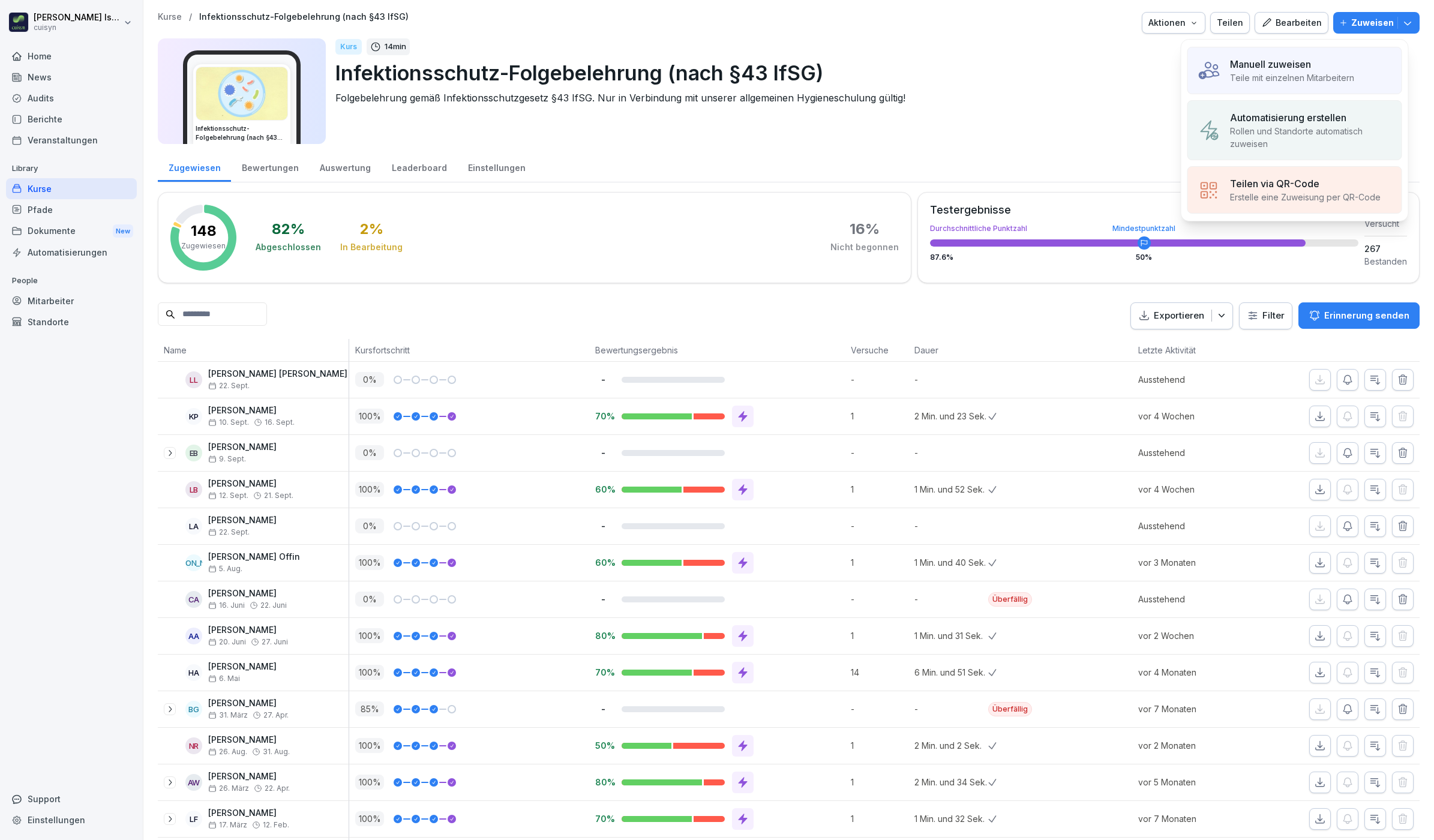
click at [1315, 61] on div "Manuell zuweisen" at bounding box center [1292, 64] width 124 height 15
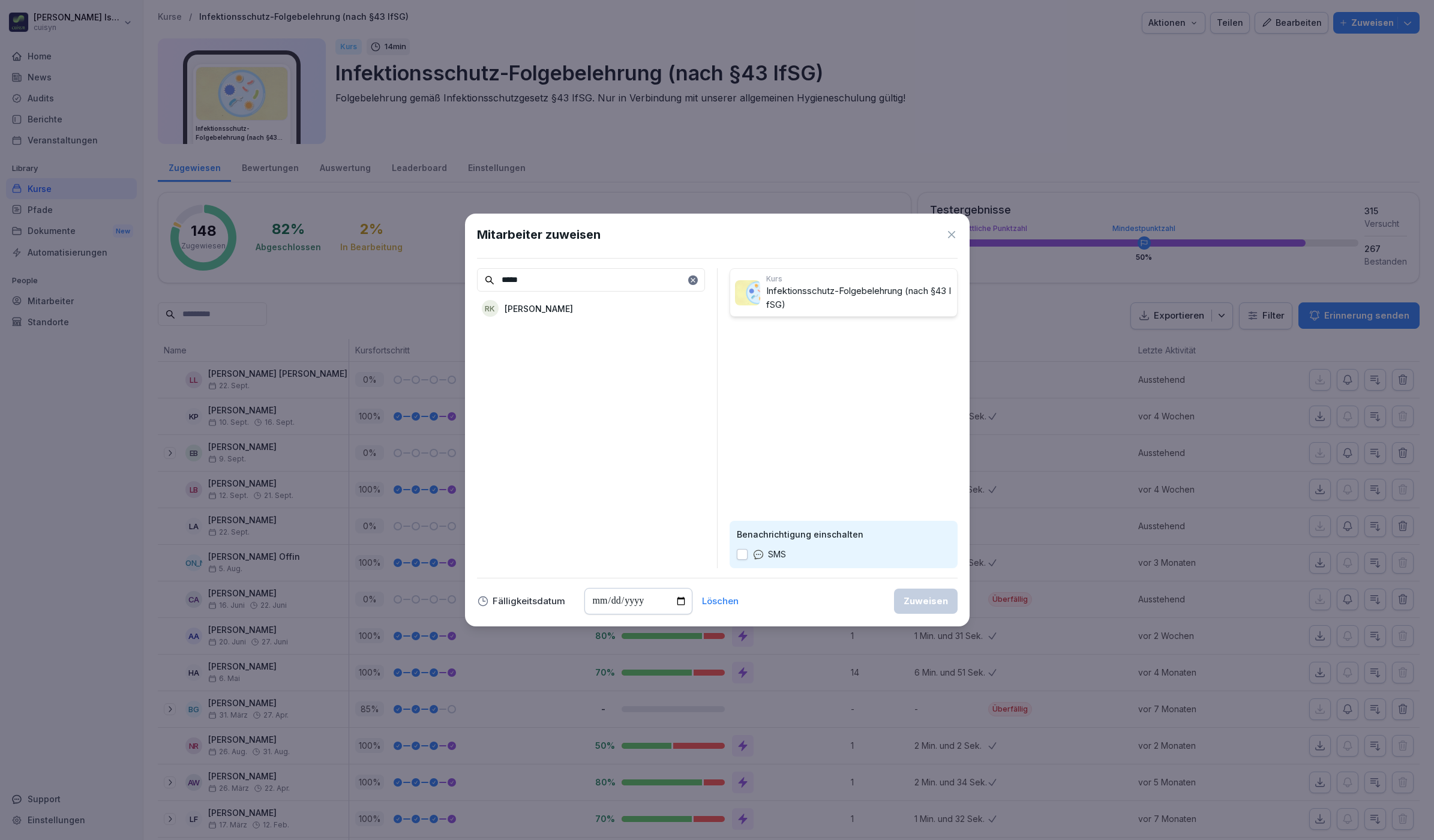
type input "*****"
click at [542, 309] on p "[PERSON_NAME]" at bounding box center [539, 308] width 69 height 13
click at [739, 552] on button "button" at bounding box center [741, 554] width 11 height 11
click at [890, 598] on div "Fälligkeitsdatum Löschen Zuweisen" at bounding box center [717, 600] width 481 height 26
click at [911, 602] on div "Zuweisen" at bounding box center [926, 600] width 44 height 13
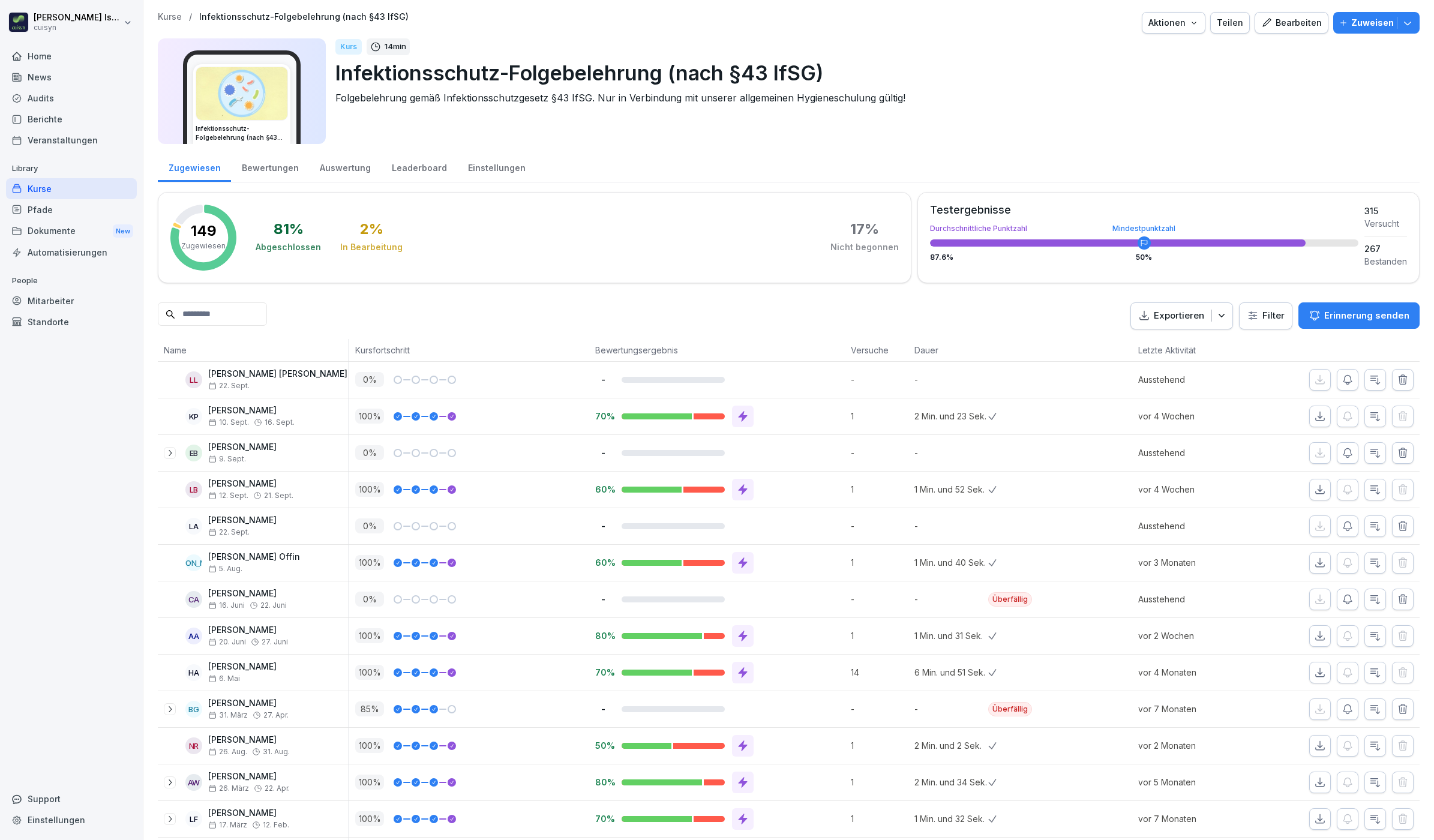
click at [215, 312] on input at bounding box center [213, 314] width 110 height 23
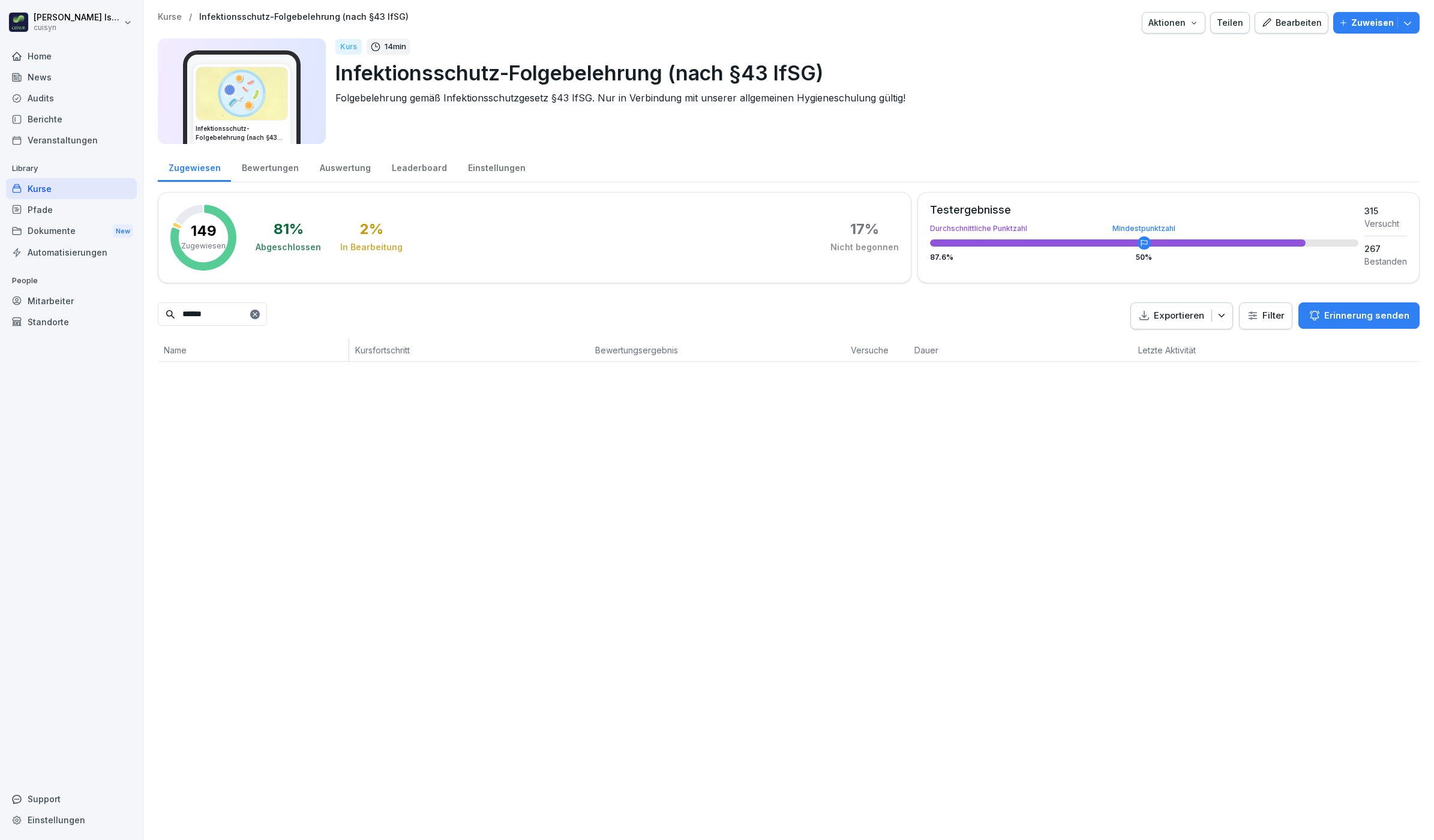
type input "******"
click at [1383, 23] on div "Zuweisen" at bounding box center [1377, 23] width 74 height 13
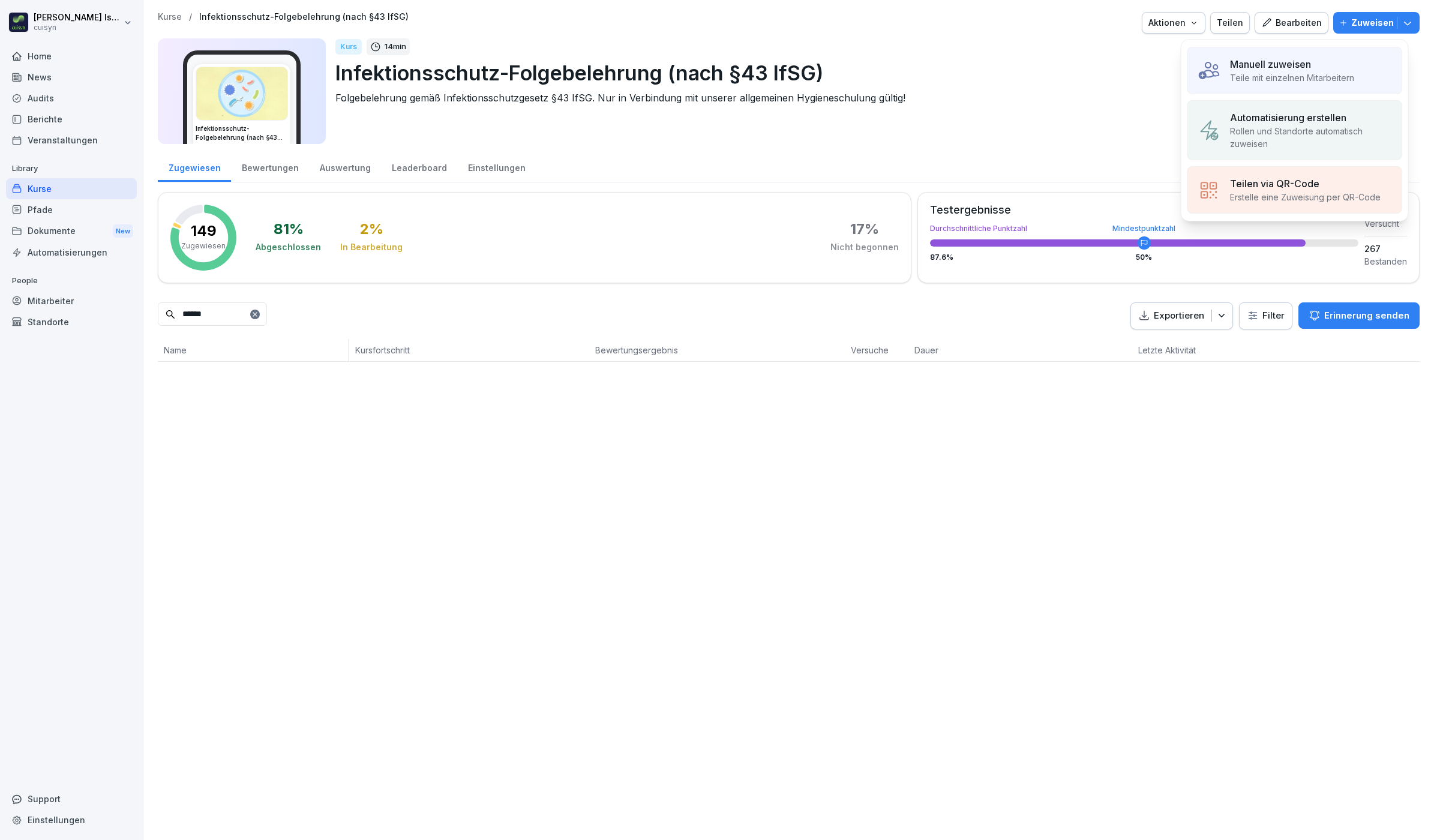
click at [1323, 67] on div "Manuell zuweisen" at bounding box center [1292, 64] width 124 height 15
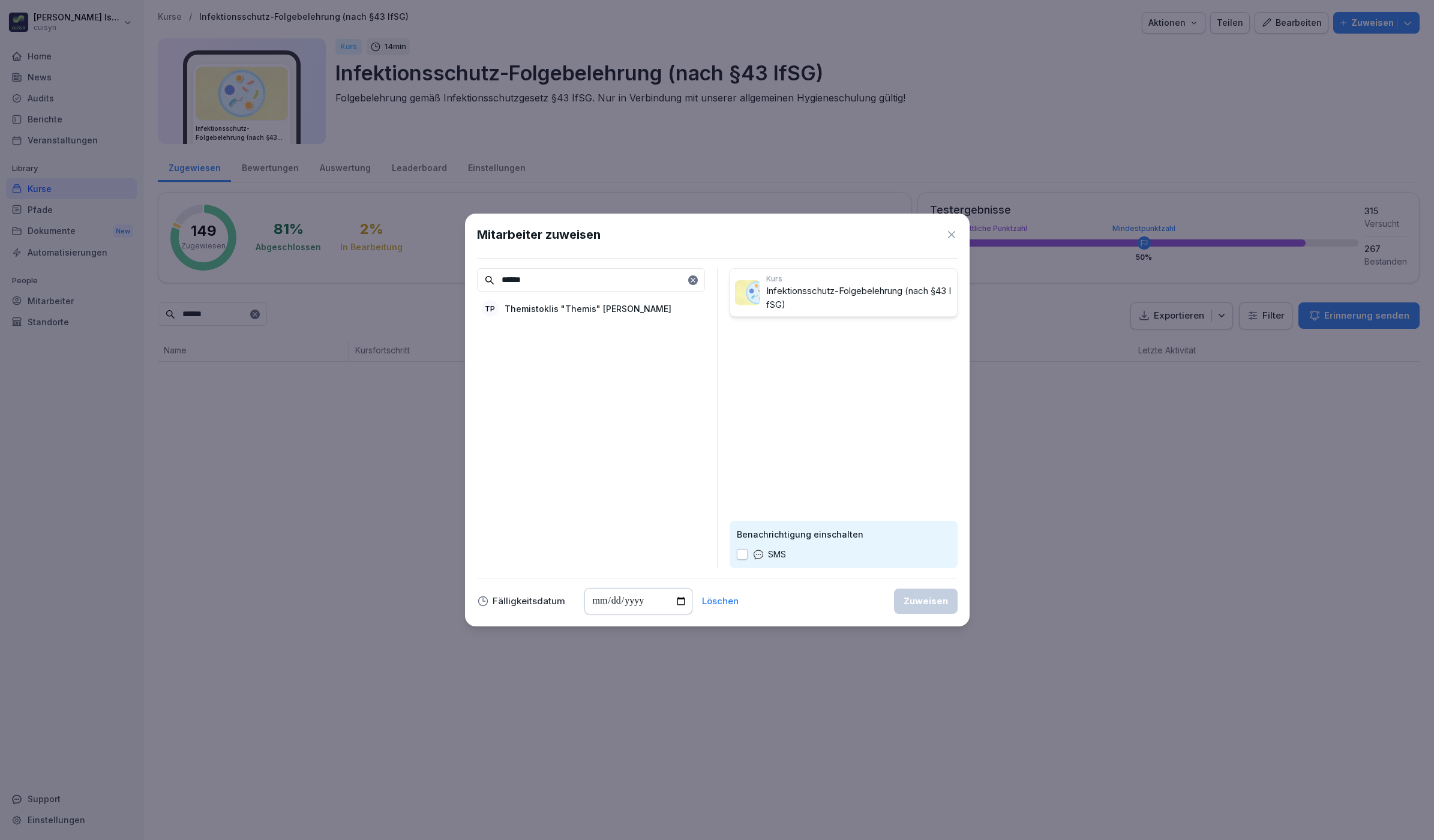
type input "******"
click at [592, 306] on p "Themistoklis "Themis" [PERSON_NAME]" at bounding box center [588, 308] width 167 height 13
click at [741, 555] on button "button" at bounding box center [741, 554] width 11 height 11
click at [943, 606] on div "Zuweisen" at bounding box center [926, 600] width 44 height 13
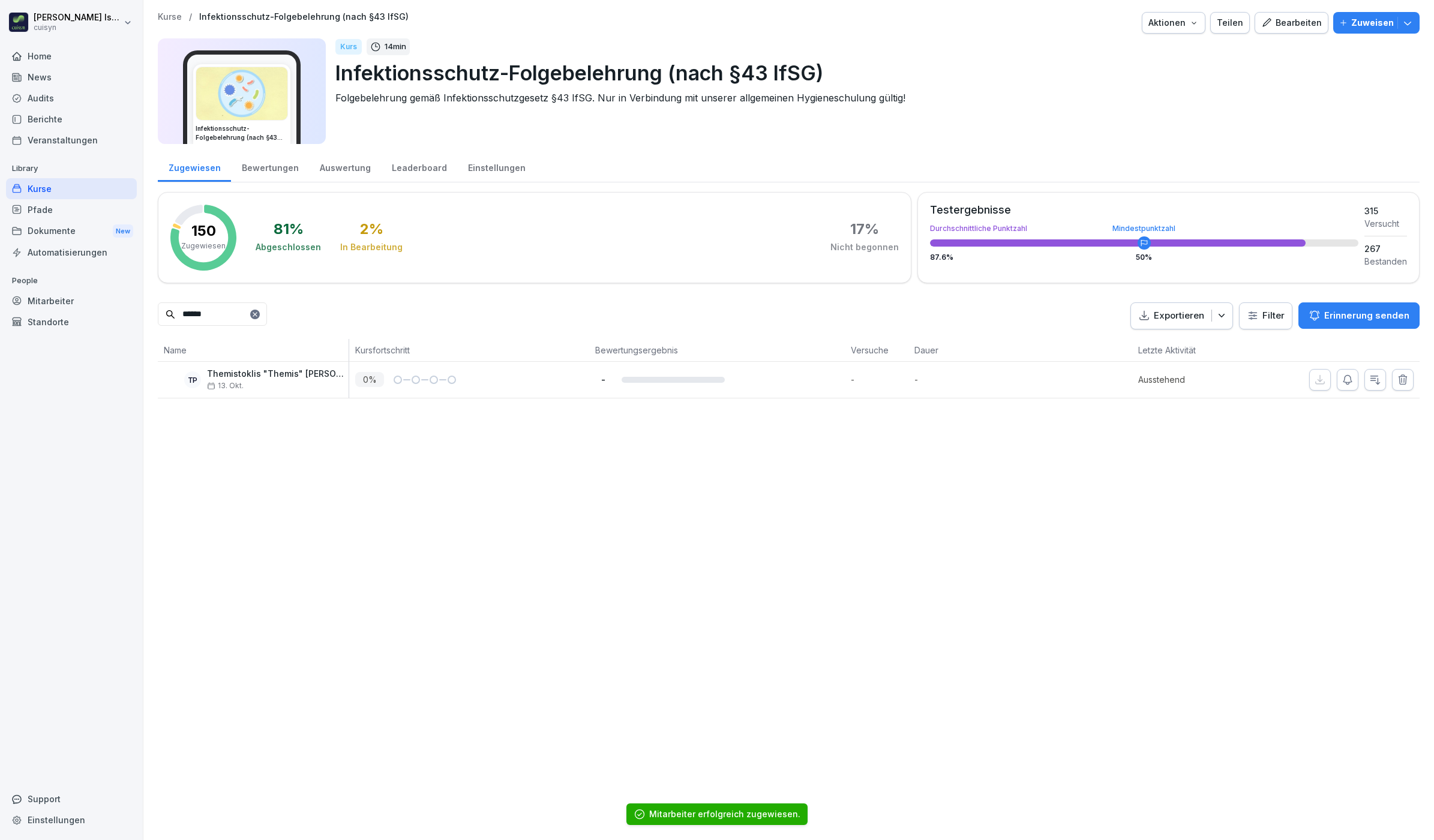
click at [61, 299] on div "Mitarbeiter" at bounding box center [72, 301] width 131 height 21
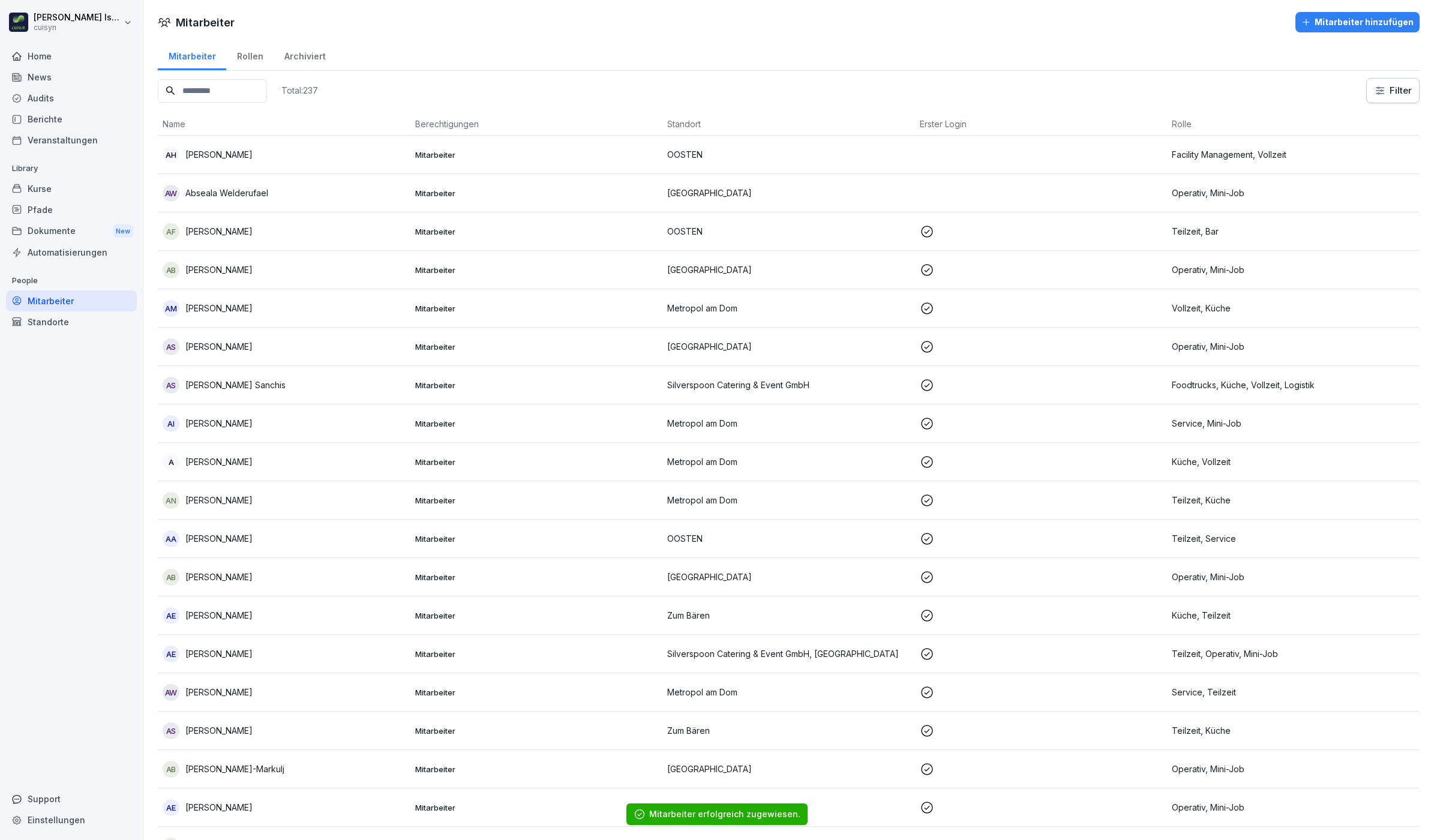
click at [217, 85] on input at bounding box center [213, 91] width 110 height 23
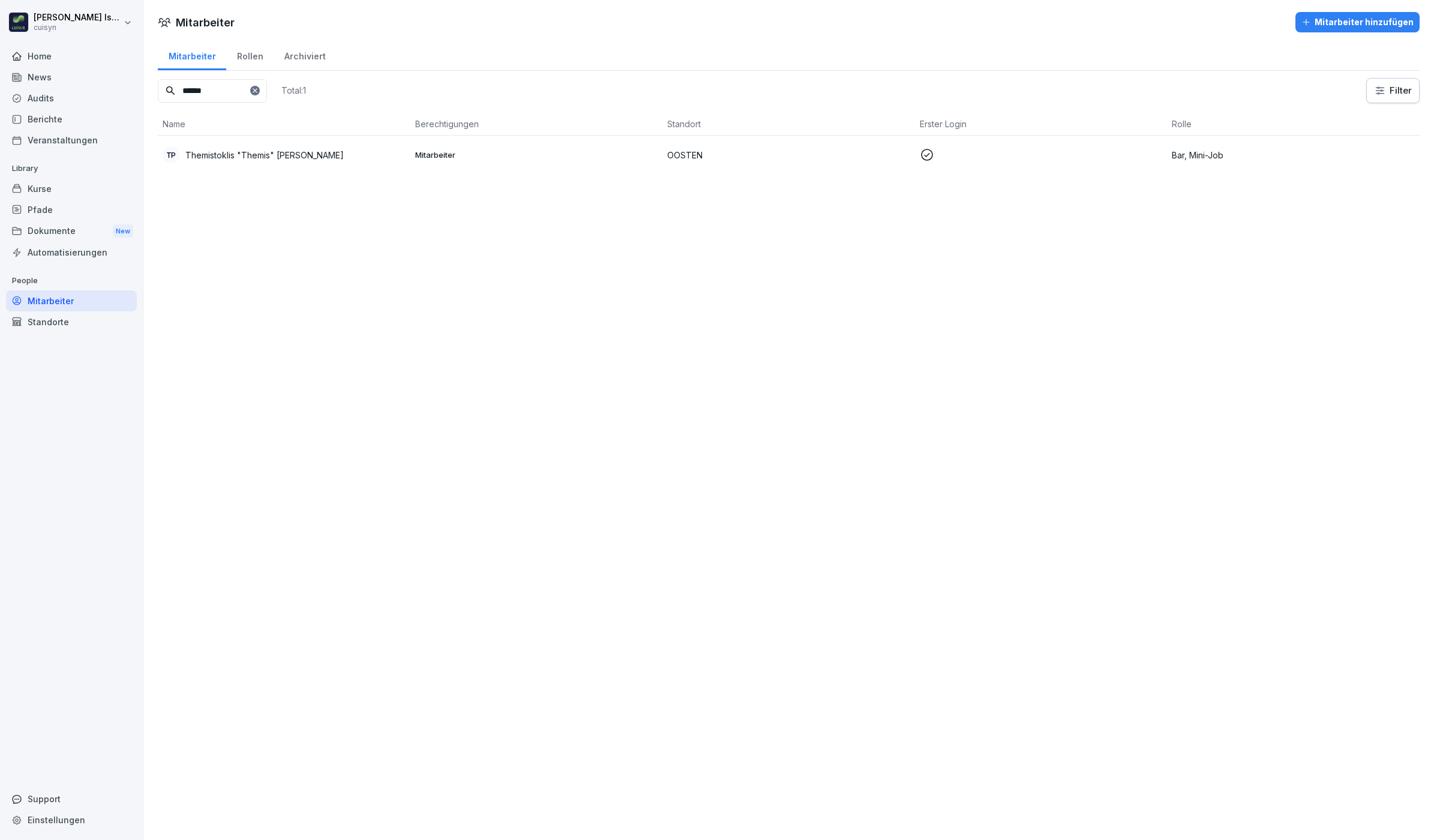
click at [267, 145] on td "TP Themistoklis "Themis" Petridis" at bounding box center [284, 154] width 253 height 38
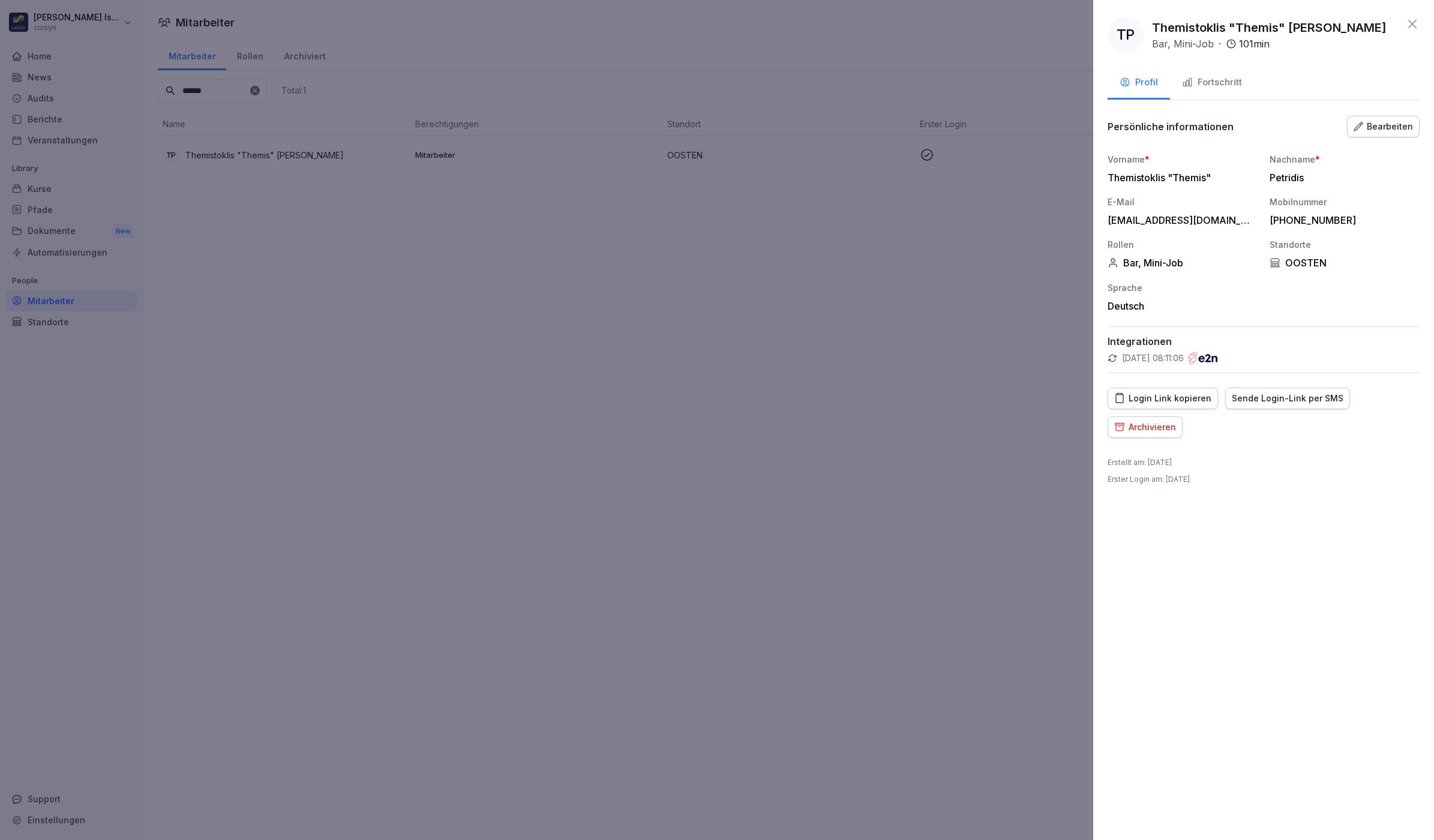
click at [1216, 72] on button "Fortschritt" at bounding box center [1213, 83] width 84 height 32
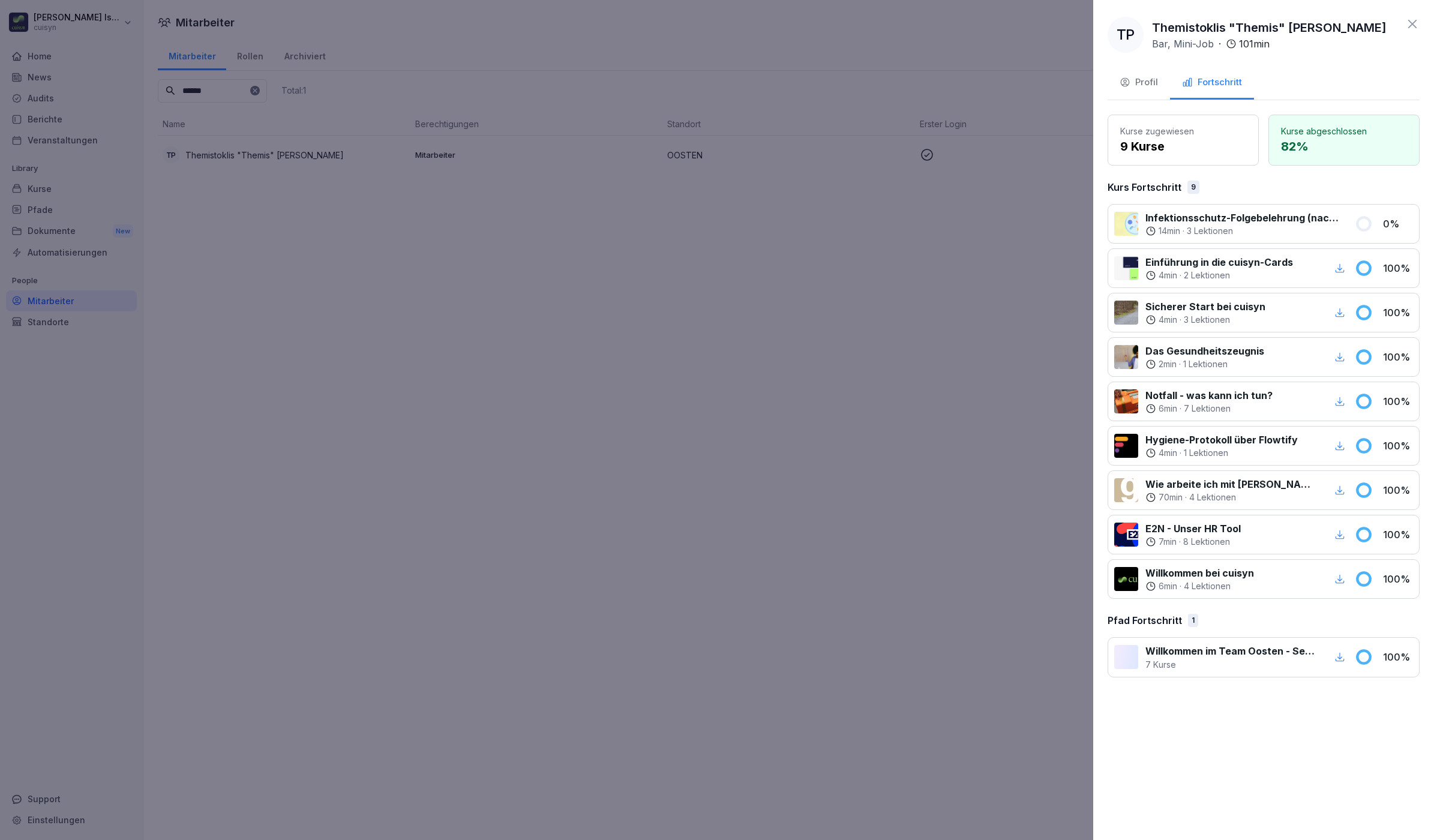
click at [859, 86] on div at bounding box center [717, 420] width 1434 height 840
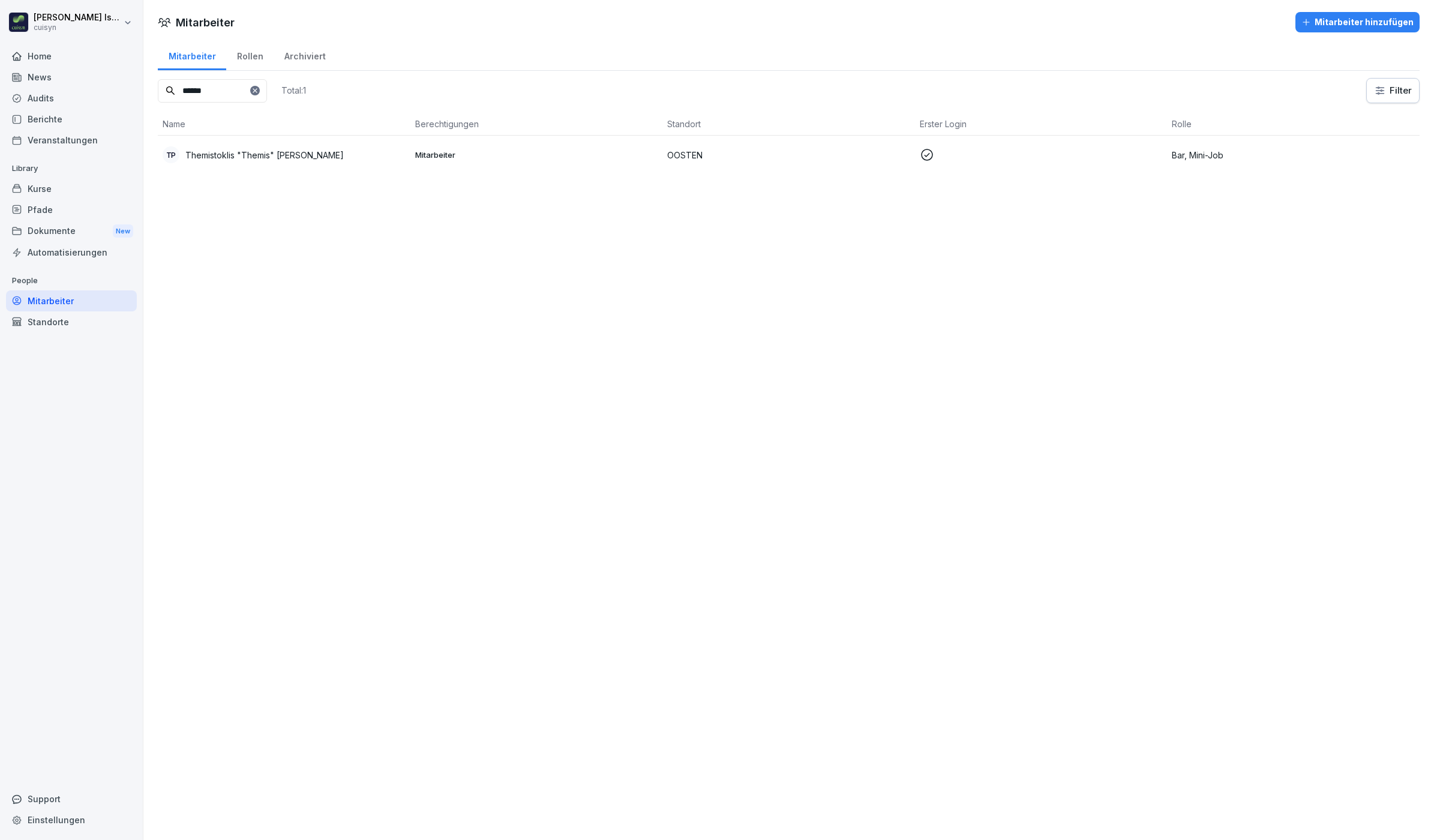
click at [504, 394] on div "Mitarbeiter Mitarbeiter hinzufügen Mitarbeiter Rollen Archiviert ****** Total: …" at bounding box center [789, 420] width 1291 height 840
drag, startPoint x: 238, startPoint y: 87, endPoint x: 94, endPoint y: 87, distance: 144.0
click at [94, 87] on div "Hannah Issing cuisyn Home News Audits Berichte Veranstaltungen Library Kurse Pf…" at bounding box center [717, 420] width 1434 height 840
type input "****"
click at [235, 236] on p "[PERSON_NAME]" at bounding box center [218, 231] width 68 height 13
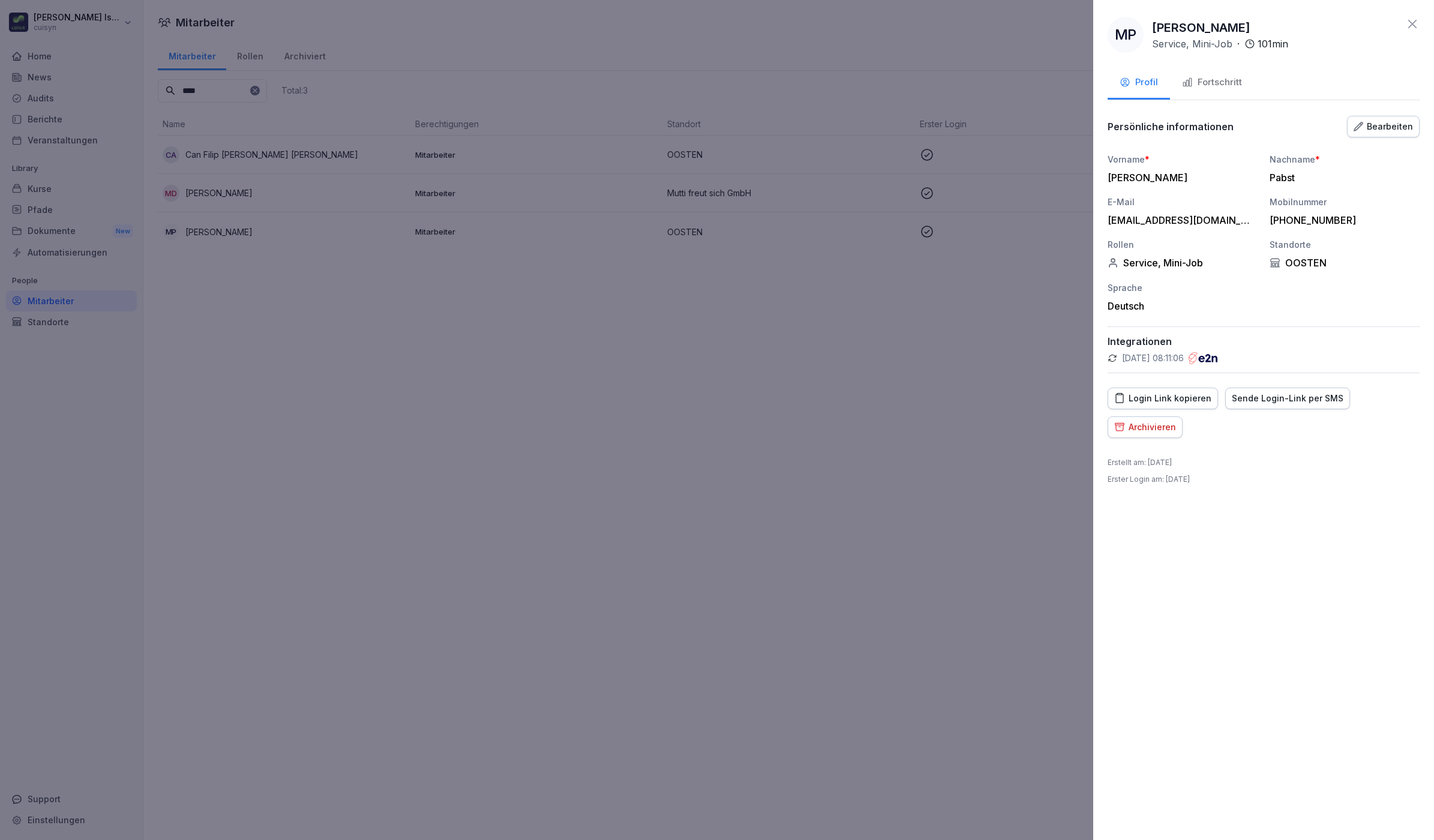
click at [1213, 72] on button "Fortschritt" at bounding box center [1213, 83] width 84 height 32
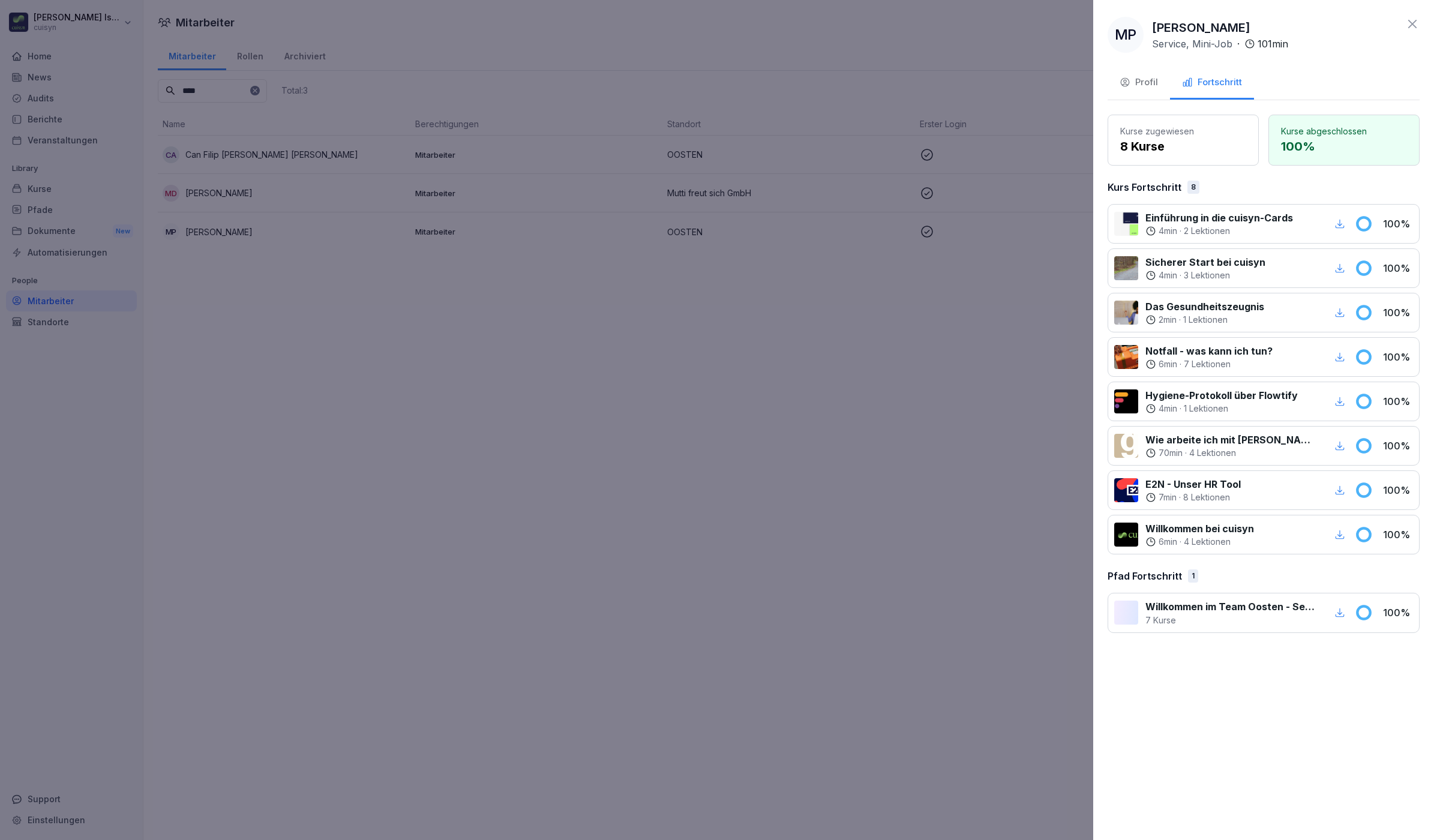
click at [643, 488] on div at bounding box center [717, 420] width 1434 height 840
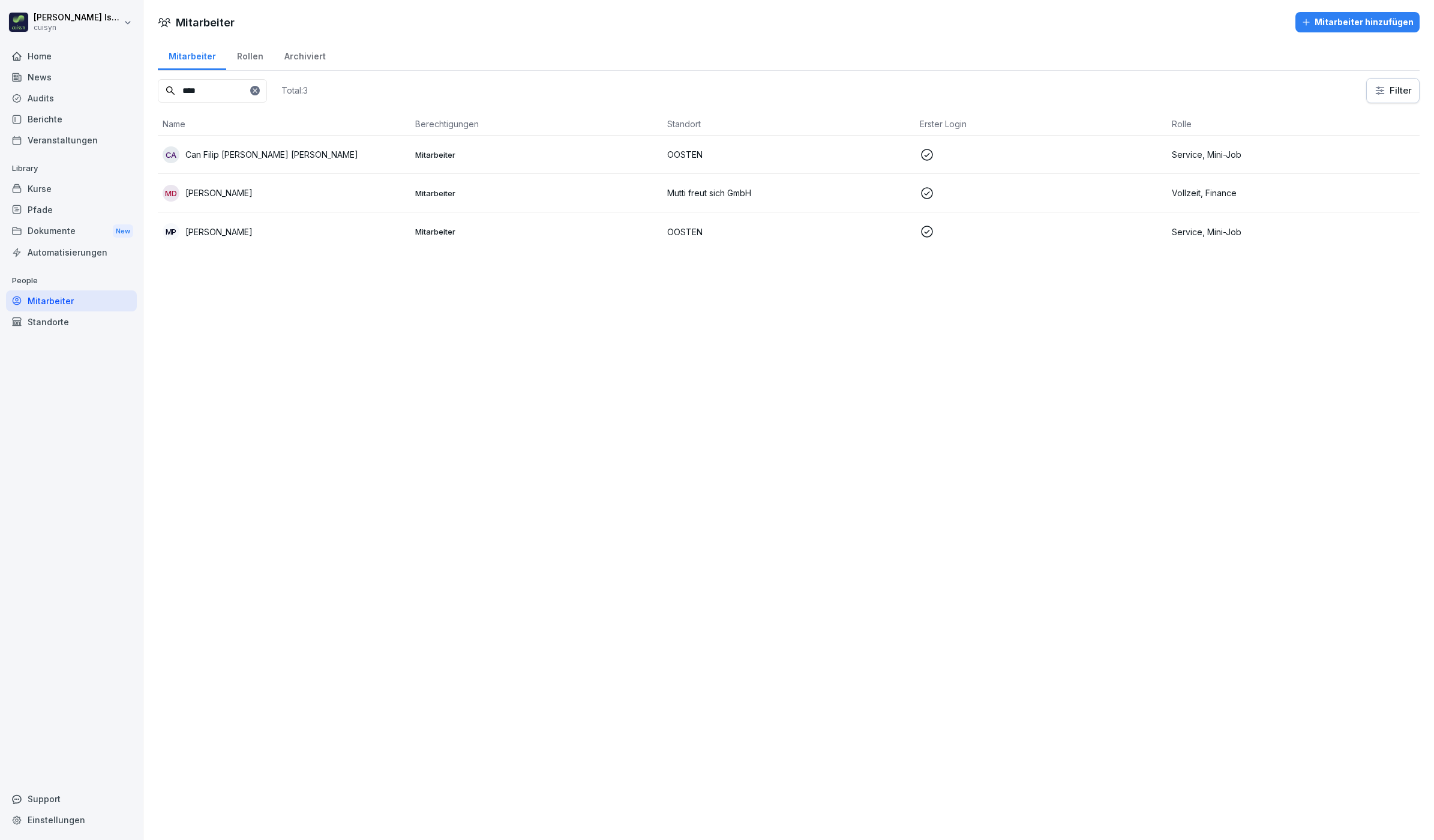
click at [57, 188] on div "Kurse" at bounding box center [72, 188] width 131 height 21
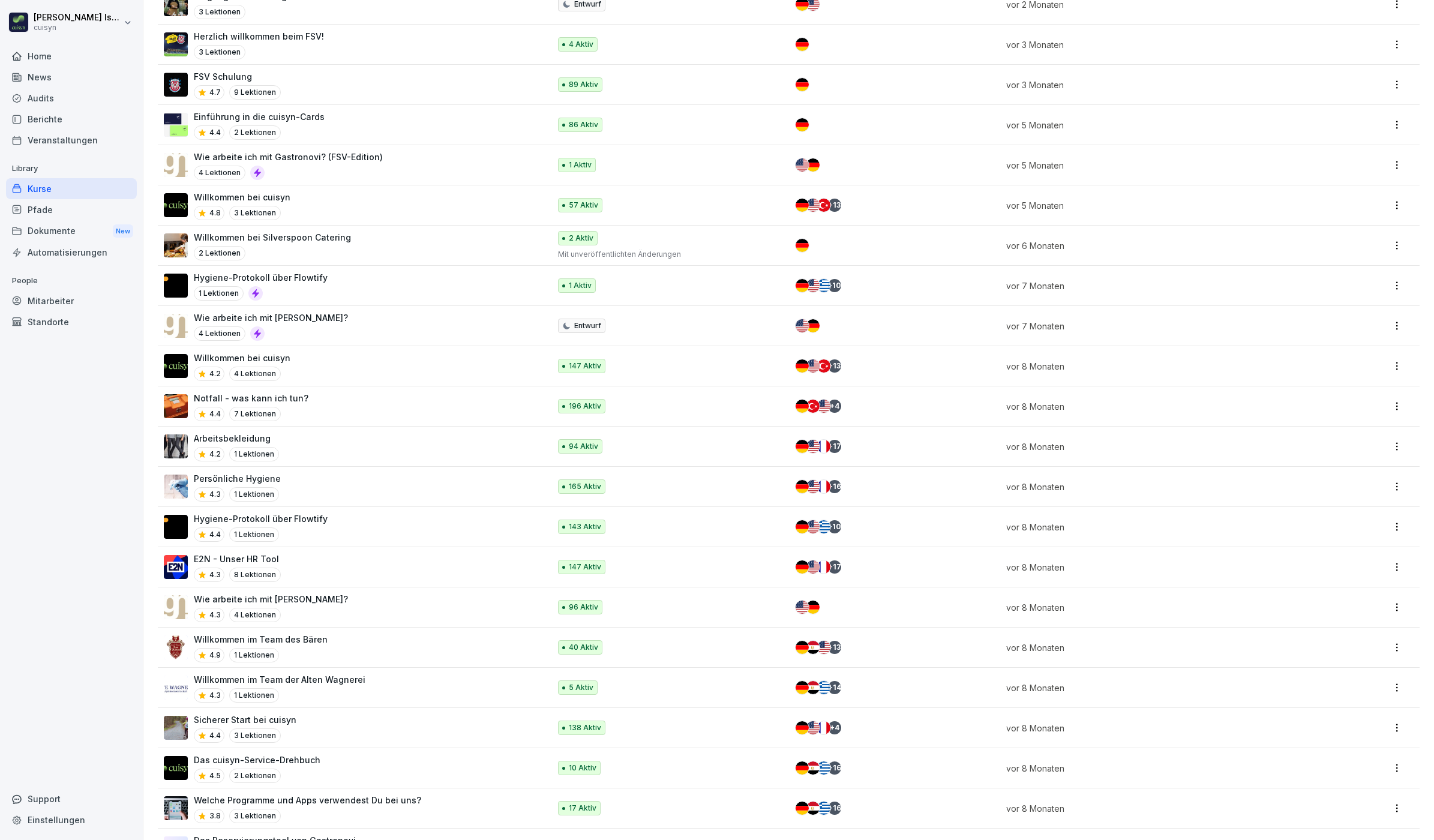
scroll to position [804, 0]
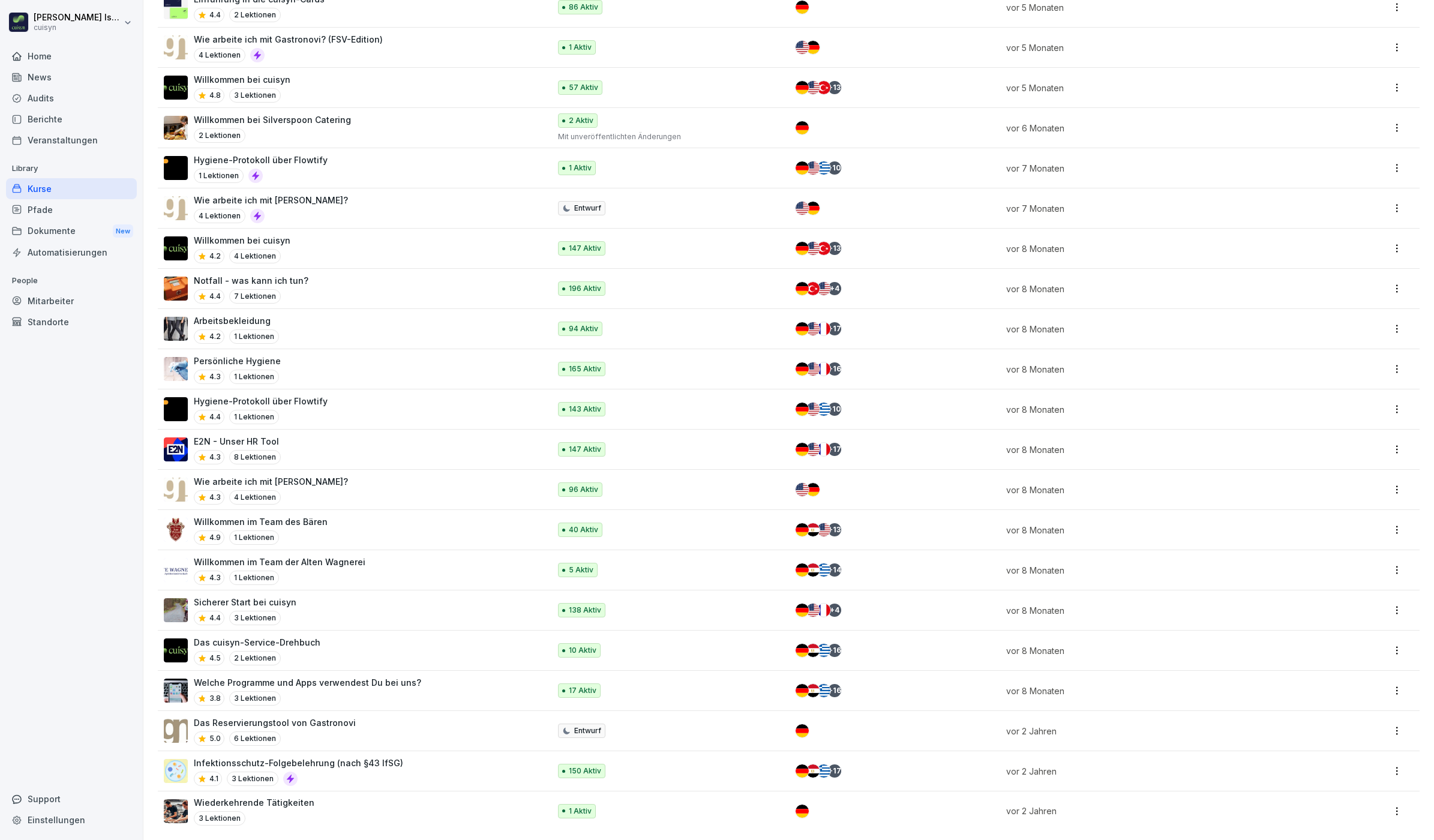
click at [285, 757] on p "Infektionsschutz-Folgebelehrung (nach §43 IfSG)" at bounding box center [299, 763] width 210 height 13
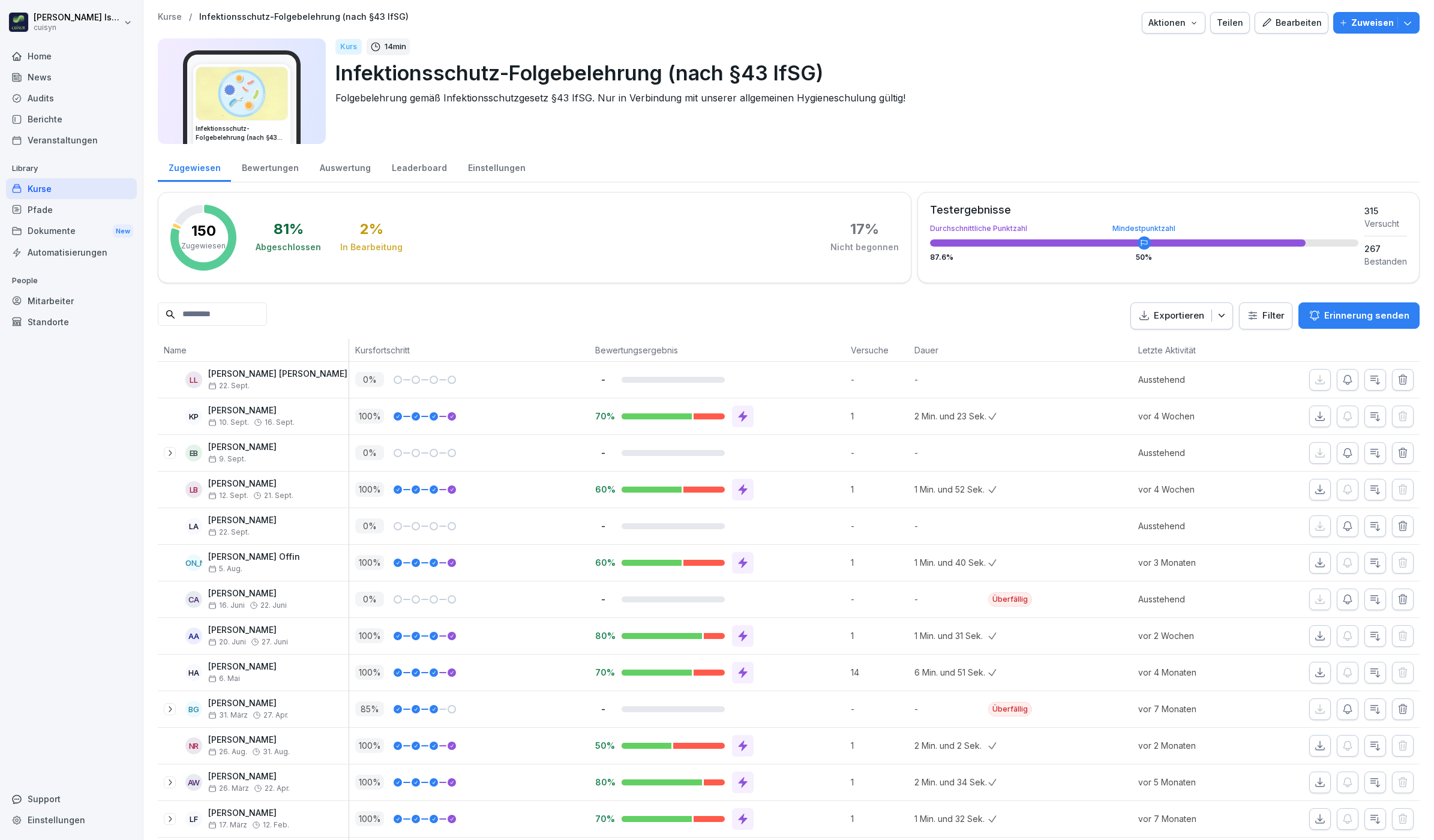
click at [1352, 24] on p "Zuweisen" at bounding box center [1373, 23] width 43 height 13
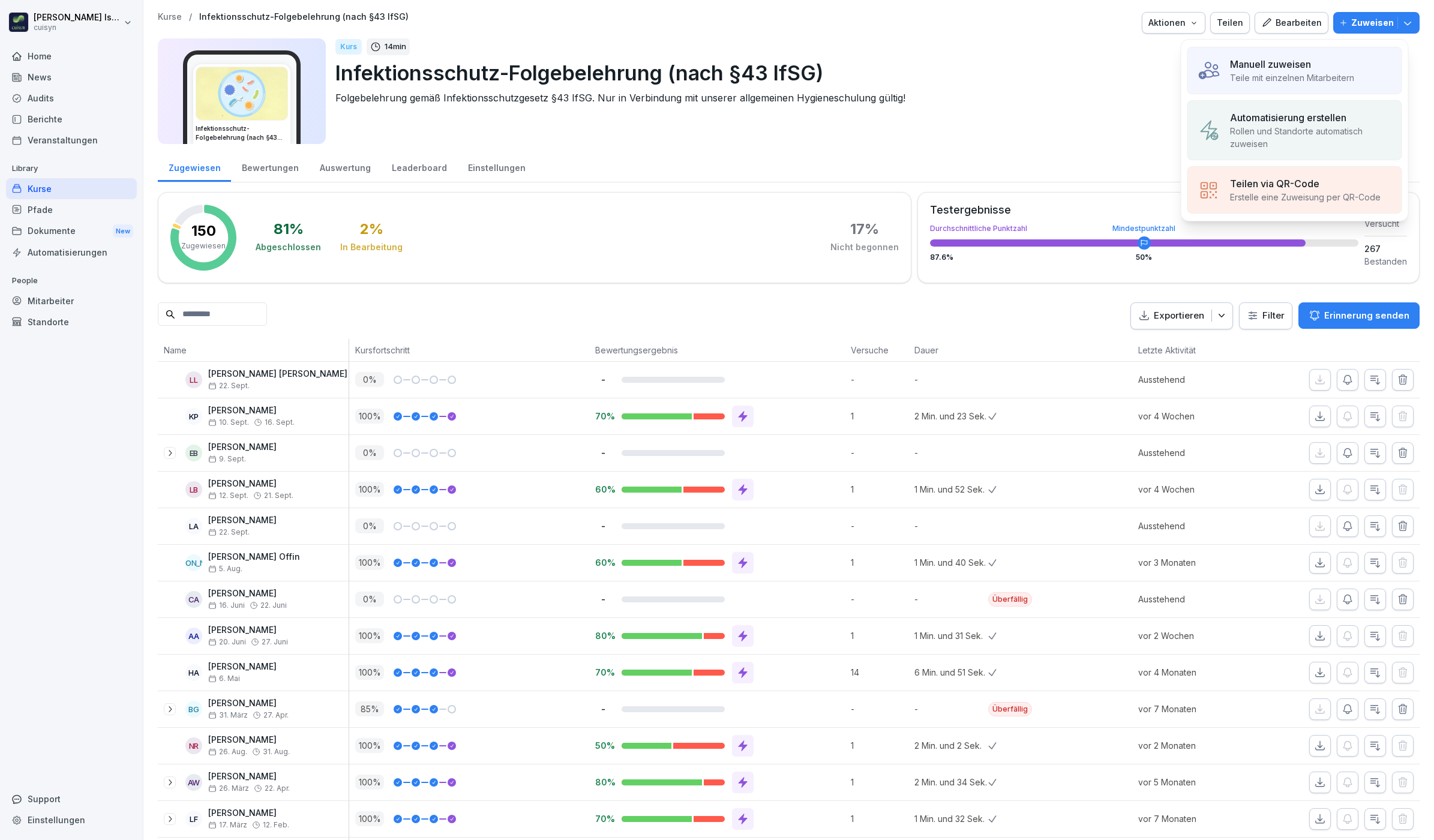
click at [1317, 78] on p "Teile mit einzelnen Mitarbeitern" at bounding box center [1292, 77] width 124 height 13
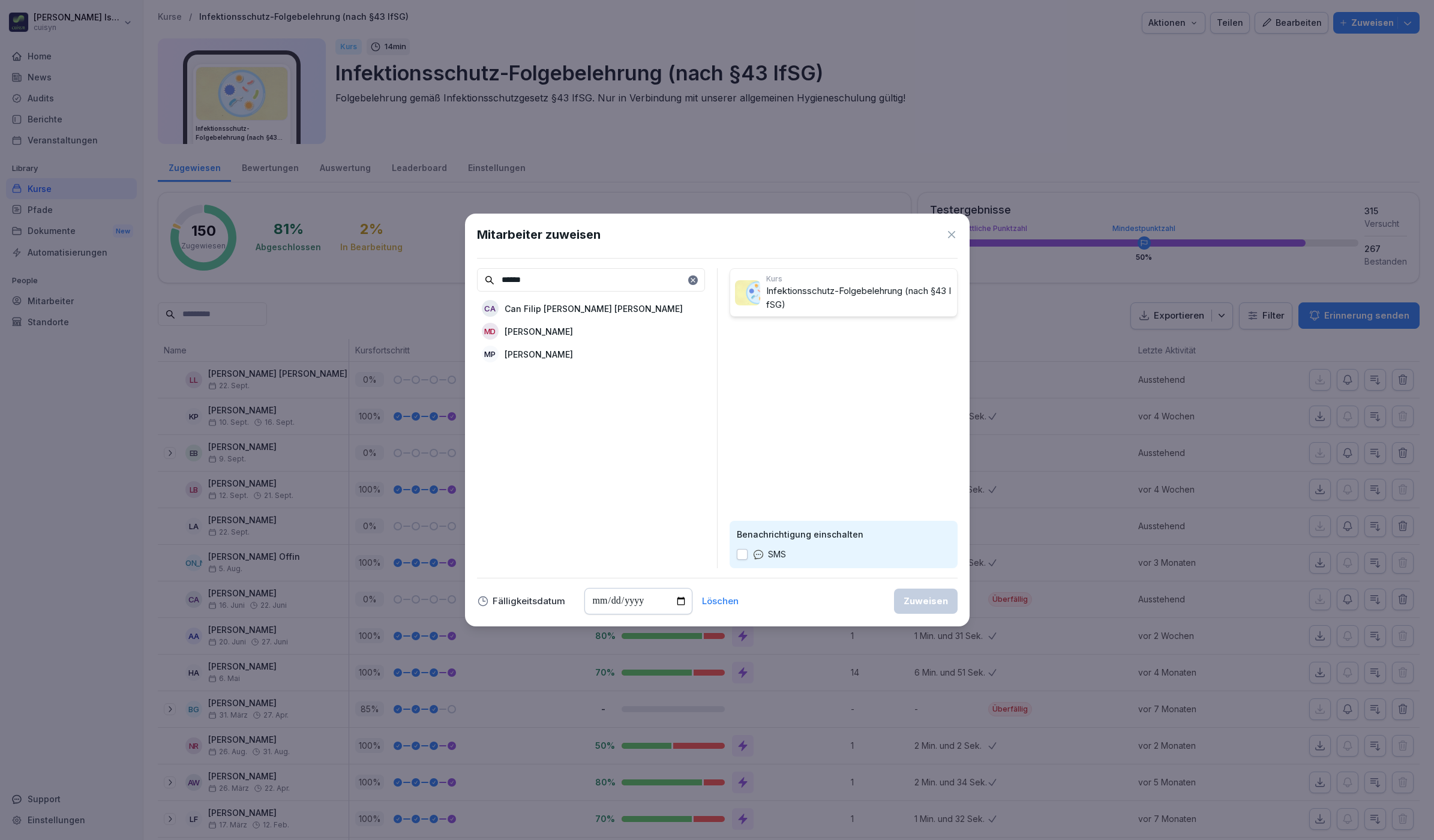
type input "******"
click at [570, 352] on p "[PERSON_NAME]" at bounding box center [539, 353] width 69 height 13
click at [737, 555] on button "button" at bounding box center [741, 554] width 11 height 11
click at [932, 605] on div "Zuweisen" at bounding box center [926, 600] width 44 height 13
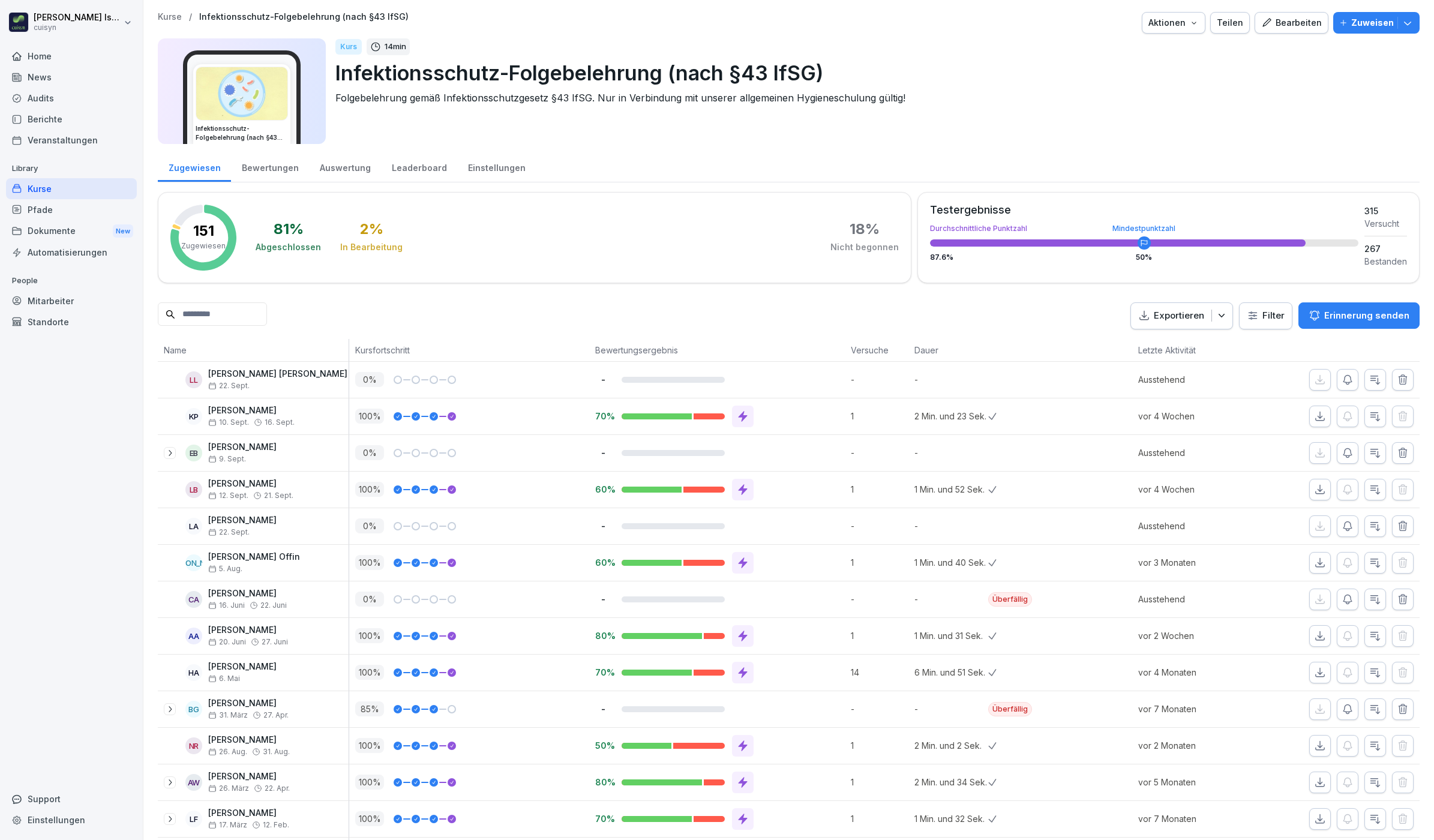
click at [222, 318] on input at bounding box center [213, 314] width 110 height 23
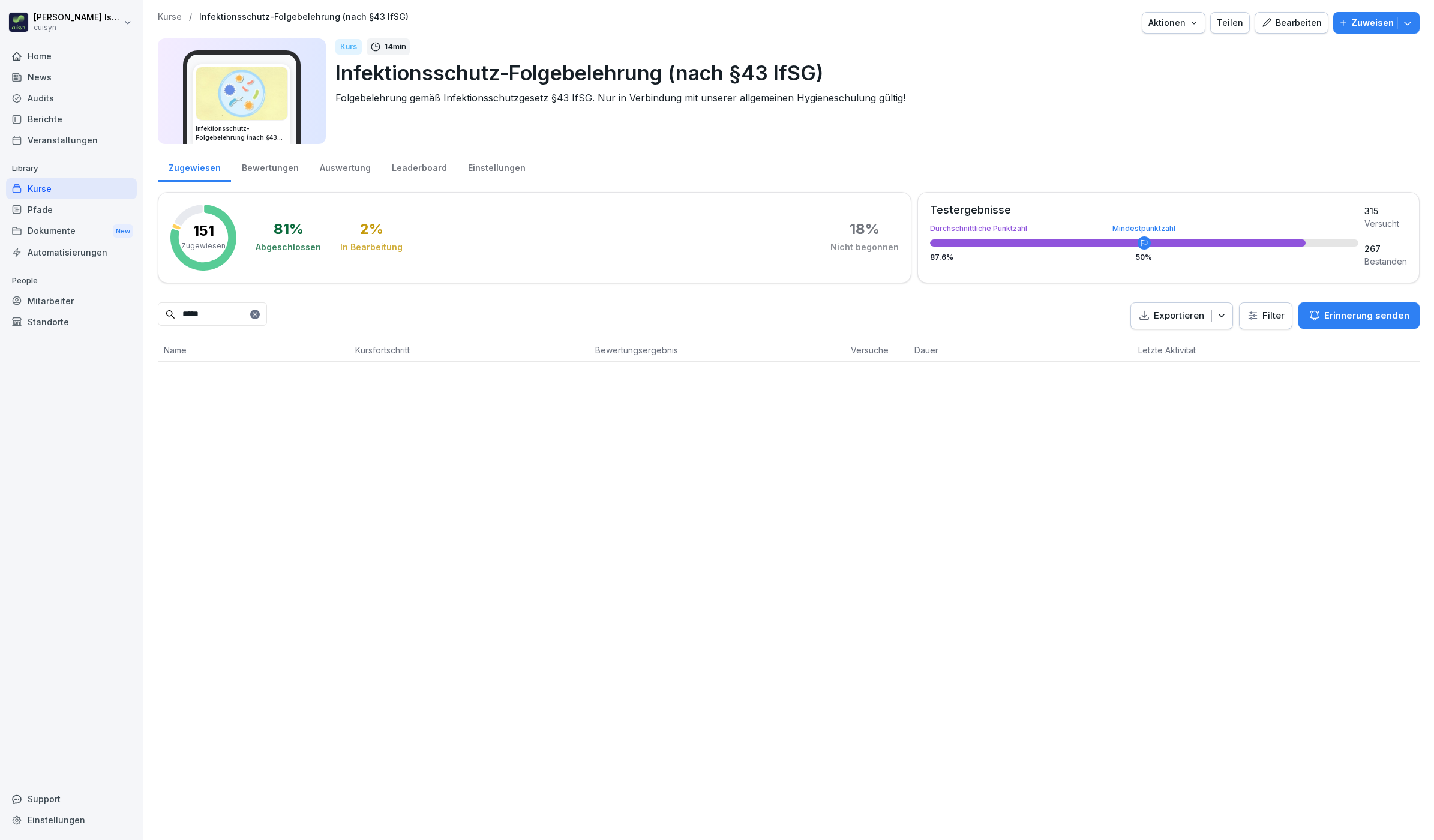
type input "*****"
click at [1364, 18] on p "Zuweisen" at bounding box center [1373, 23] width 43 height 13
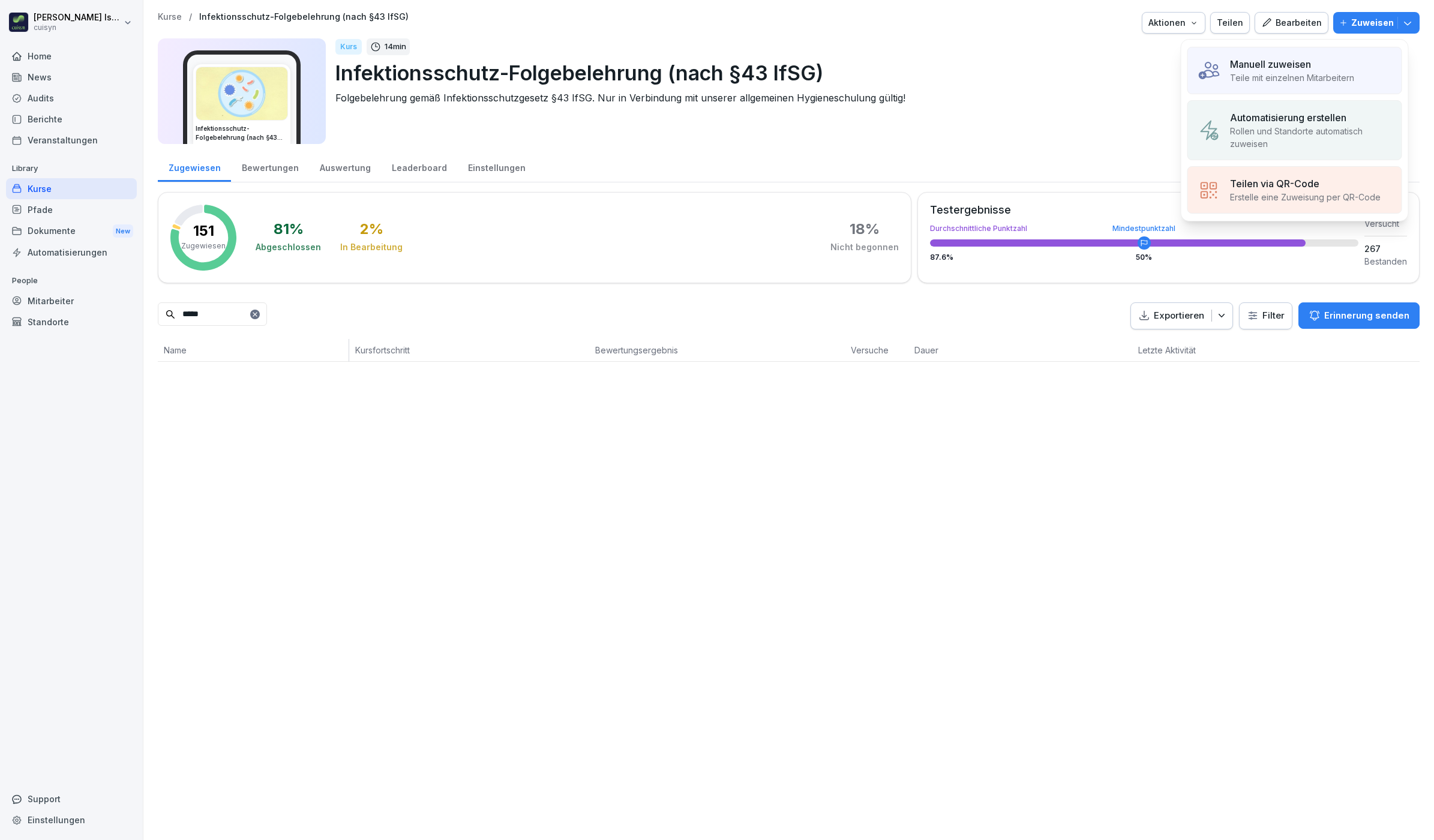
click at [1266, 65] on p "Manuell zuweisen" at bounding box center [1270, 64] width 81 height 15
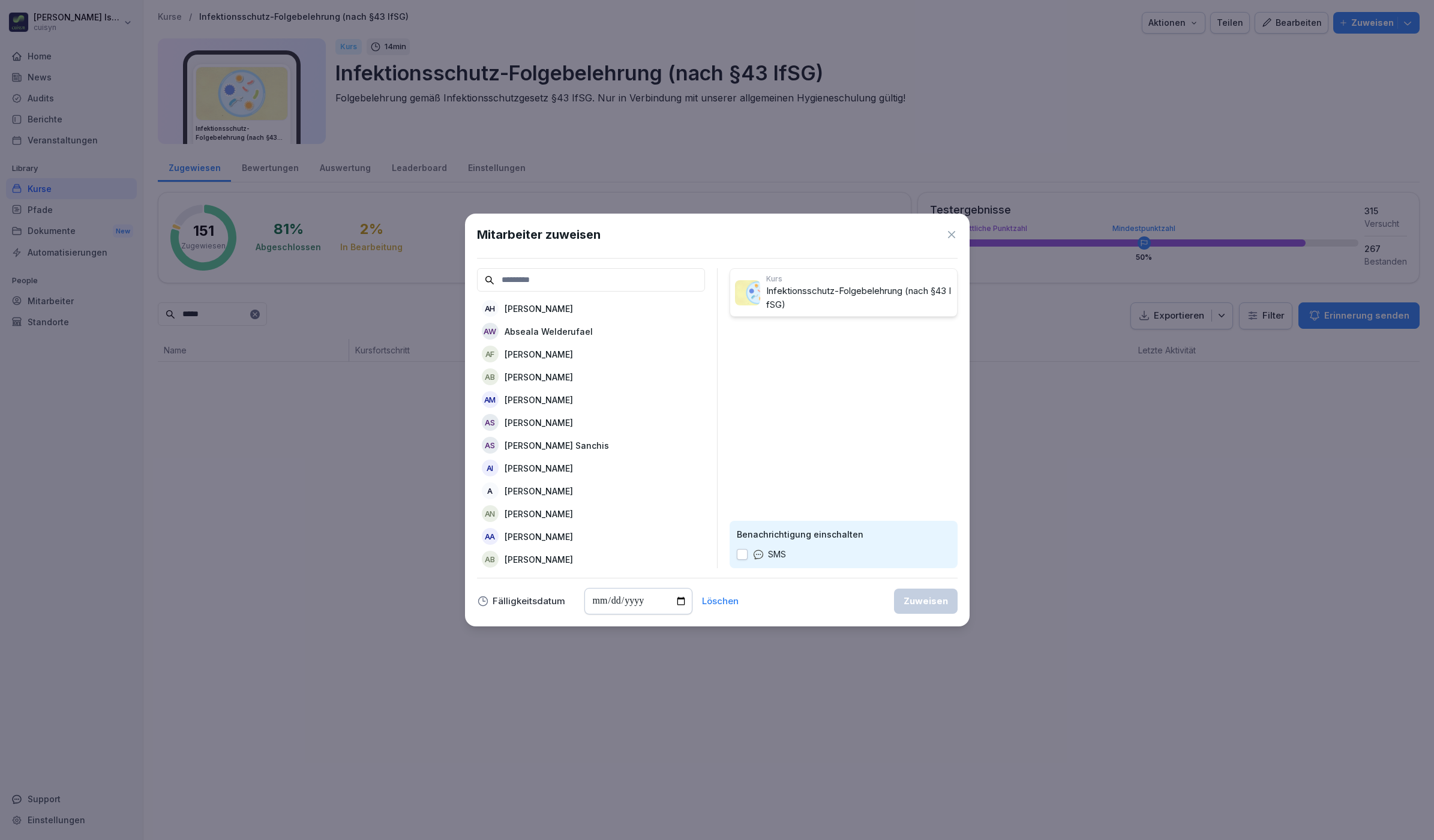
click at [560, 276] on input at bounding box center [591, 280] width 228 height 23
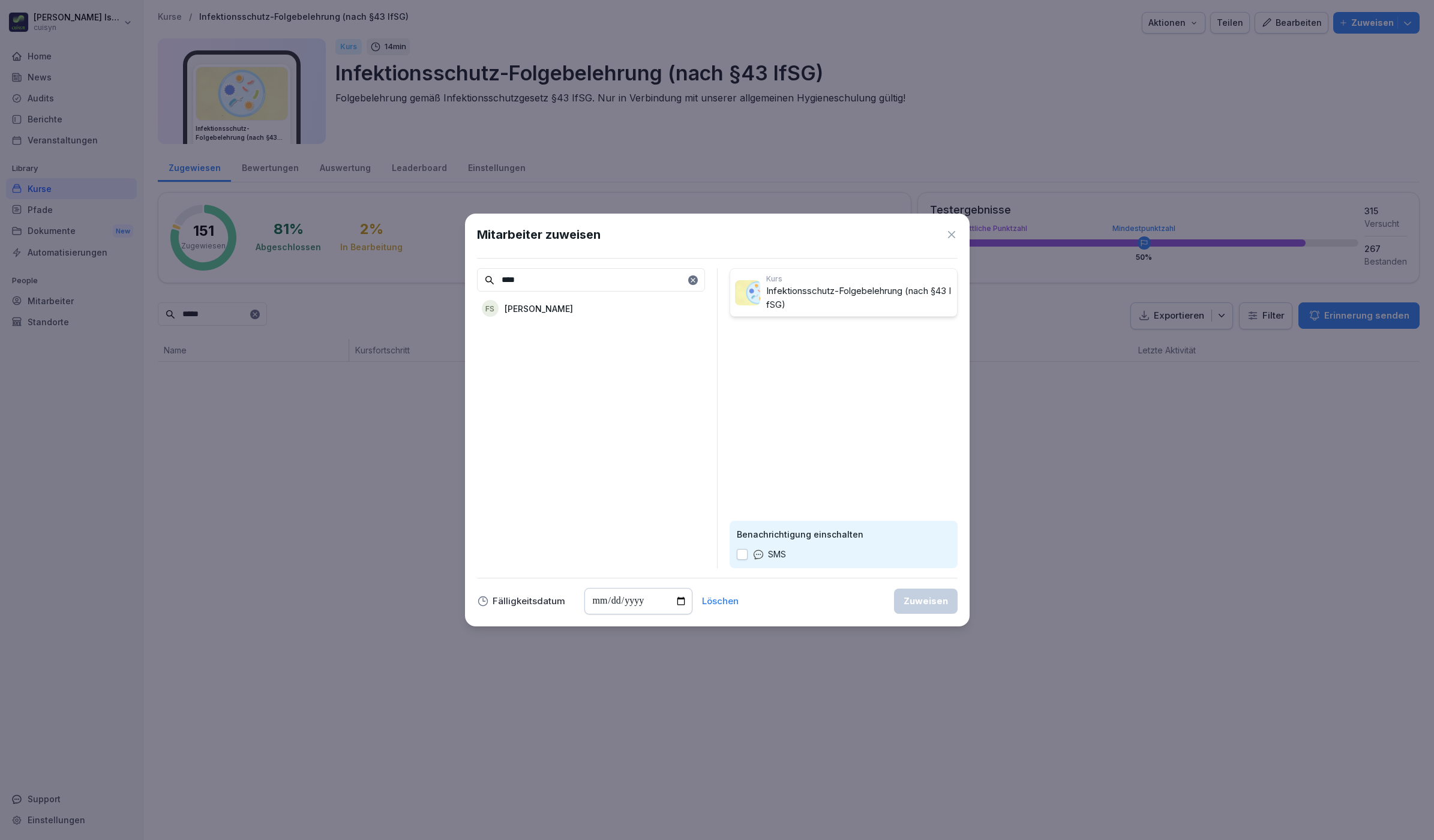
type input "****"
click at [535, 306] on p "[PERSON_NAME]" at bounding box center [539, 308] width 69 height 13
click at [737, 557] on button "button" at bounding box center [741, 554] width 11 height 11
click at [926, 598] on div "Zuweisen" at bounding box center [926, 600] width 44 height 13
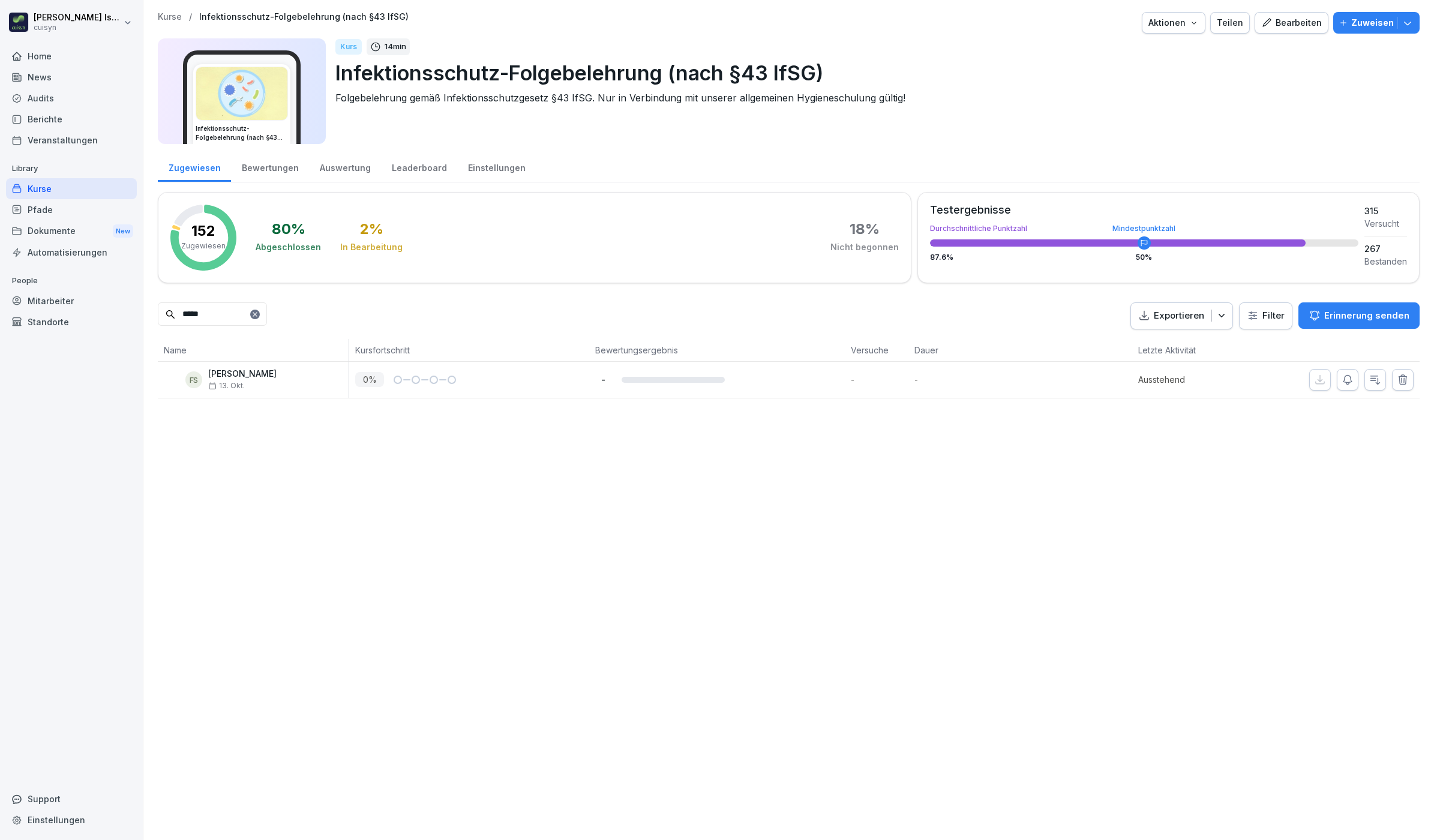
drag, startPoint x: 214, startPoint y: 310, endPoint x: 133, endPoint y: 303, distance: 81.3
click at [133, 303] on div "[PERSON_NAME] cuisyn Home News Audits Berichte Veranstaltungen Library Kurse Pf…" at bounding box center [717, 420] width 1434 height 840
type input "******"
click at [1360, 21] on p "Zuweisen" at bounding box center [1373, 23] width 43 height 13
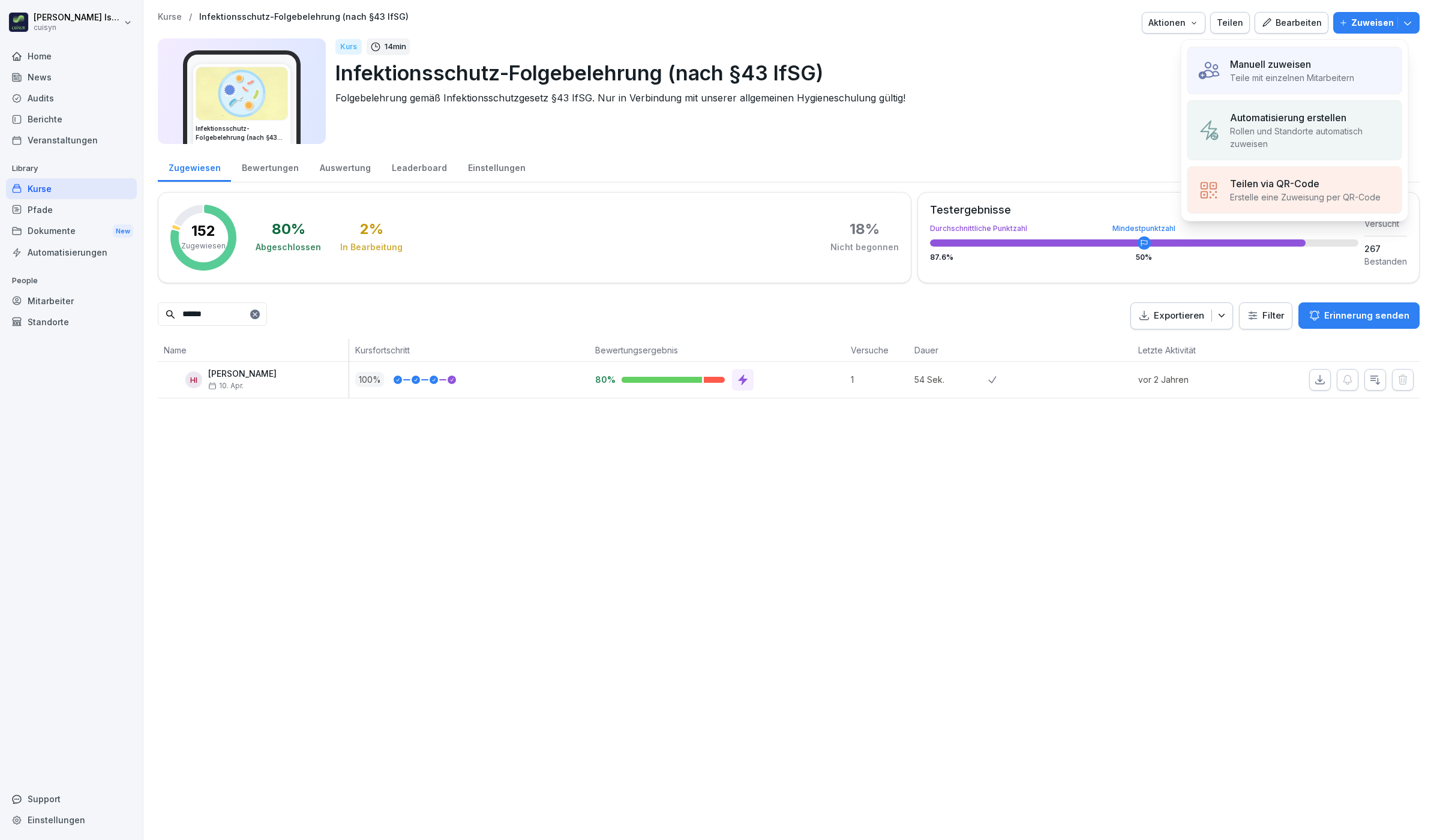
click at [1286, 70] on p "Manuell zuweisen" at bounding box center [1270, 64] width 81 height 15
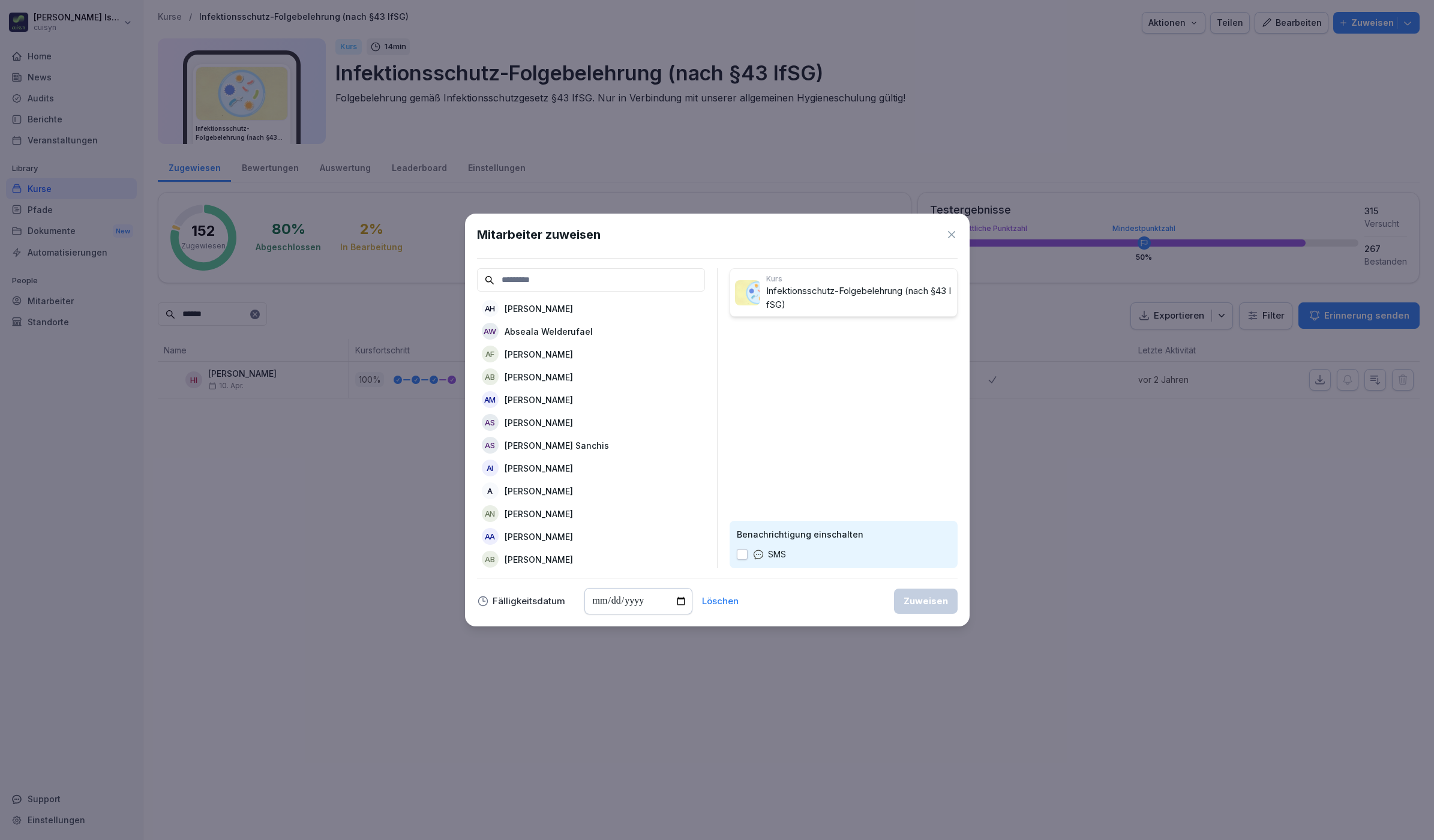
click at [592, 276] on input at bounding box center [591, 280] width 228 height 23
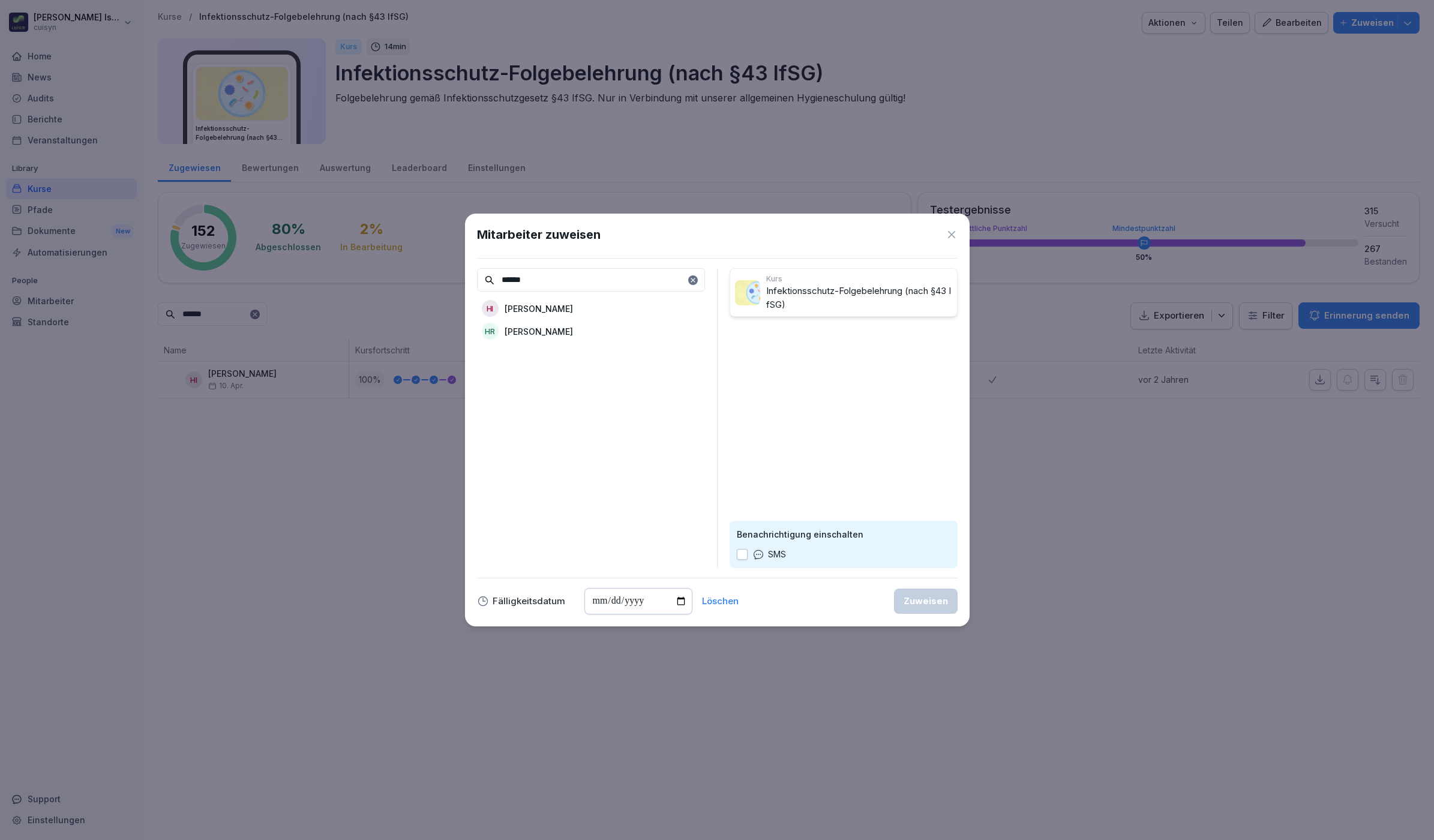
type input "******"
click at [568, 325] on p "[PERSON_NAME]" at bounding box center [539, 331] width 69 height 13
click at [736, 549] on div "Benachrichtigung einschalten SMS" at bounding box center [843, 544] width 228 height 47
click at [740, 550] on button "button" at bounding box center [741, 554] width 11 height 11
click at [933, 604] on div "Zuweisen" at bounding box center [926, 600] width 44 height 13
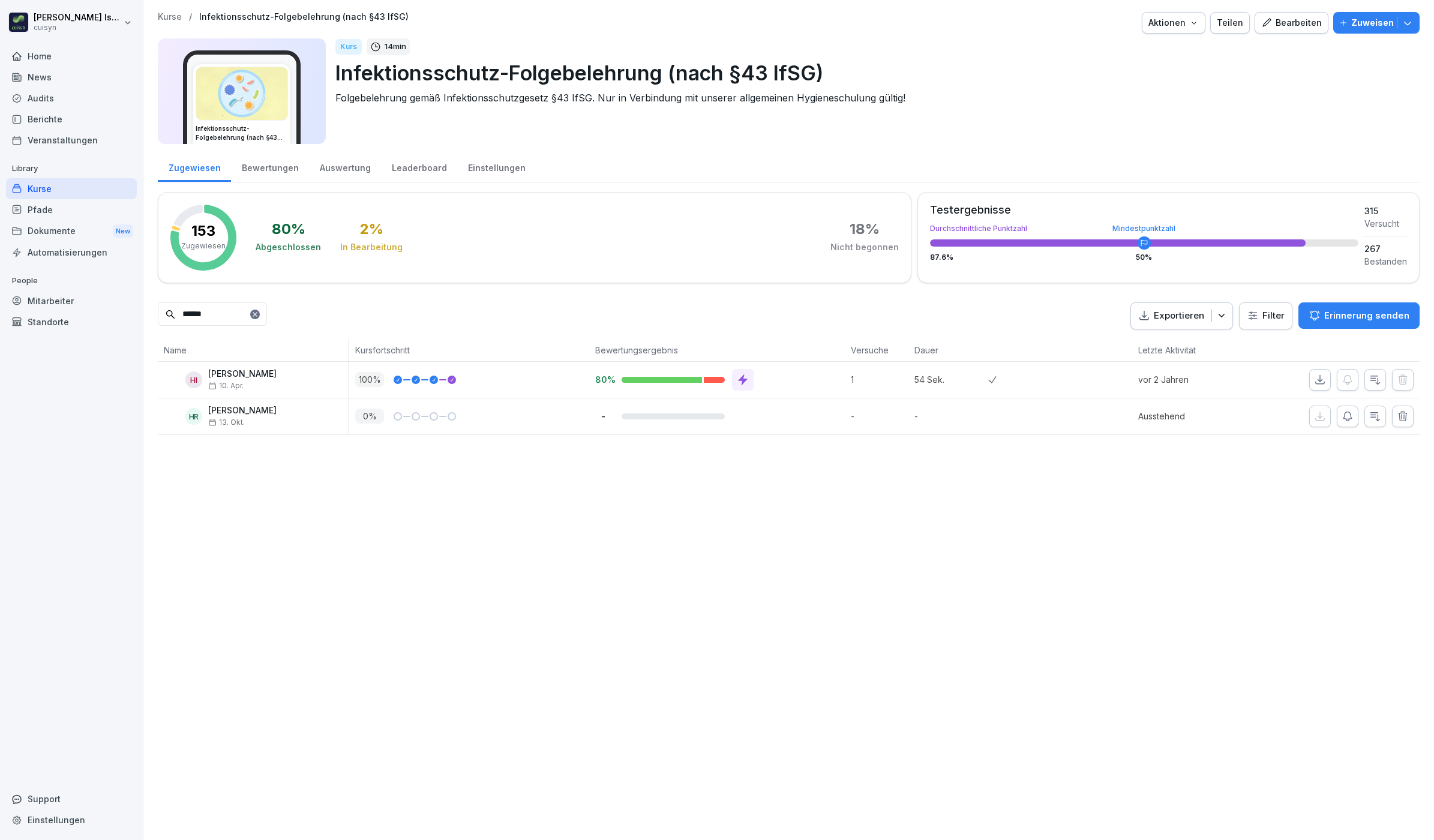
drag, startPoint x: 234, startPoint y: 304, endPoint x: 167, endPoint y: 310, distance: 67.3
click at [167, 310] on div "******" at bounding box center [213, 314] width 110 height 23
type input "*****"
click at [1372, 20] on p "Zuweisen" at bounding box center [1373, 23] width 43 height 13
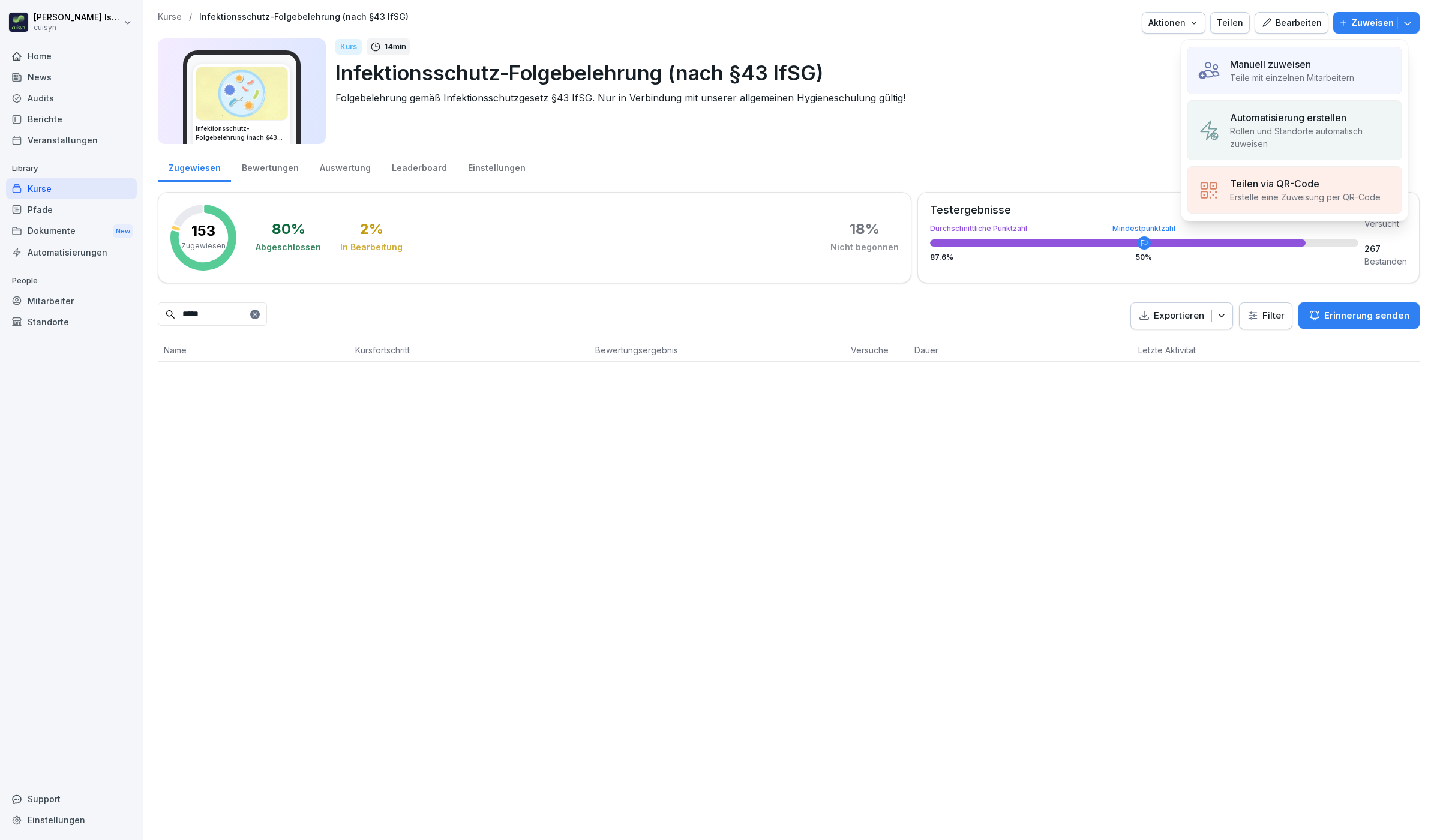
click at [1316, 78] on p "Teile mit einzelnen Mitarbeitern" at bounding box center [1292, 77] width 124 height 13
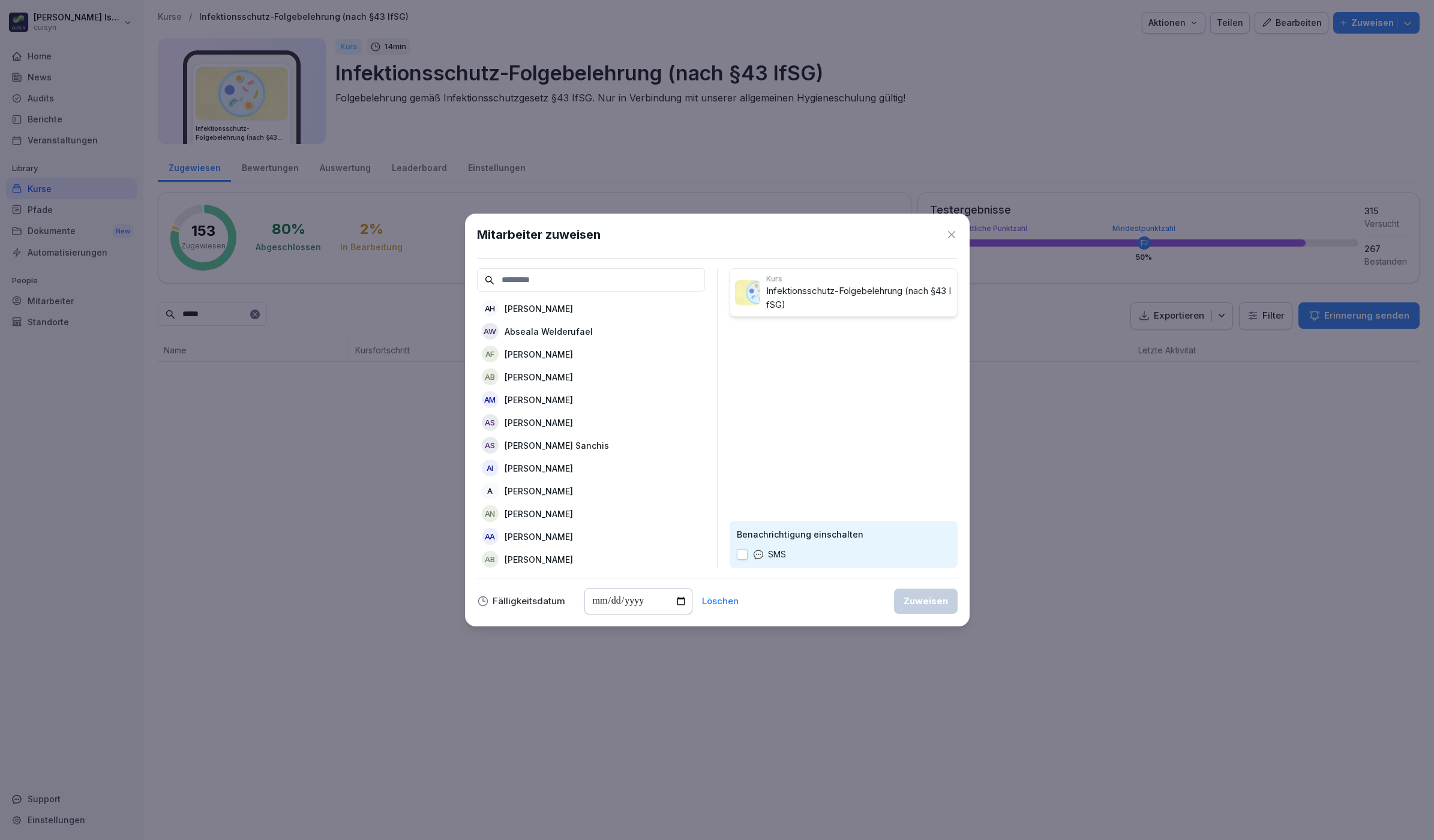
type input "*"
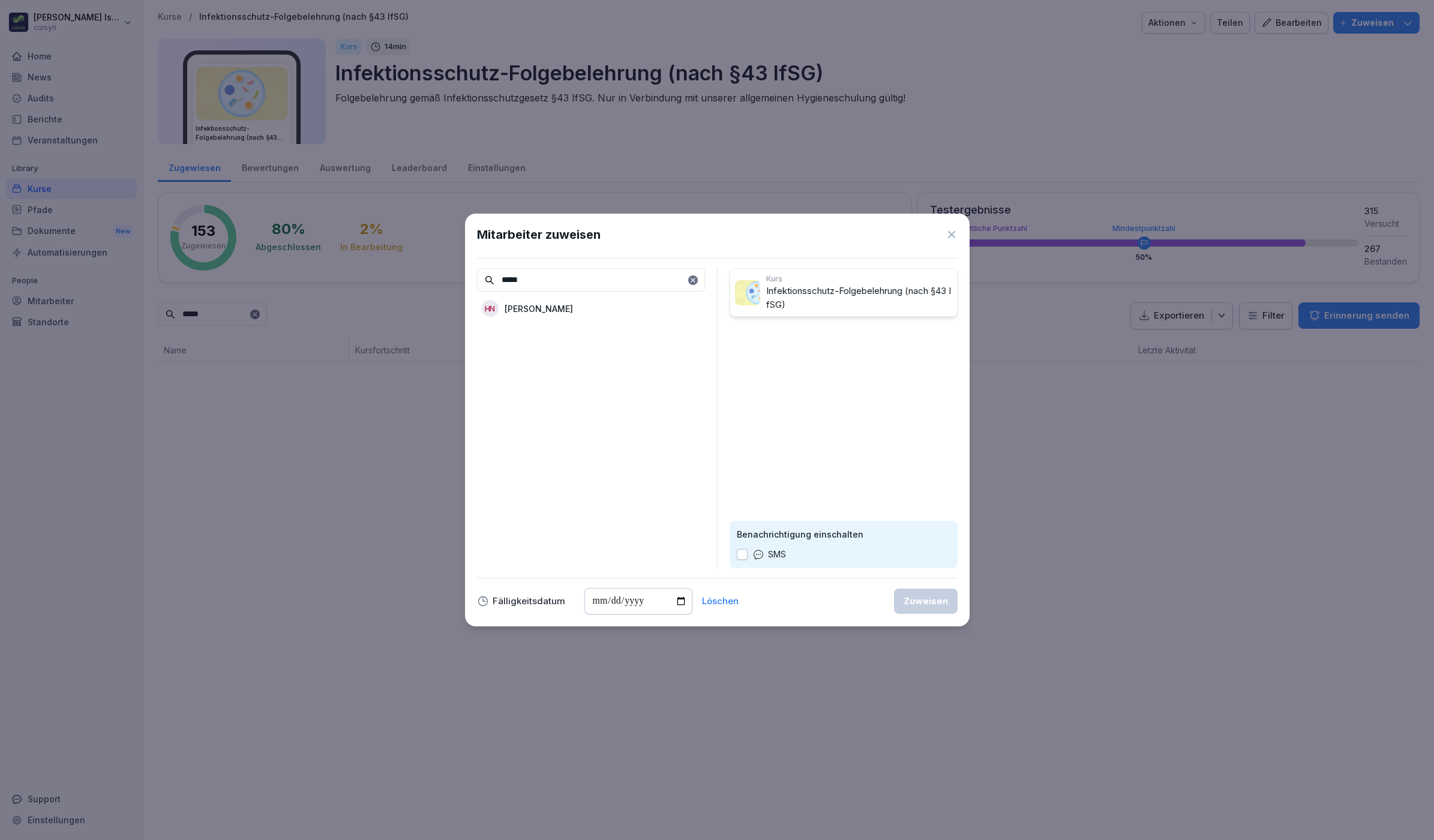
type input "*****"
click at [550, 304] on p "[PERSON_NAME]" at bounding box center [539, 308] width 69 height 13
click at [919, 600] on div "Zuweisen" at bounding box center [926, 600] width 44 height 13
